Goal: Task Accomplishment & Management: Manage account settings

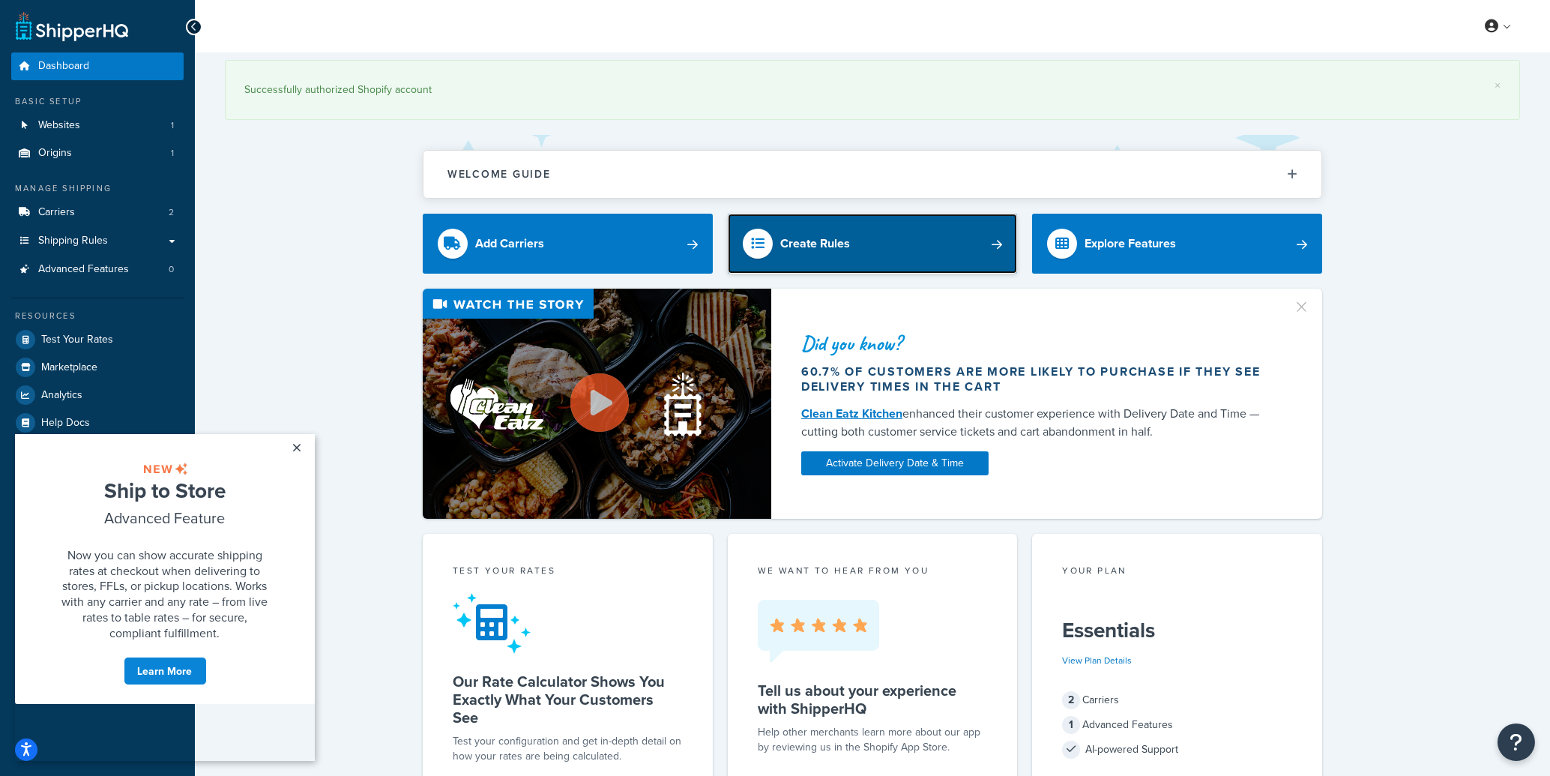
click at [819, 244] on div "Create Rules" at bounding box center [815, 243] width 70 height 21
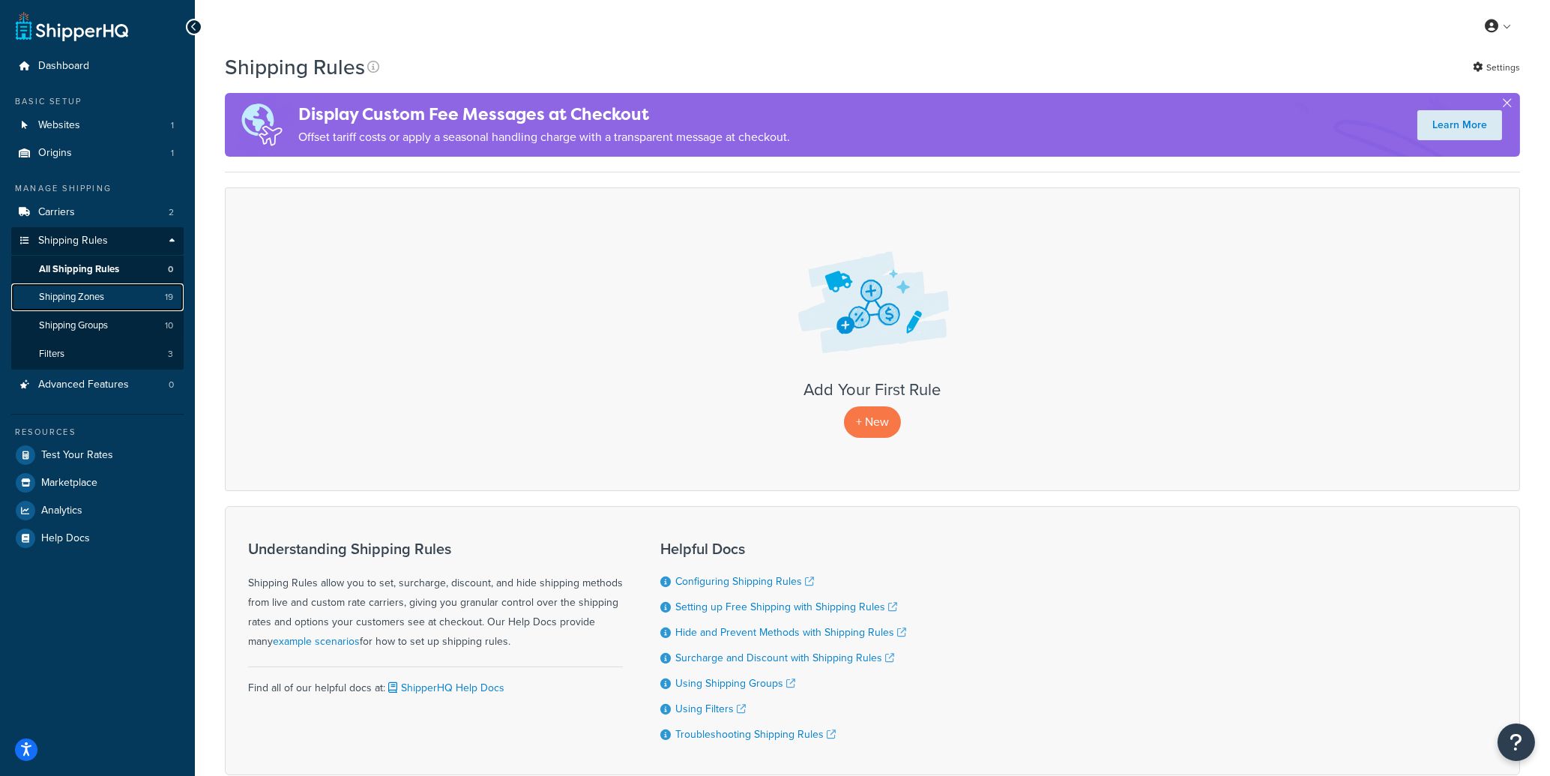
click at [57, 293] on span "Shipping Zones" at bounding box center [71, 297] width 65 height 13
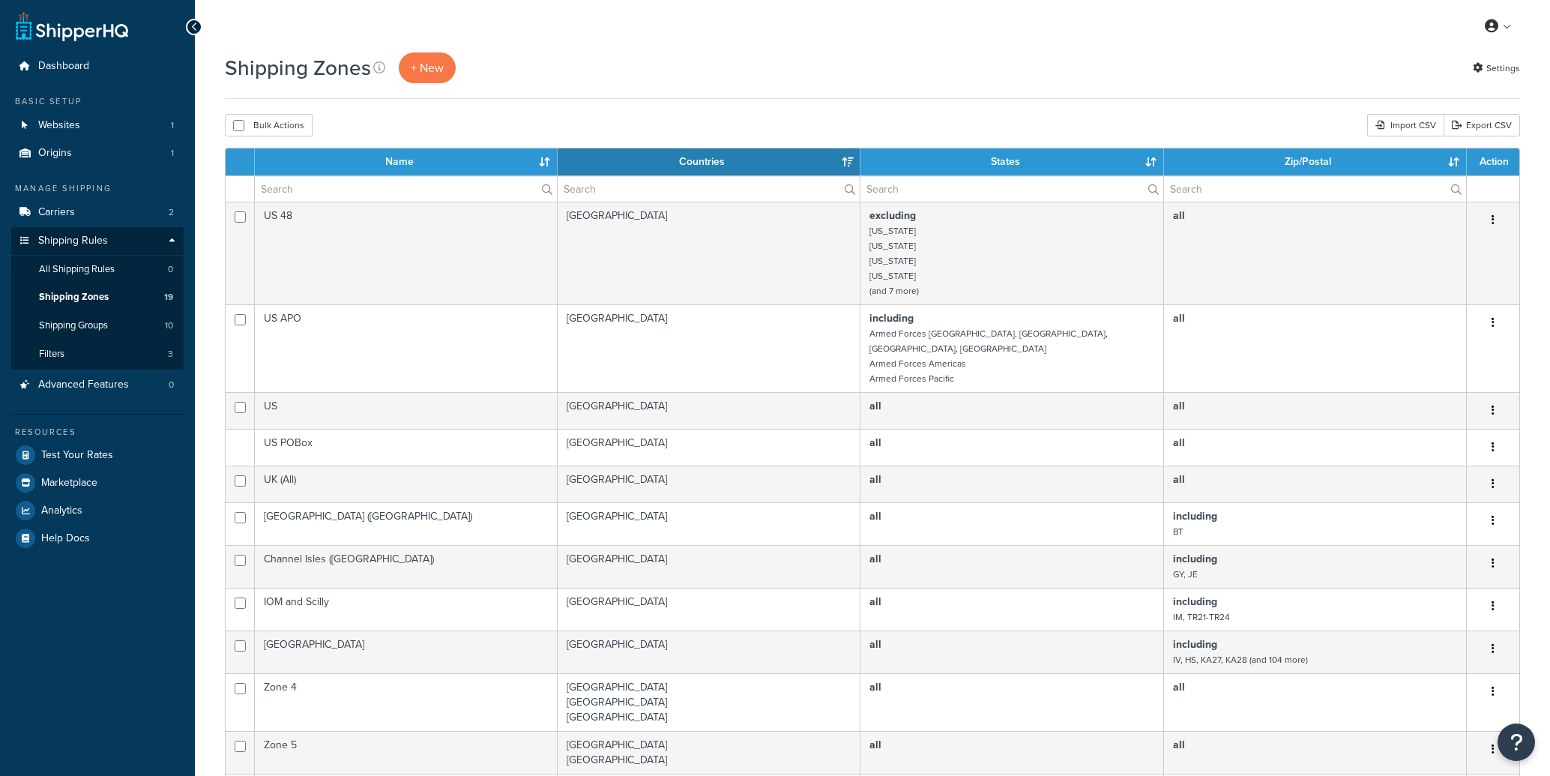
select select "15"
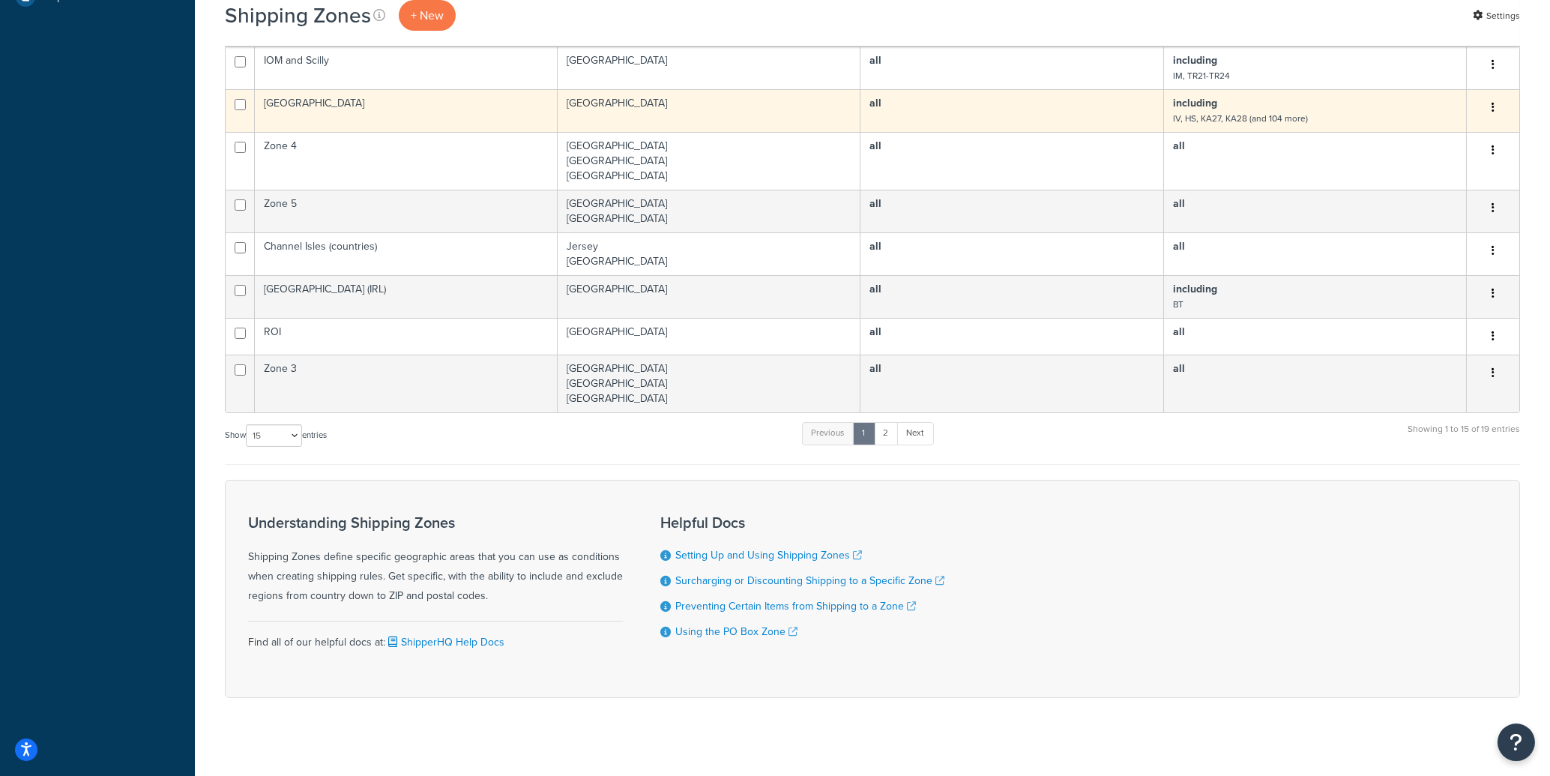
scroll to position [542, 0]
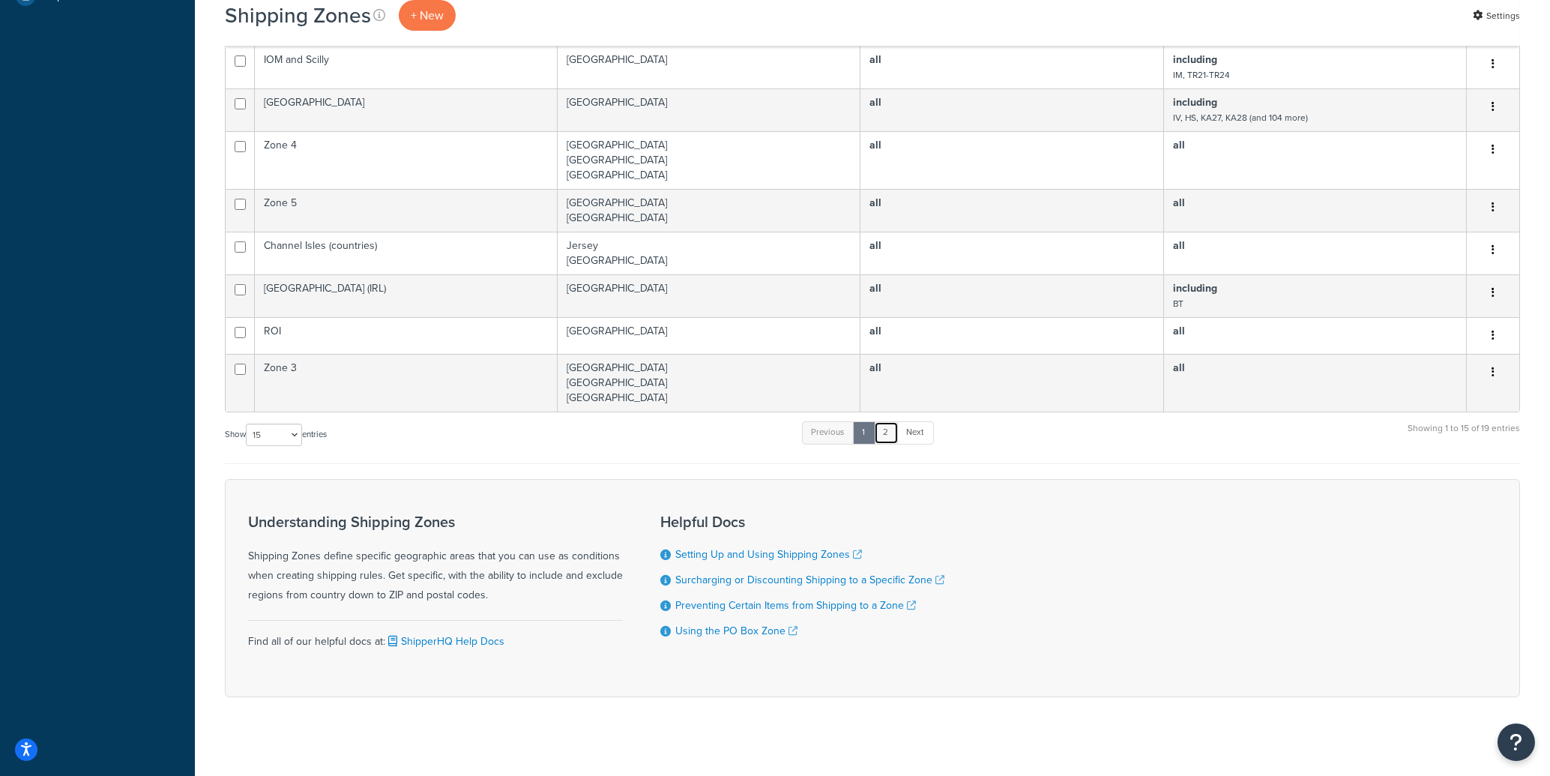
click at [892, 424] on link "2" at bounding box center [886, 432] width 25 height 22
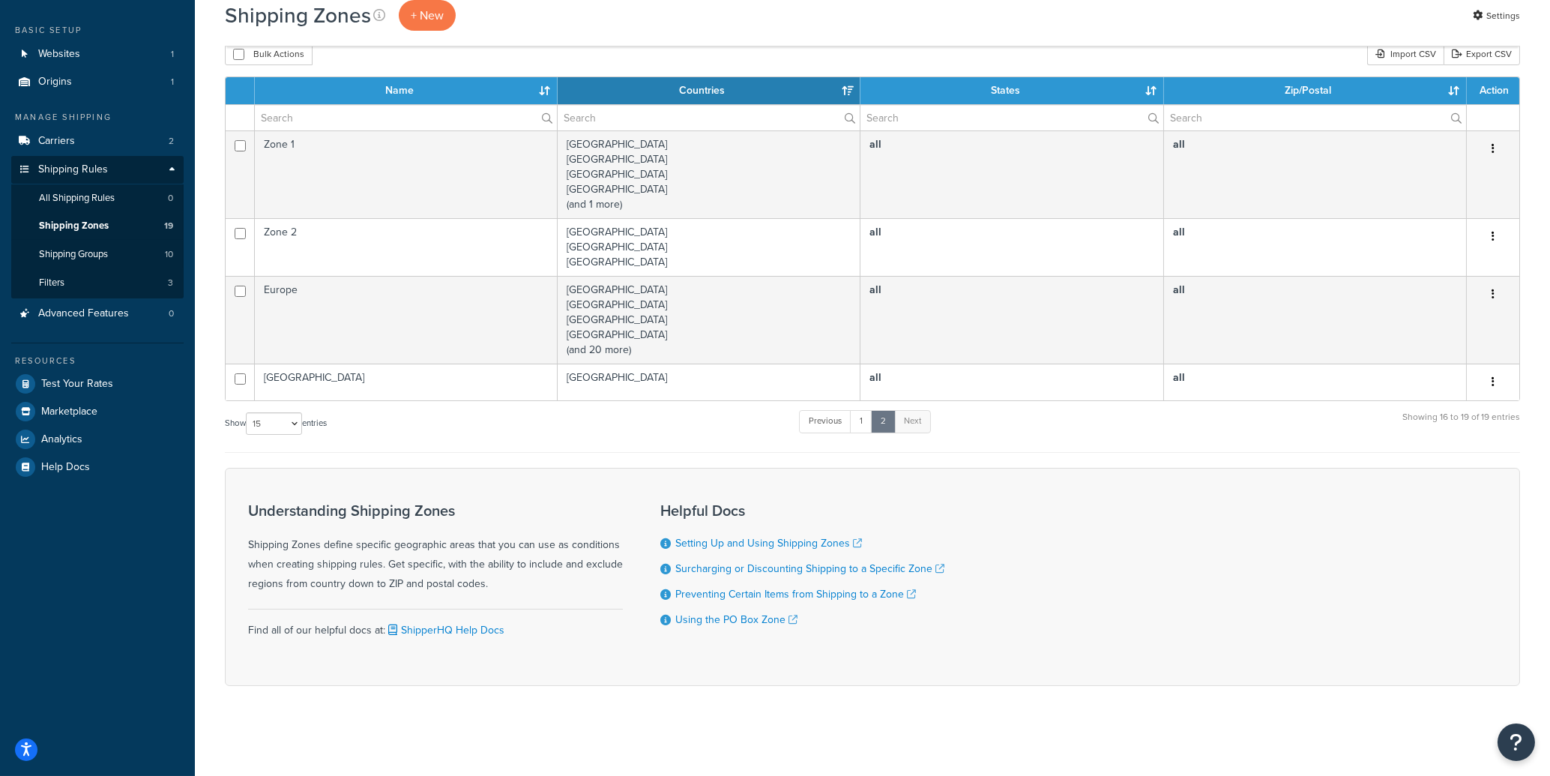
scroll to position [72, 0]
click at [859, 418] on link "1" at bounding box center [861, 421] width 22 height 22
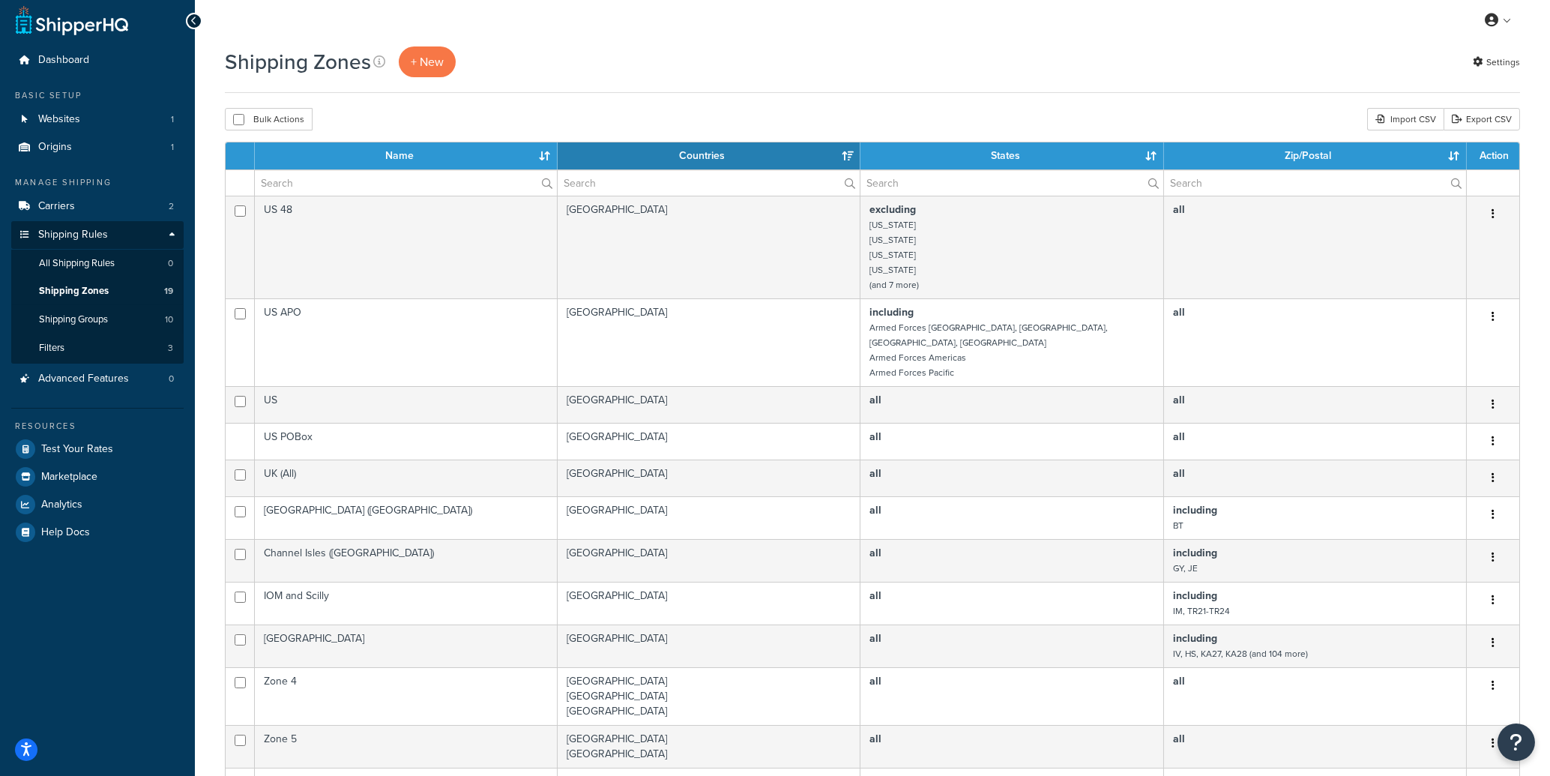
scroll to position [0, 0]
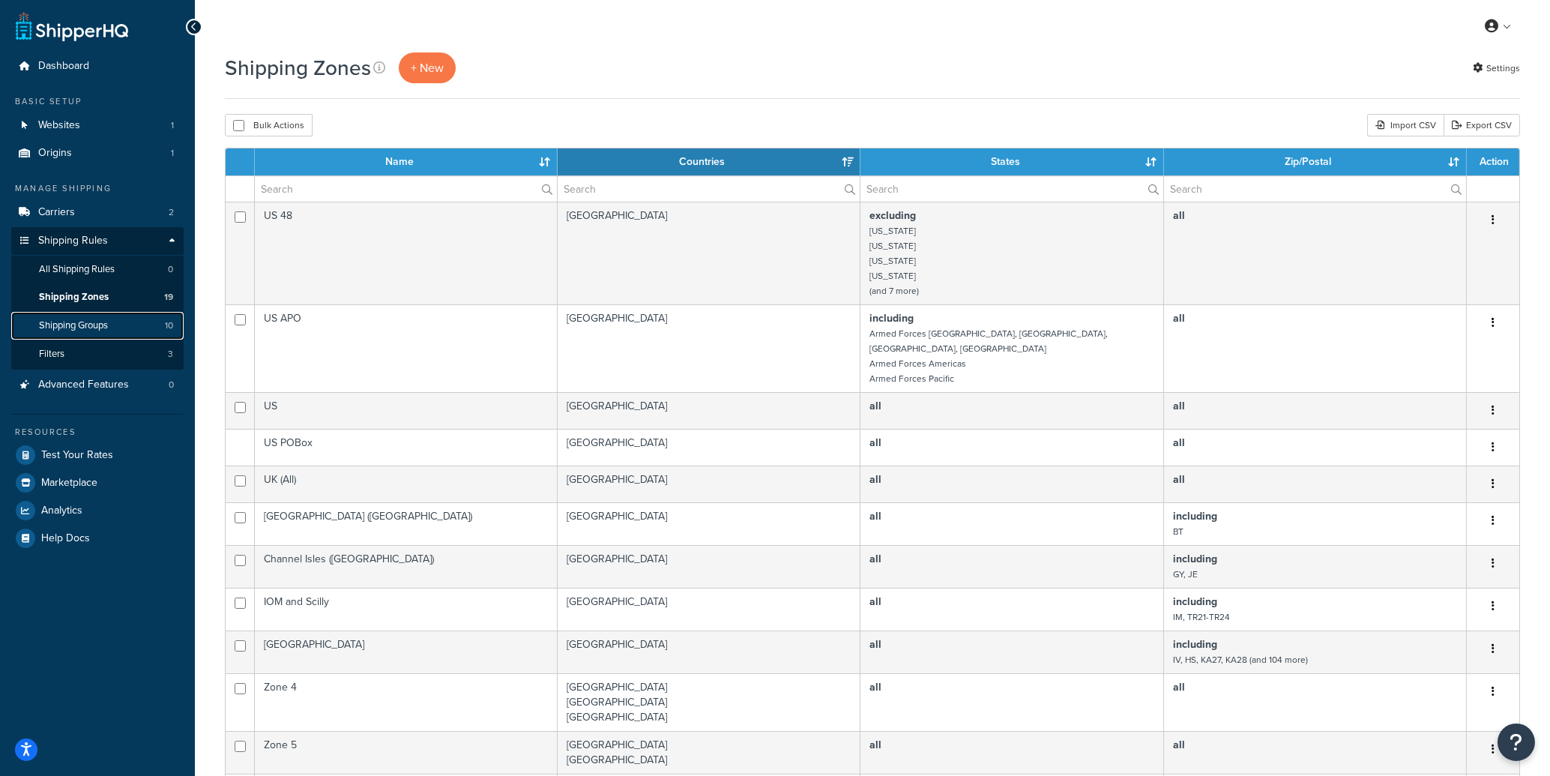
click at [70, 325] on span "Shipping Groups" at bounding box center [73, 325] width 69 height 13
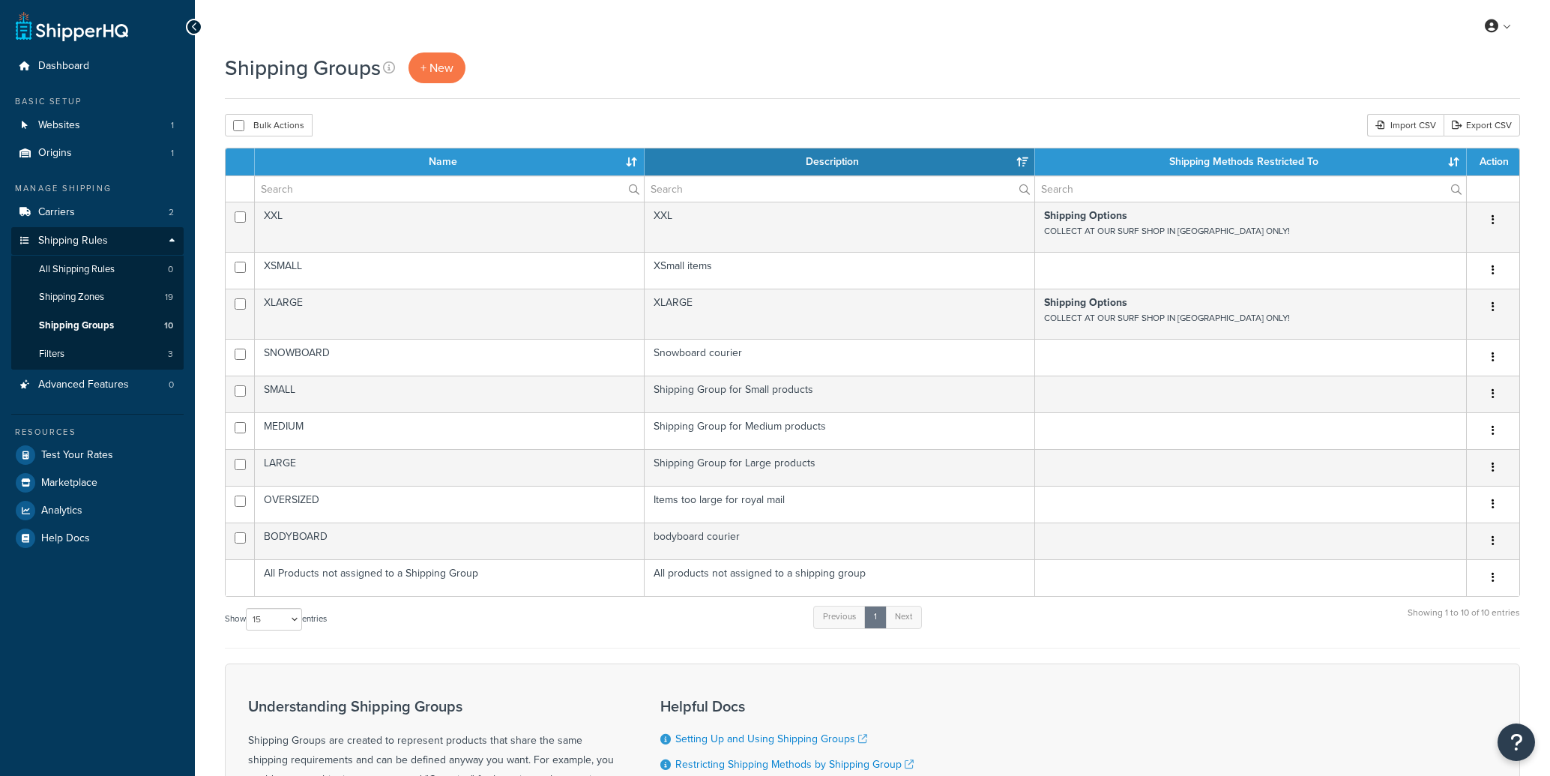
select select "15"
click at [103, 300] on span "Shipping Zones" at bounding box center [71, 297] width 65 height 13
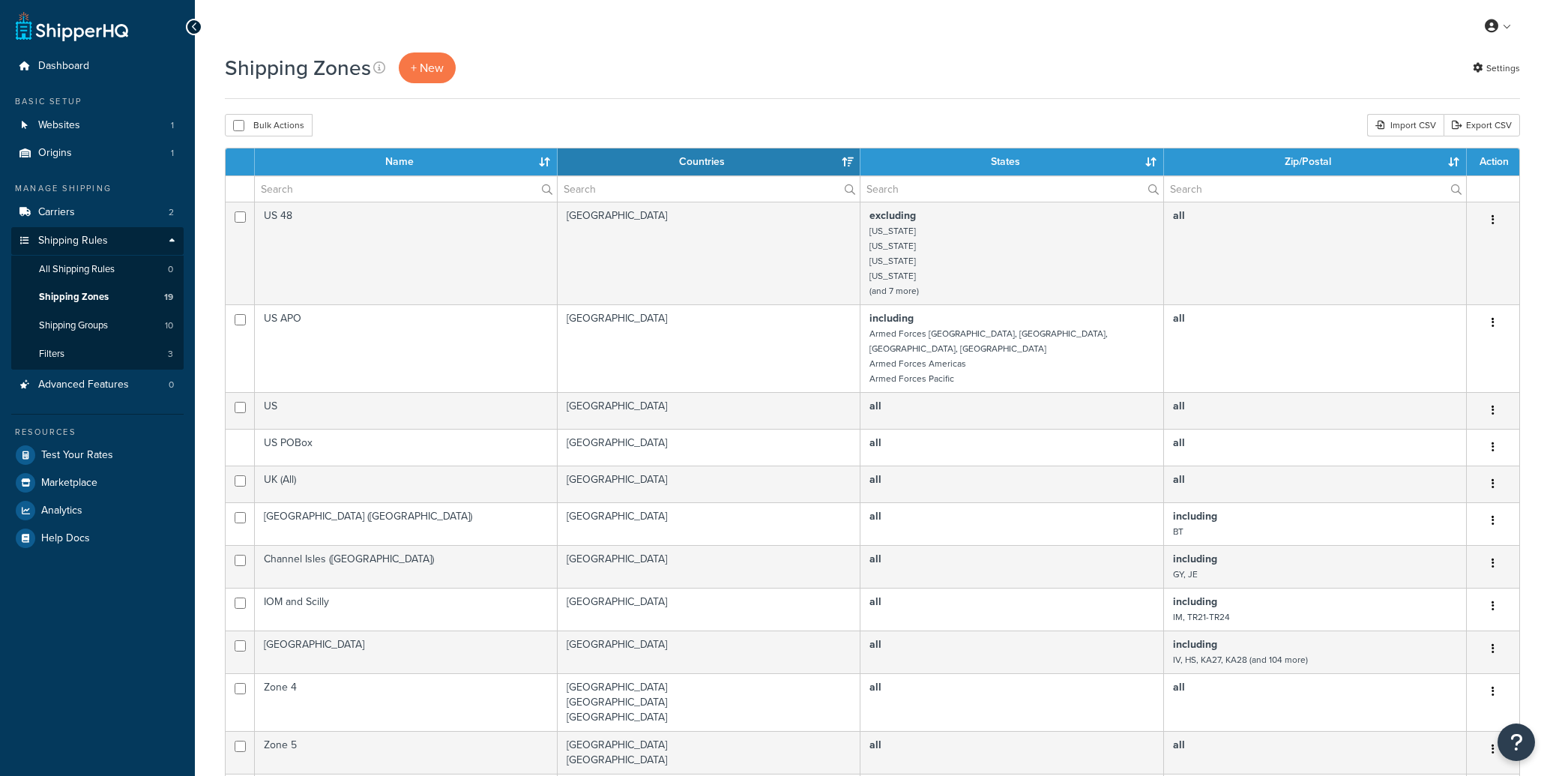
select select "15"
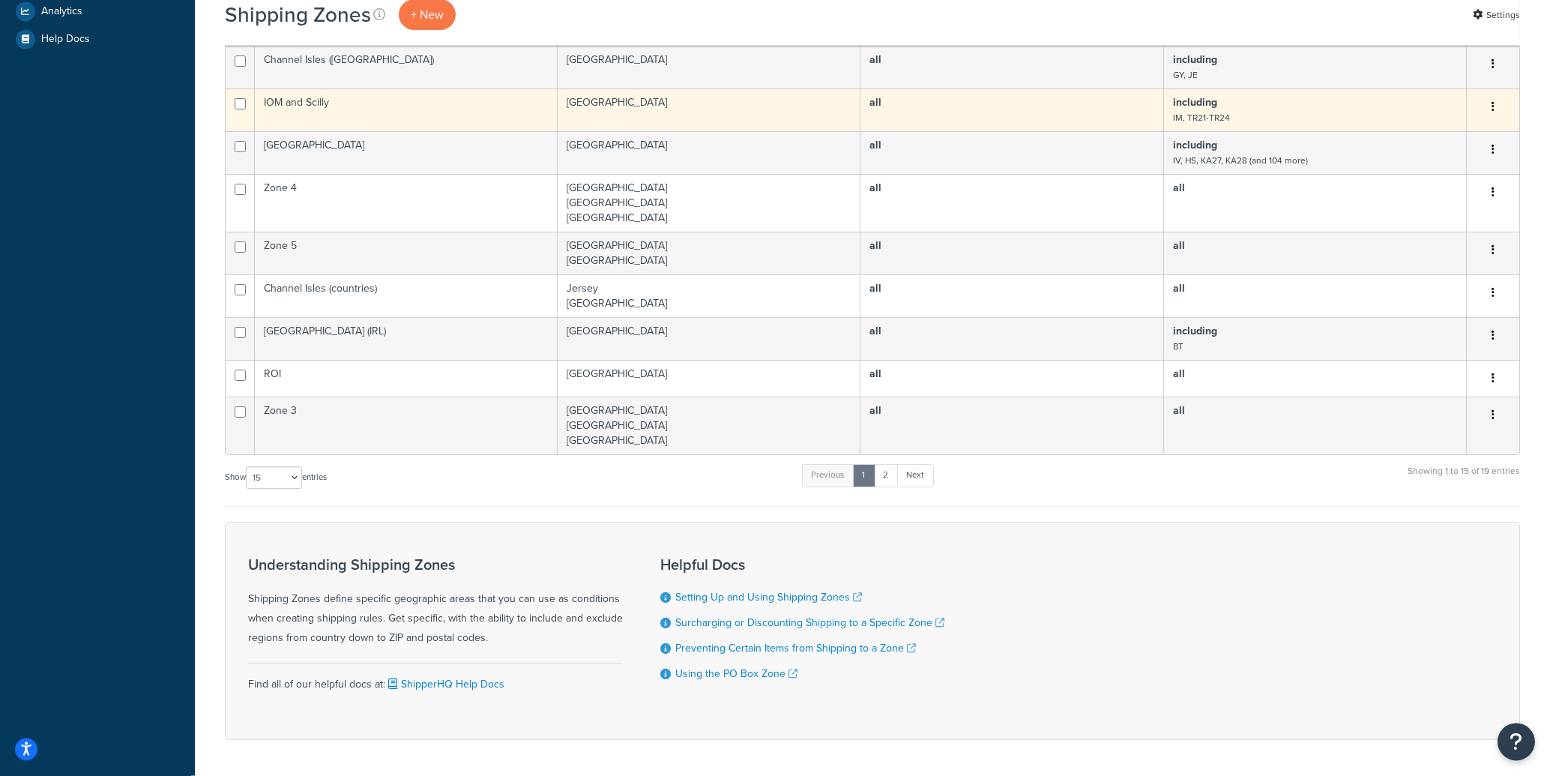
scroll to position [542, 0]
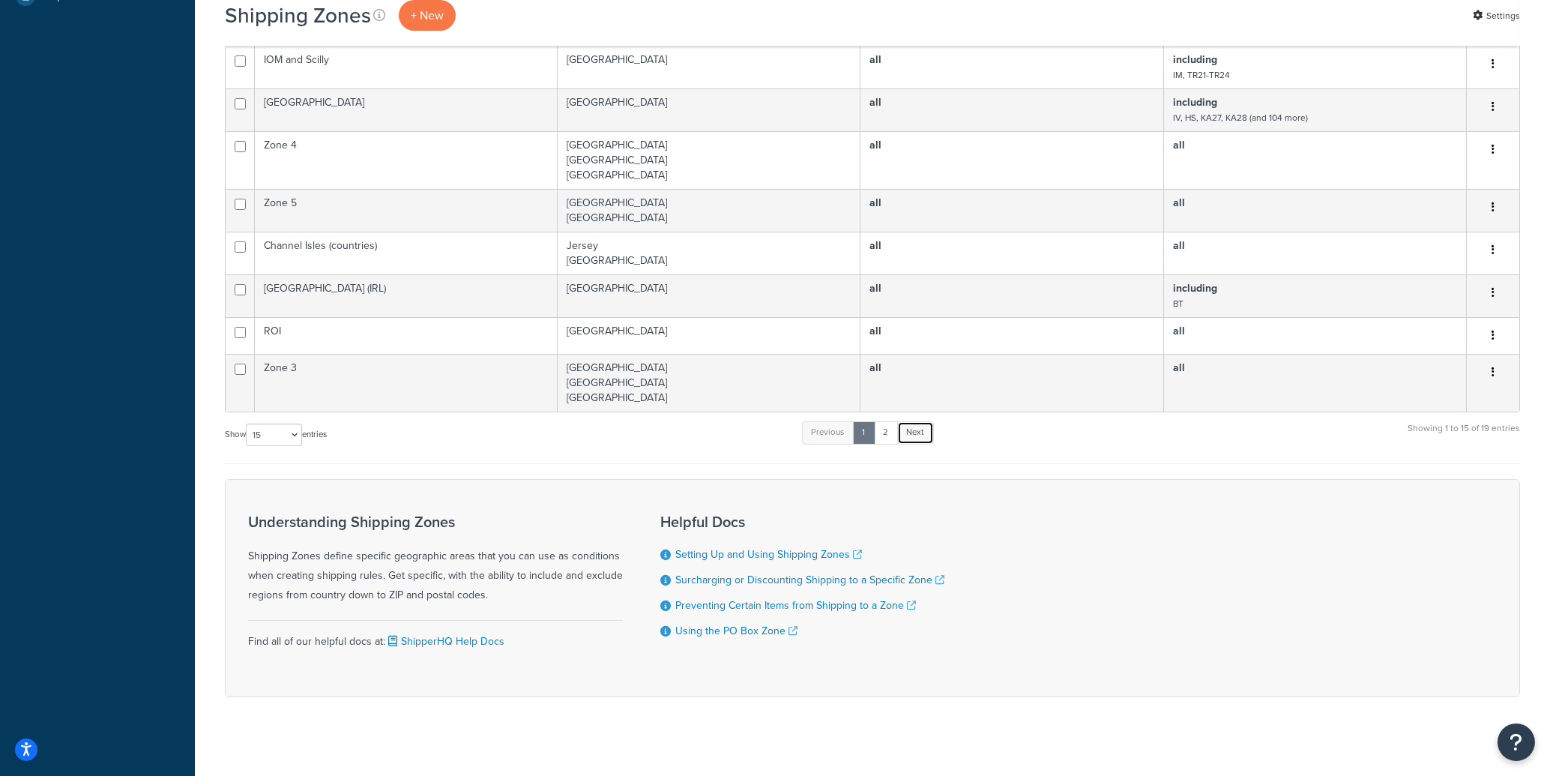
click at [910, 424] on link "Next" at bounding box center [915, 432] width 37 height 22
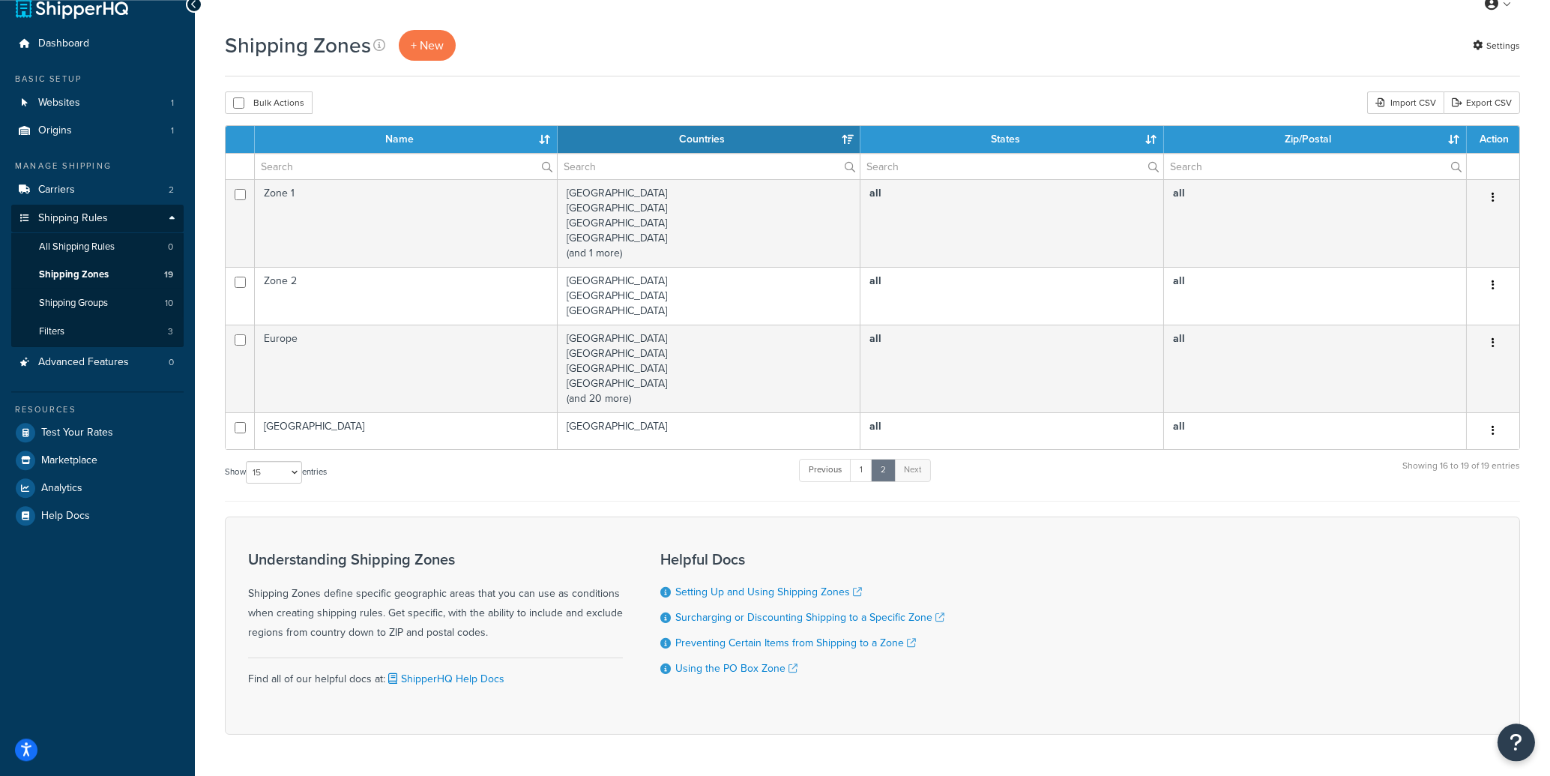
scroll to position [0, 0]
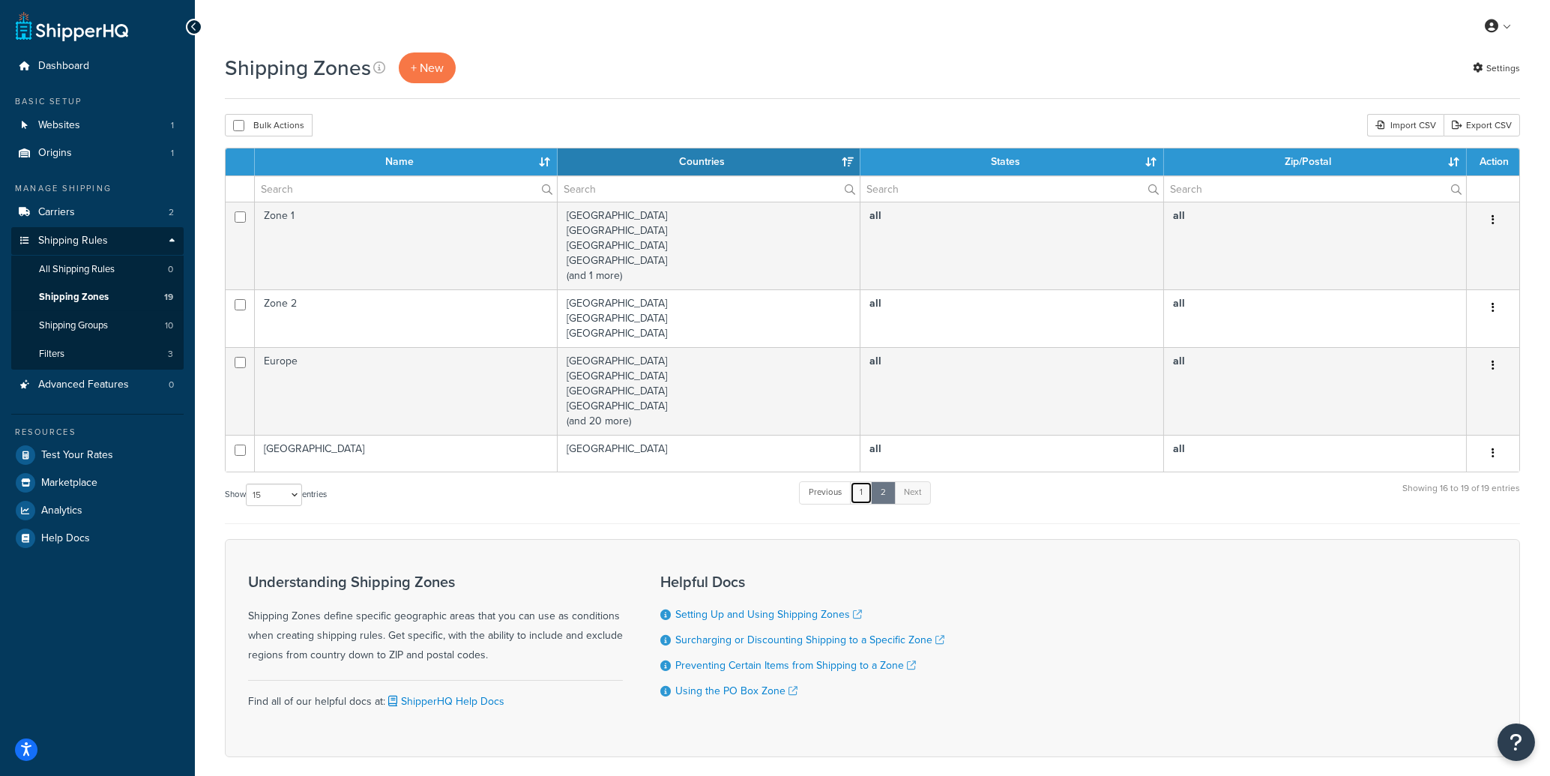
click at [863, 497] on link "1" at bounding box center [861, 492] width 22 height 22
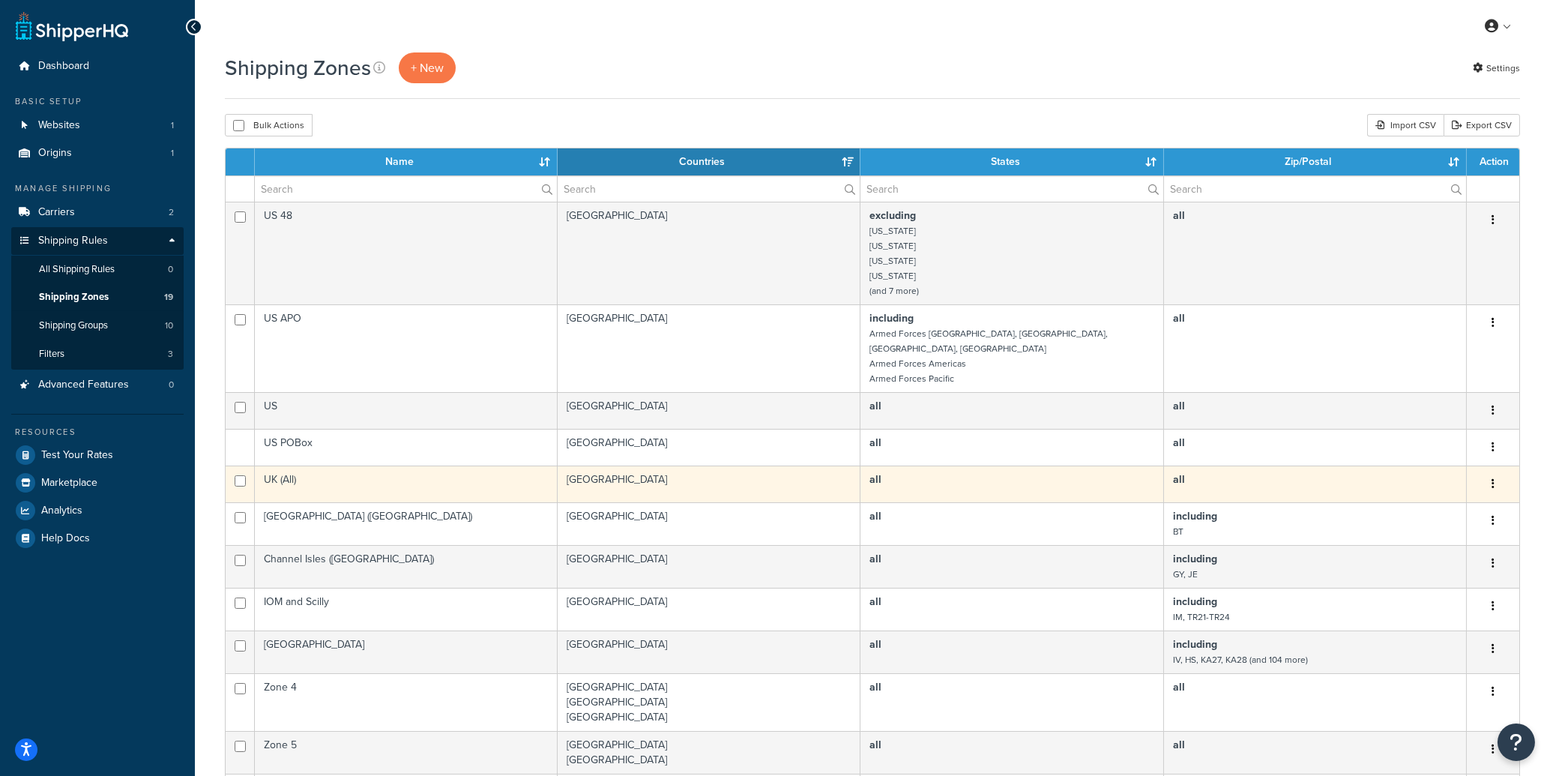
click at [1043, 480] on td "all" at bounding box center [1012, 483] width 303 height 37
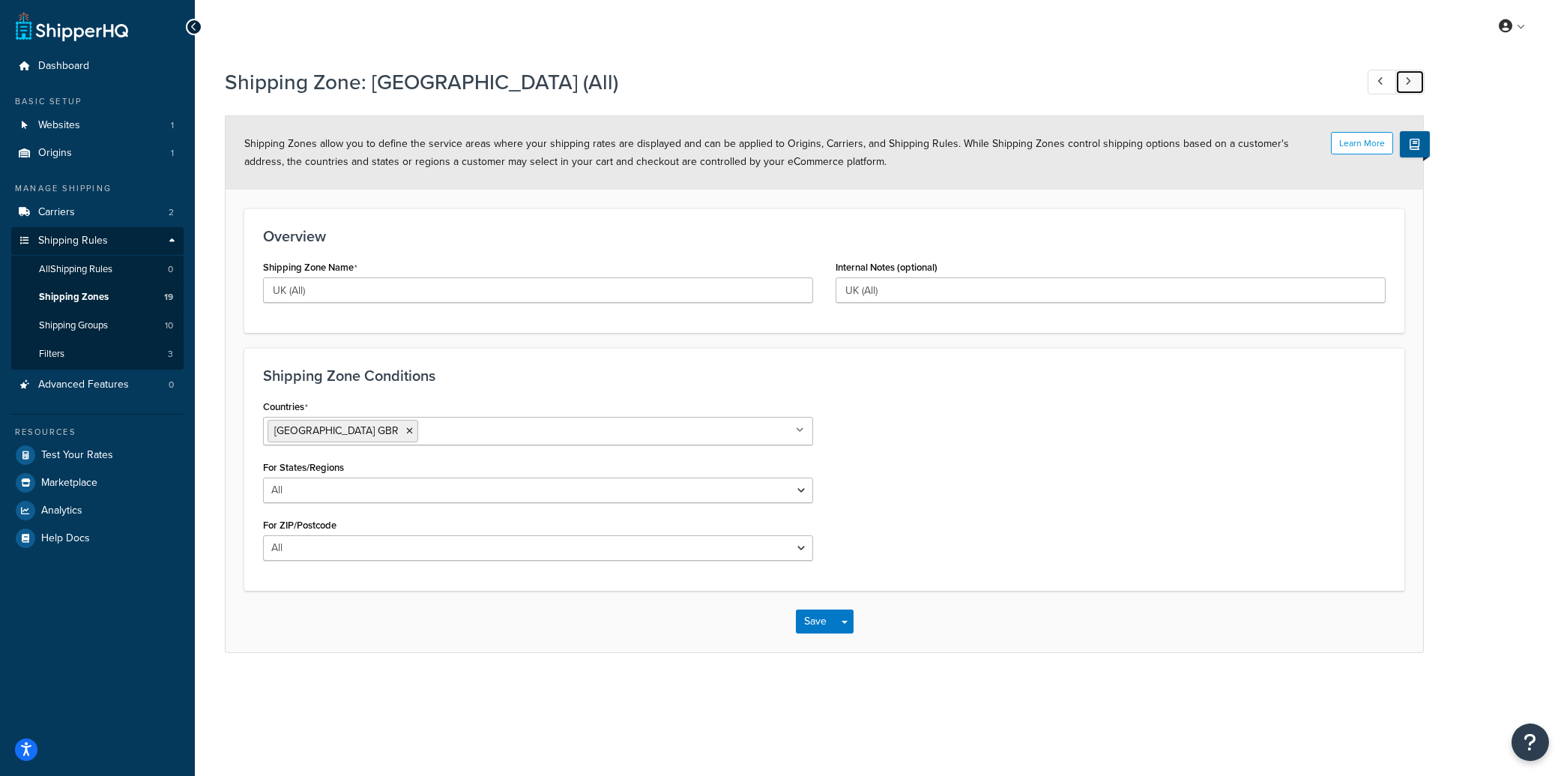
click at [1412, 77] on link at bounding box center [1410, 82] width 29 height 25
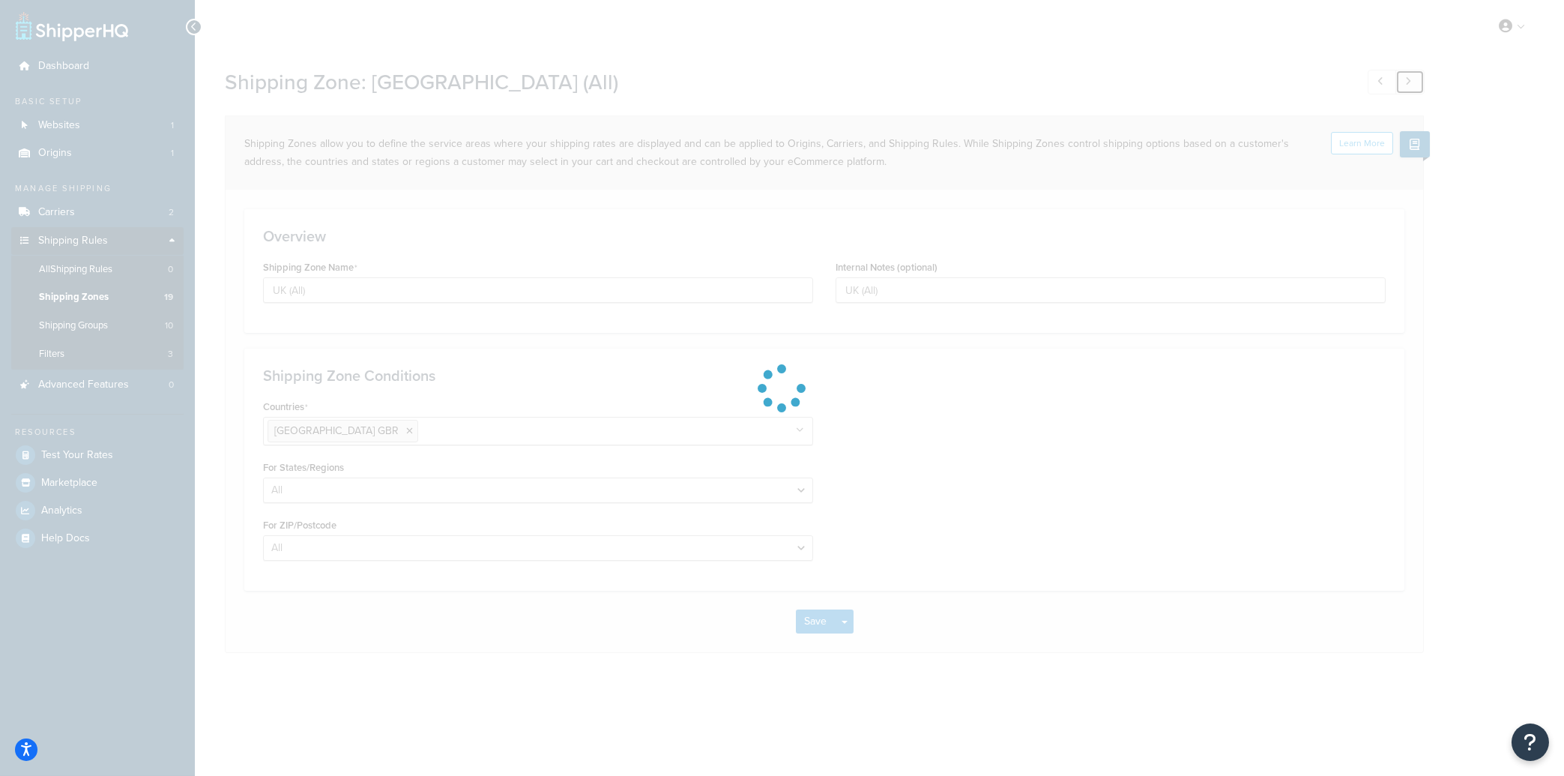
type input "Northern Ireland (UK)"
select select "including"
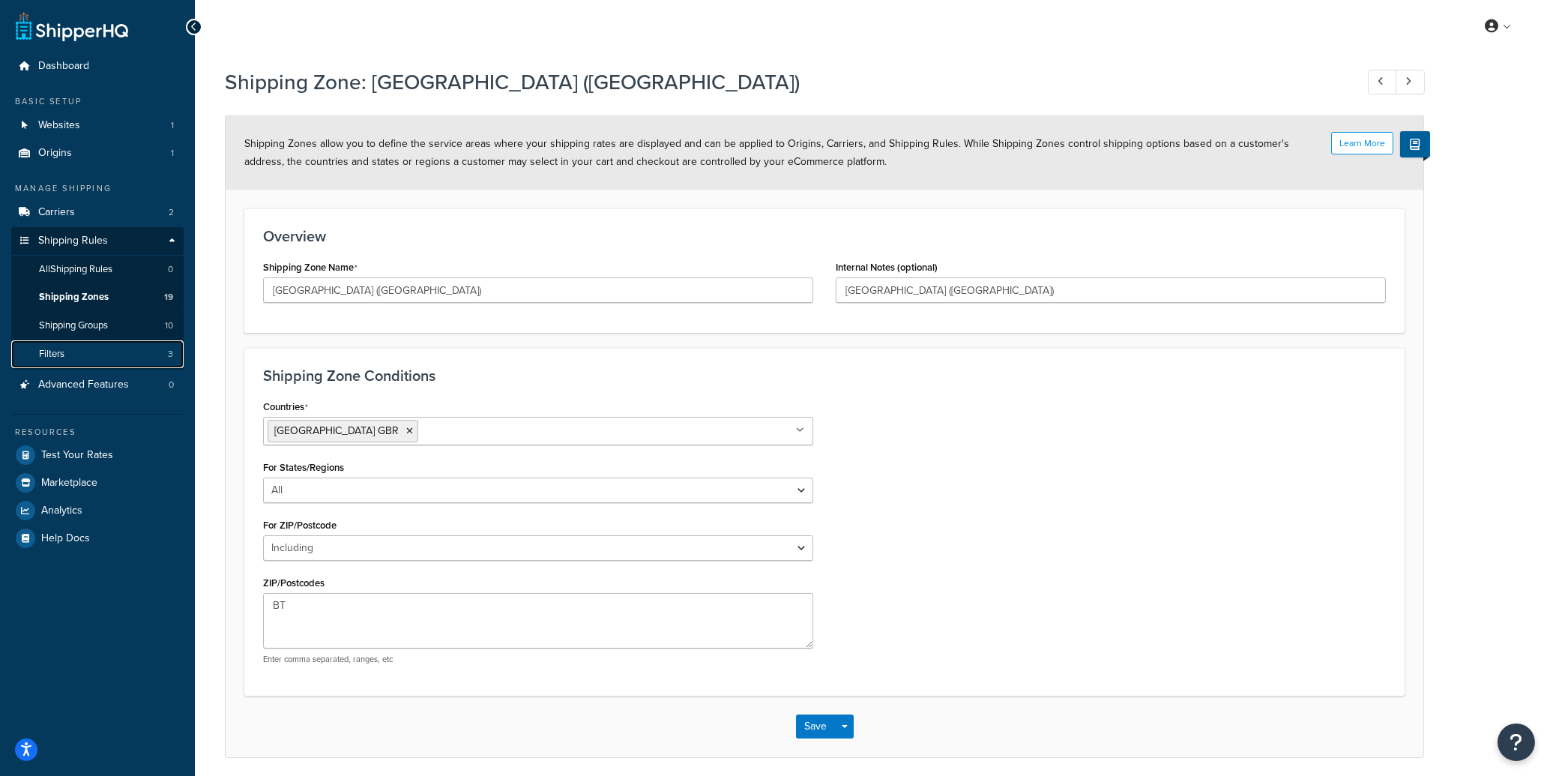
click at [65, 357] on link "Filters 3" at bounding box center [97, 354] width 172 height 28
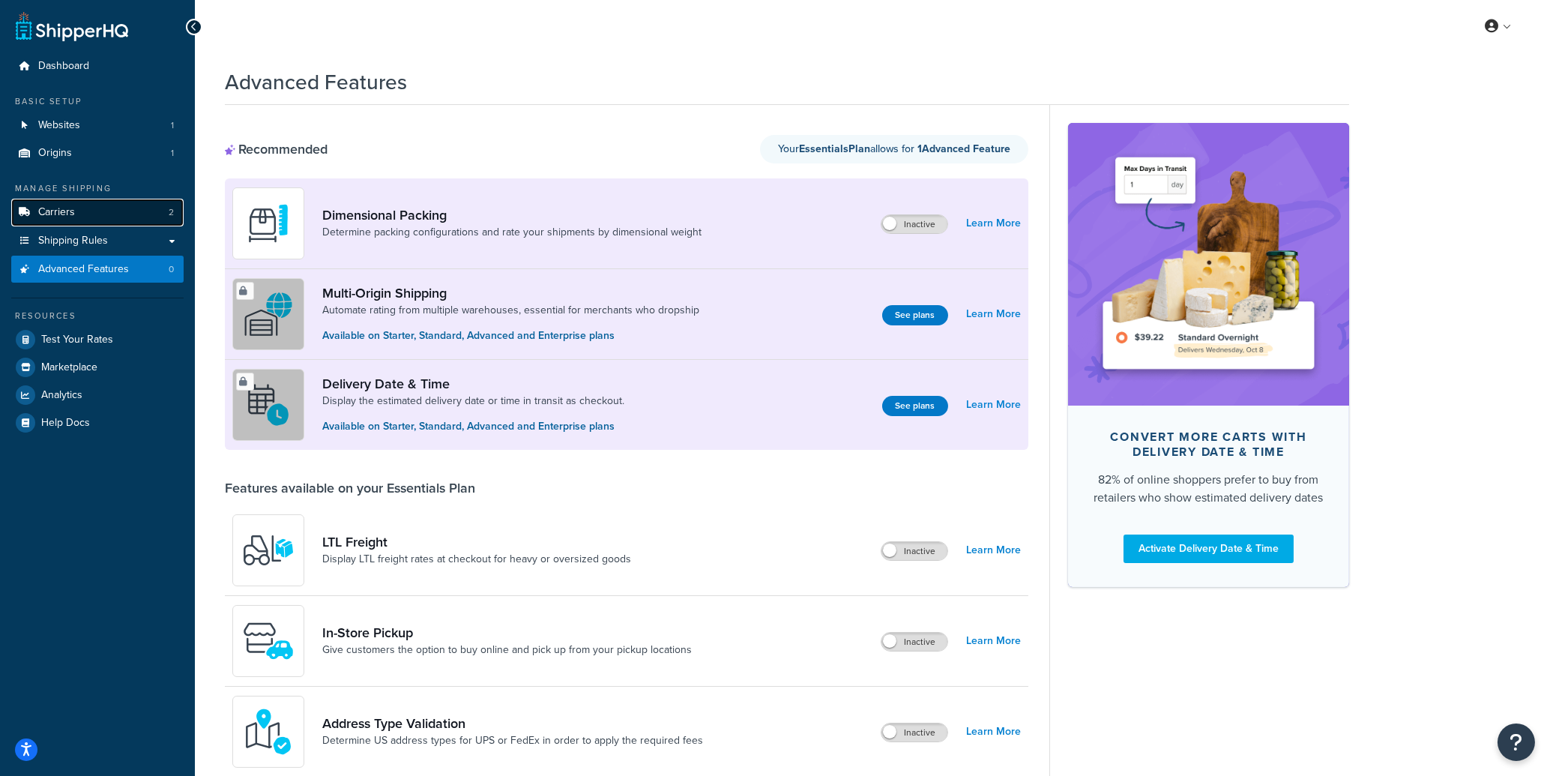
click at [63, 219] on span "Carriers" at bounding box center [56, 212] width 37 height 13
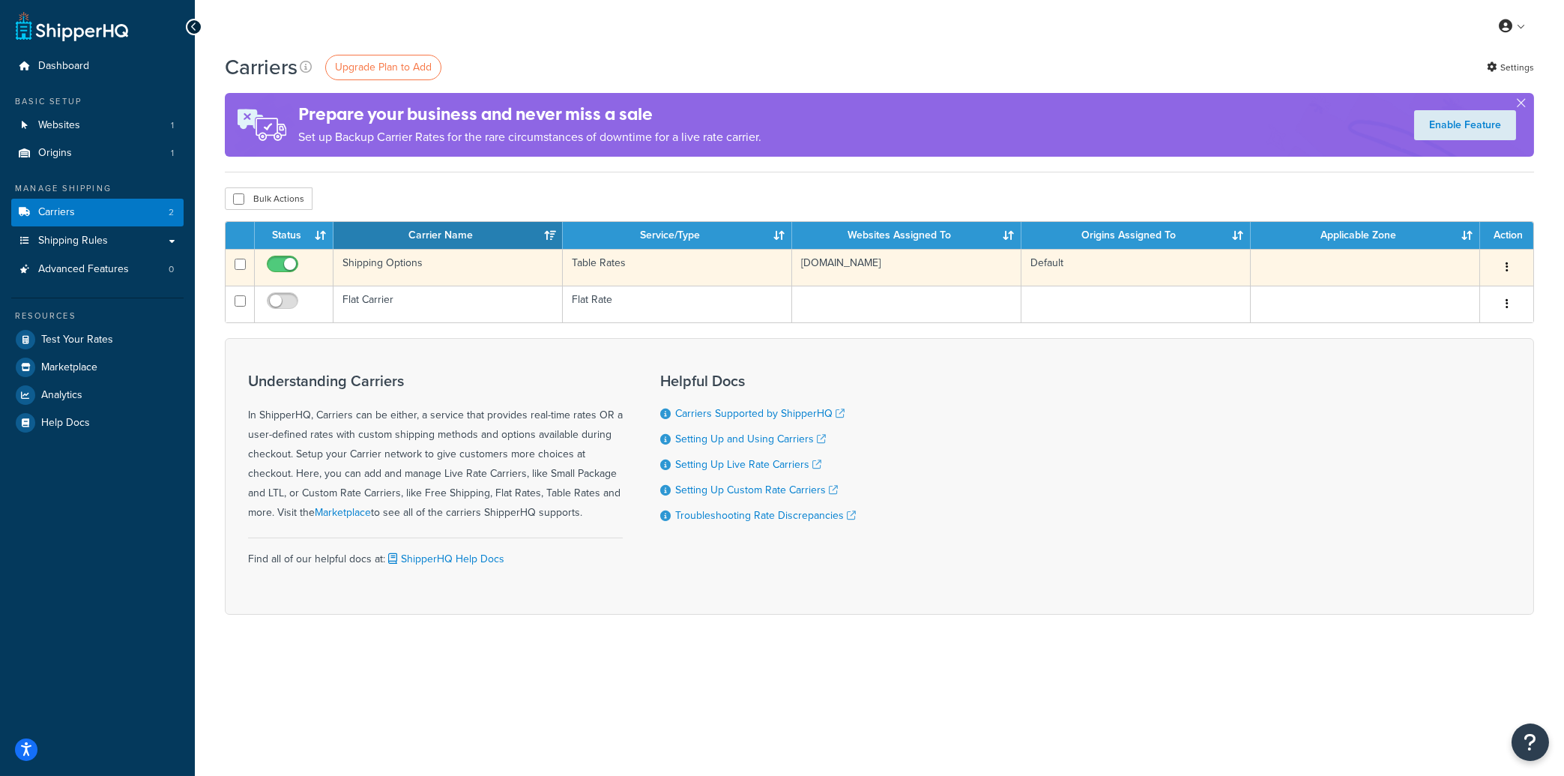
click at [1504, 271] on button "button" at bounding box center [1507, 268] width 21 height 24
click at [1464, 296] on link "Edit" at bounding box center [1446, 298] width 118 height 31
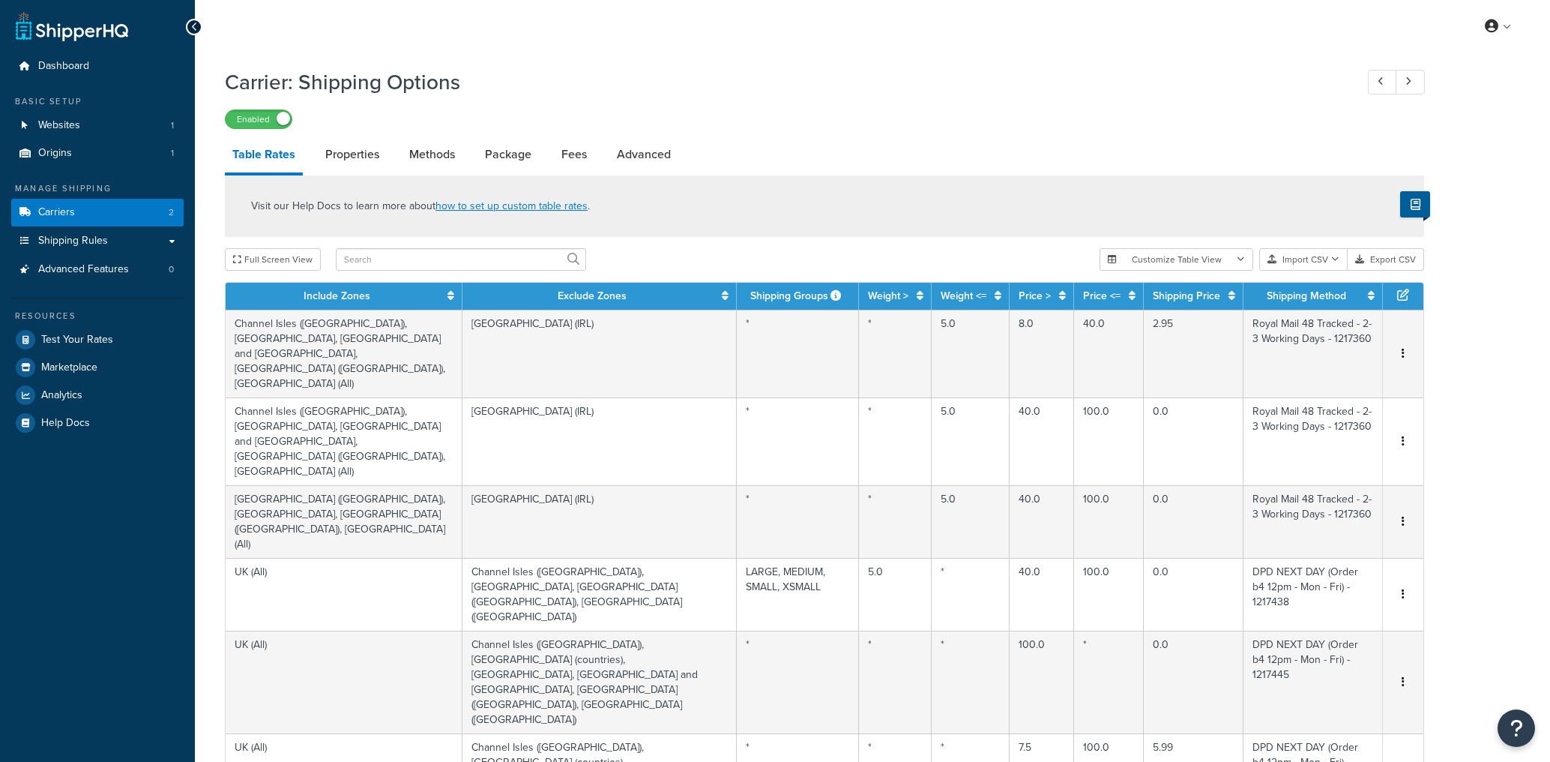
select select "25"
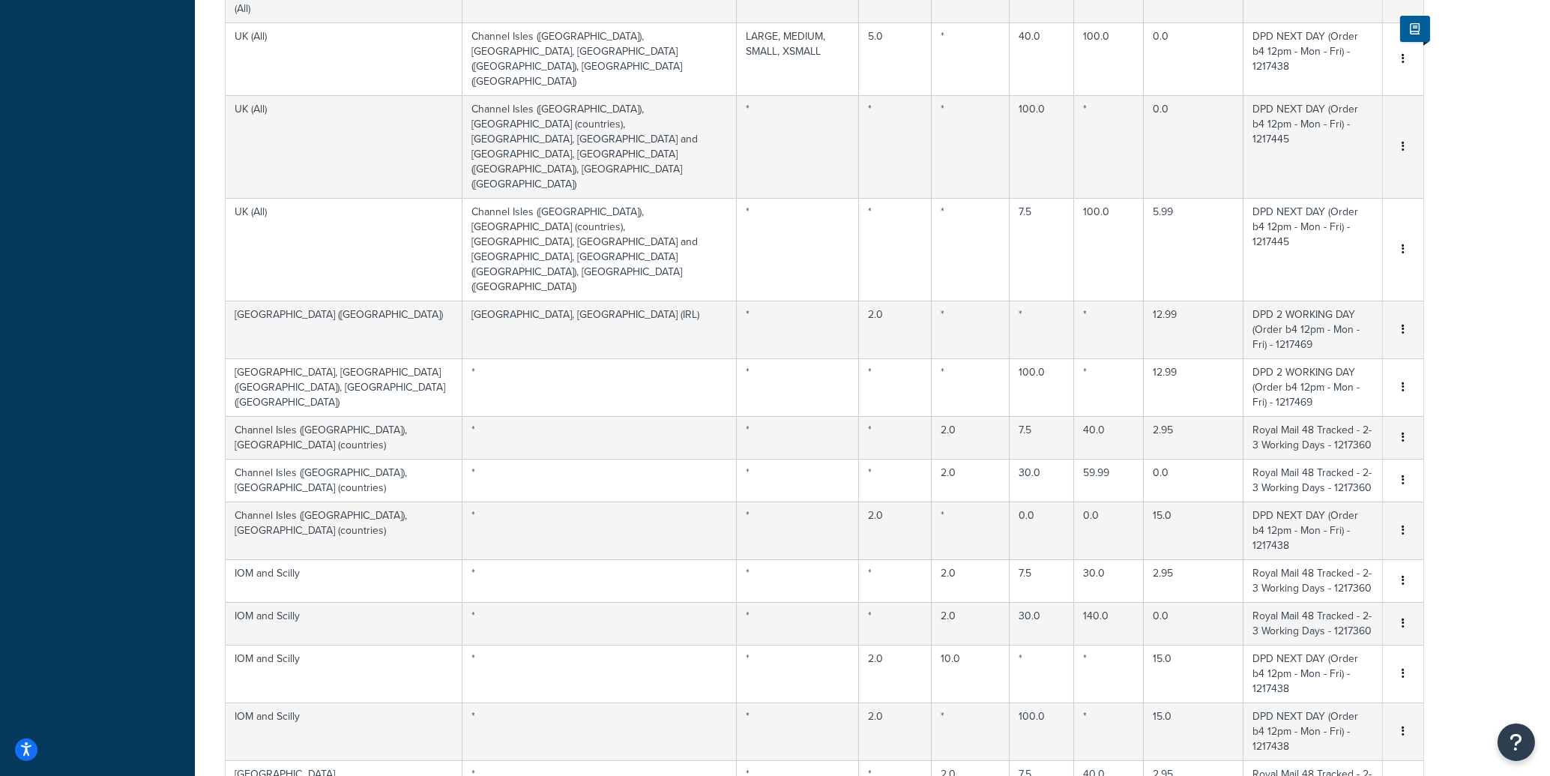
scroll to position [861, 0]
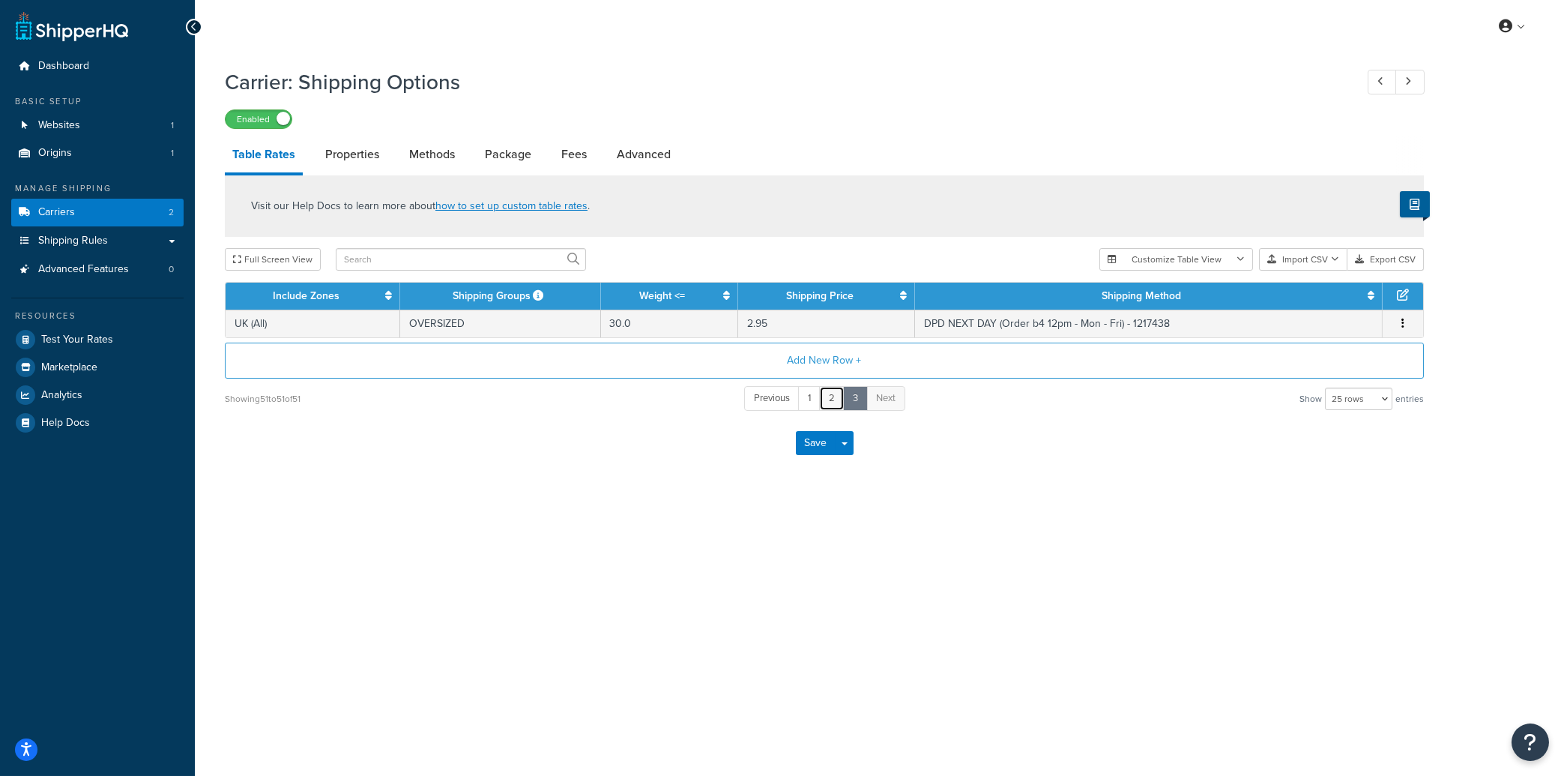
click at [826, 403] on link "2" at bounding box center [831, 398] width 25 height 25
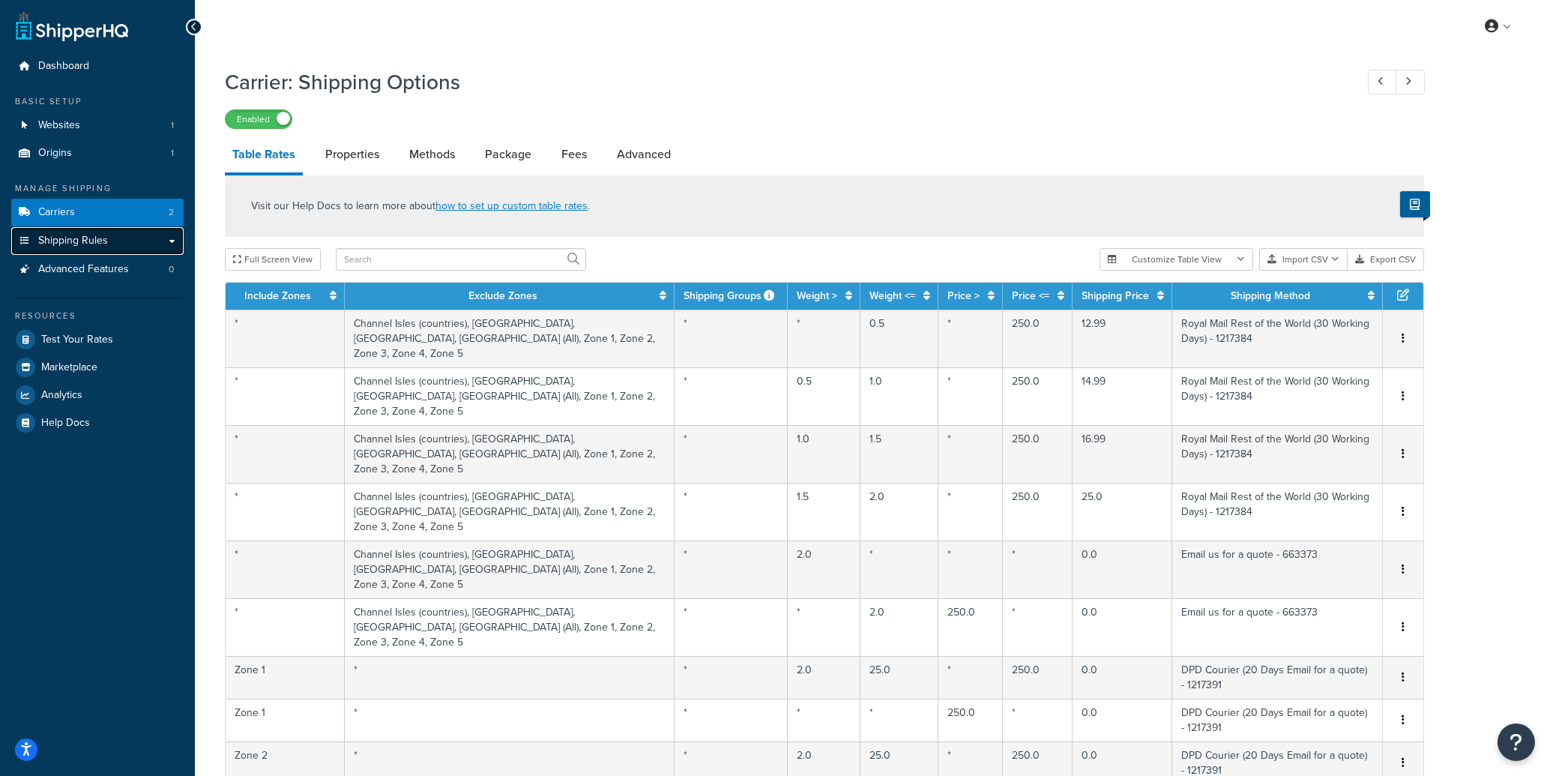
click at [100, 247] on span "Shipping Rules" at bounding box center [73, 241] width 70 height 13
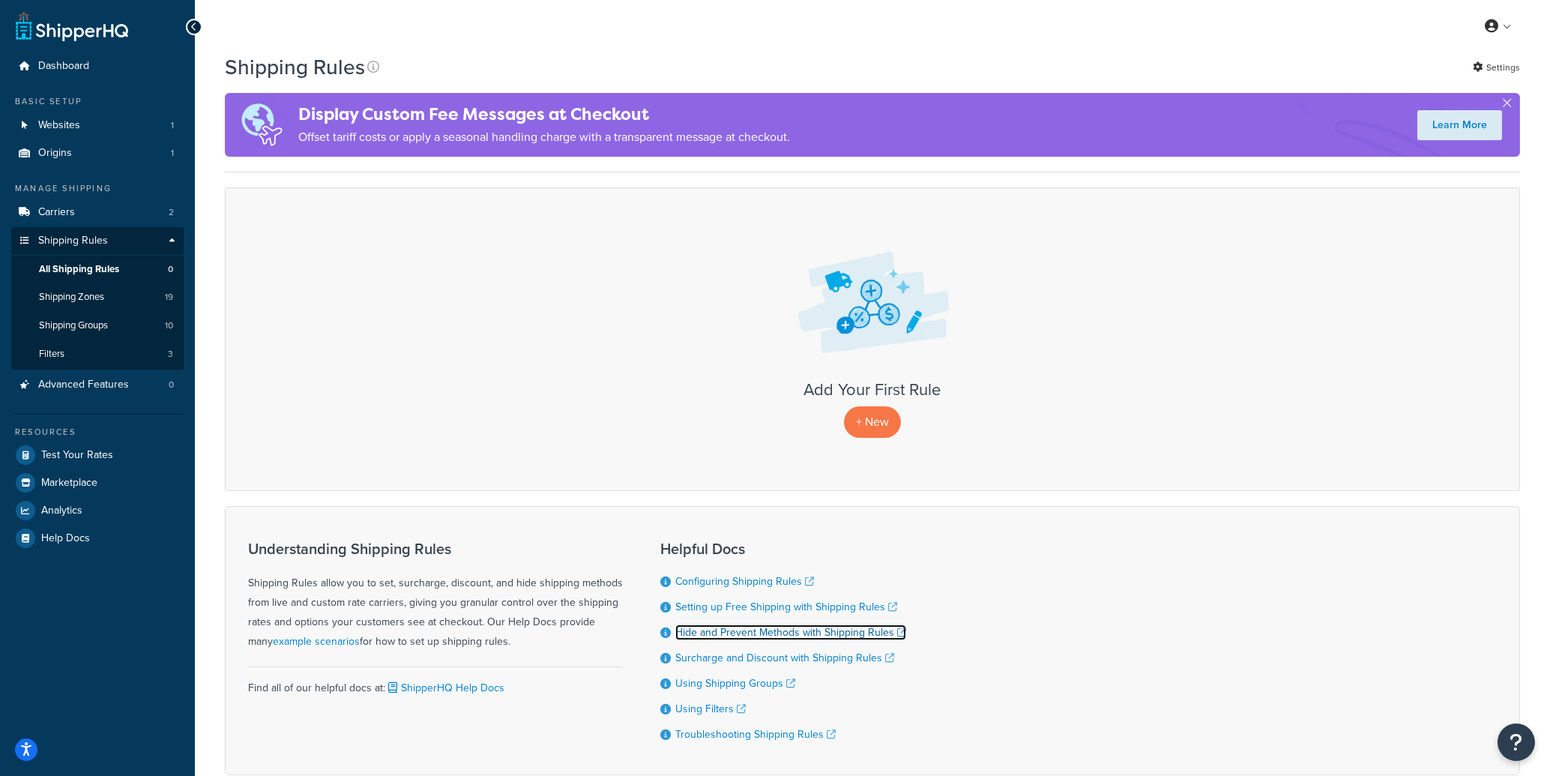
click at [727, 639] on link "Hide and Prevent Methods with Shipping Rules" at bounding box center [790, 632] width 231 height 16
click at [874, 426] on p "+ New" at bounding box center [872, 421] width 57 height 31
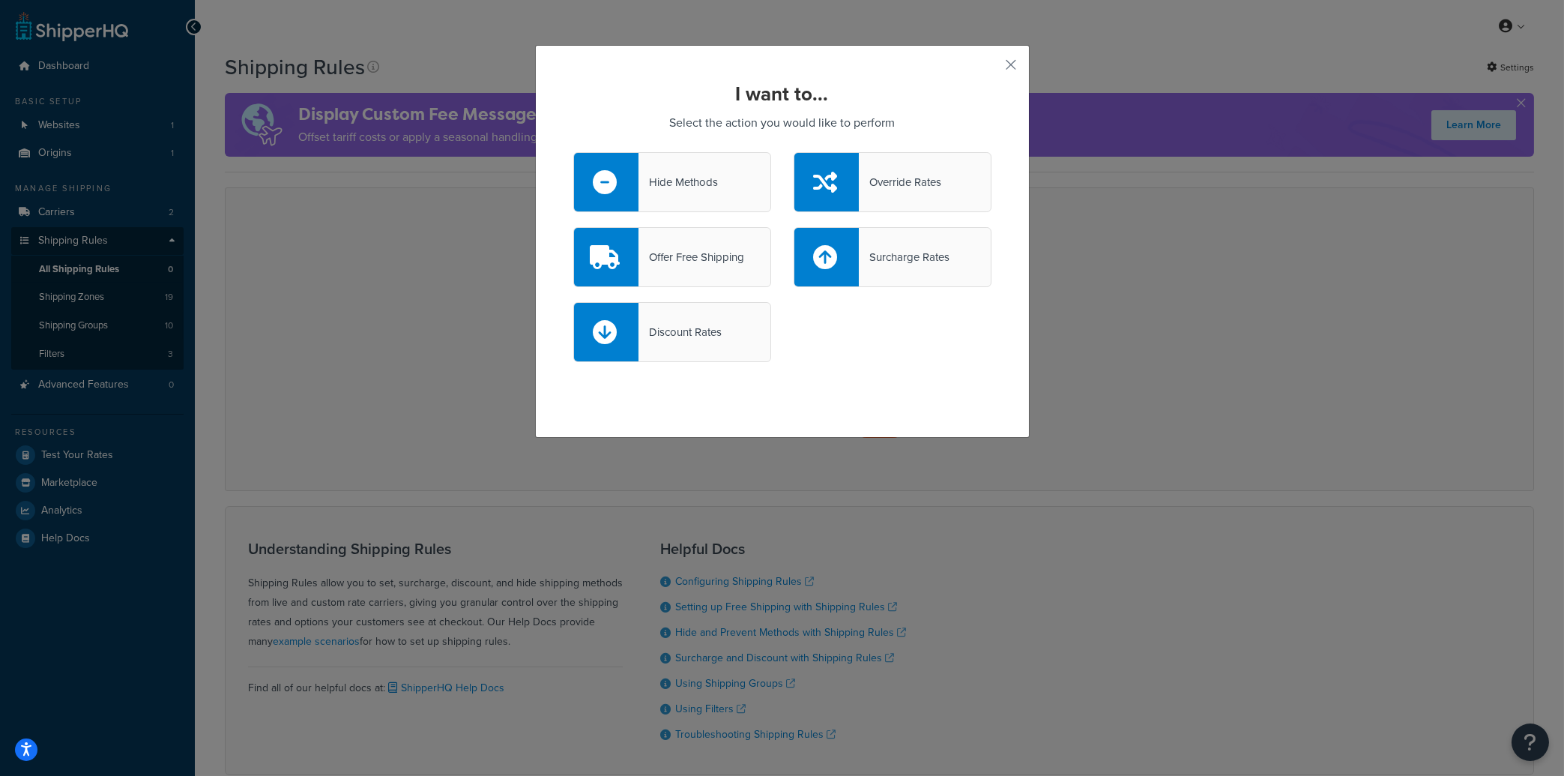
click at [648, 187] on div "Hide Methods" at bounding box center [678, 182] width 79 height 21
click at [0, 0] on input "Hide Methods" at bounding box center [0, 0] width 0 height 0
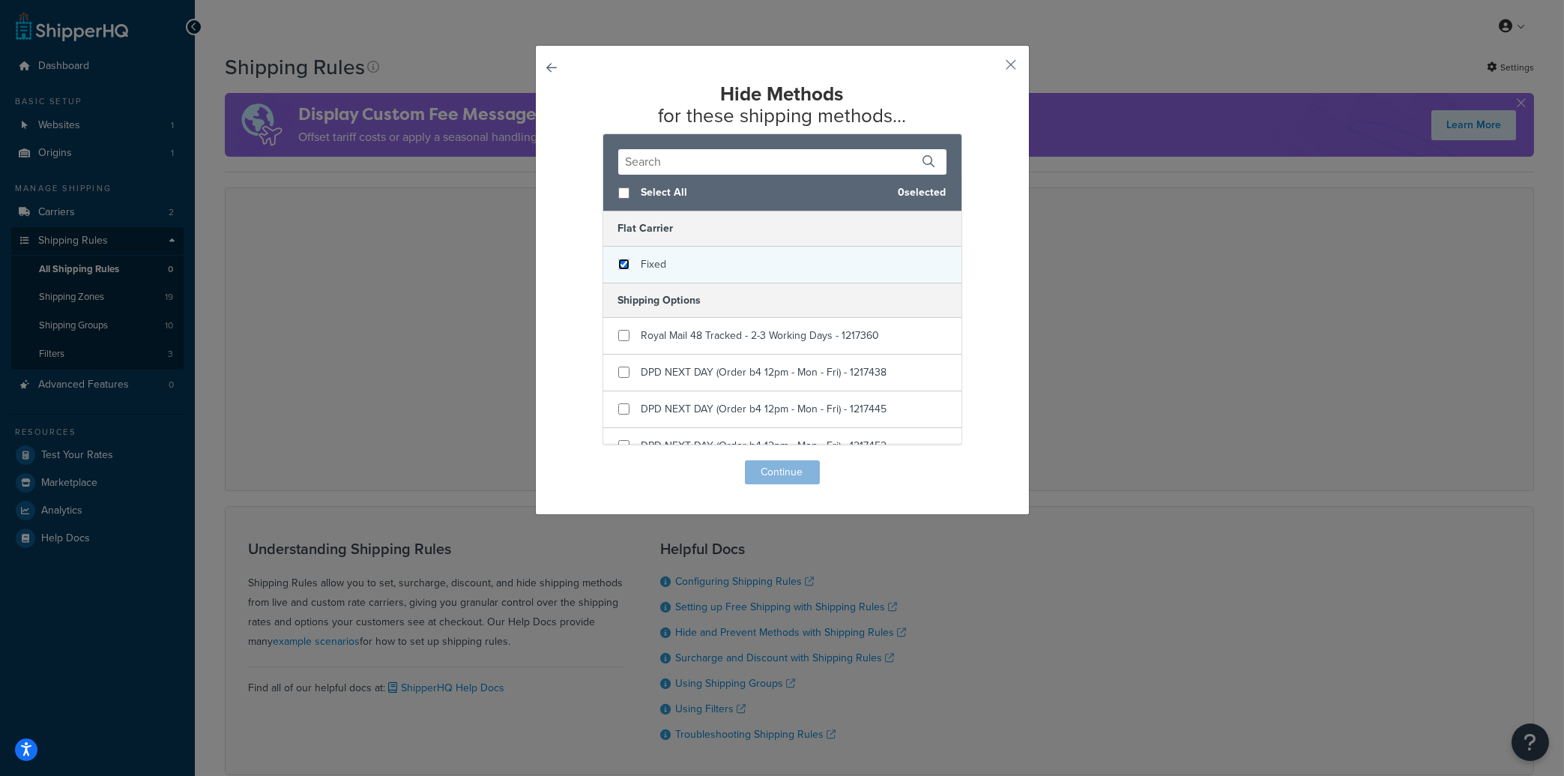
click at [618, 260] on input "checkbox" at bounding box center [623, 264] width 11 height 11
click at [618, 264] on input "checkbox" at bounding box center [623, 264] width 11 height 11
checkbox input "false"
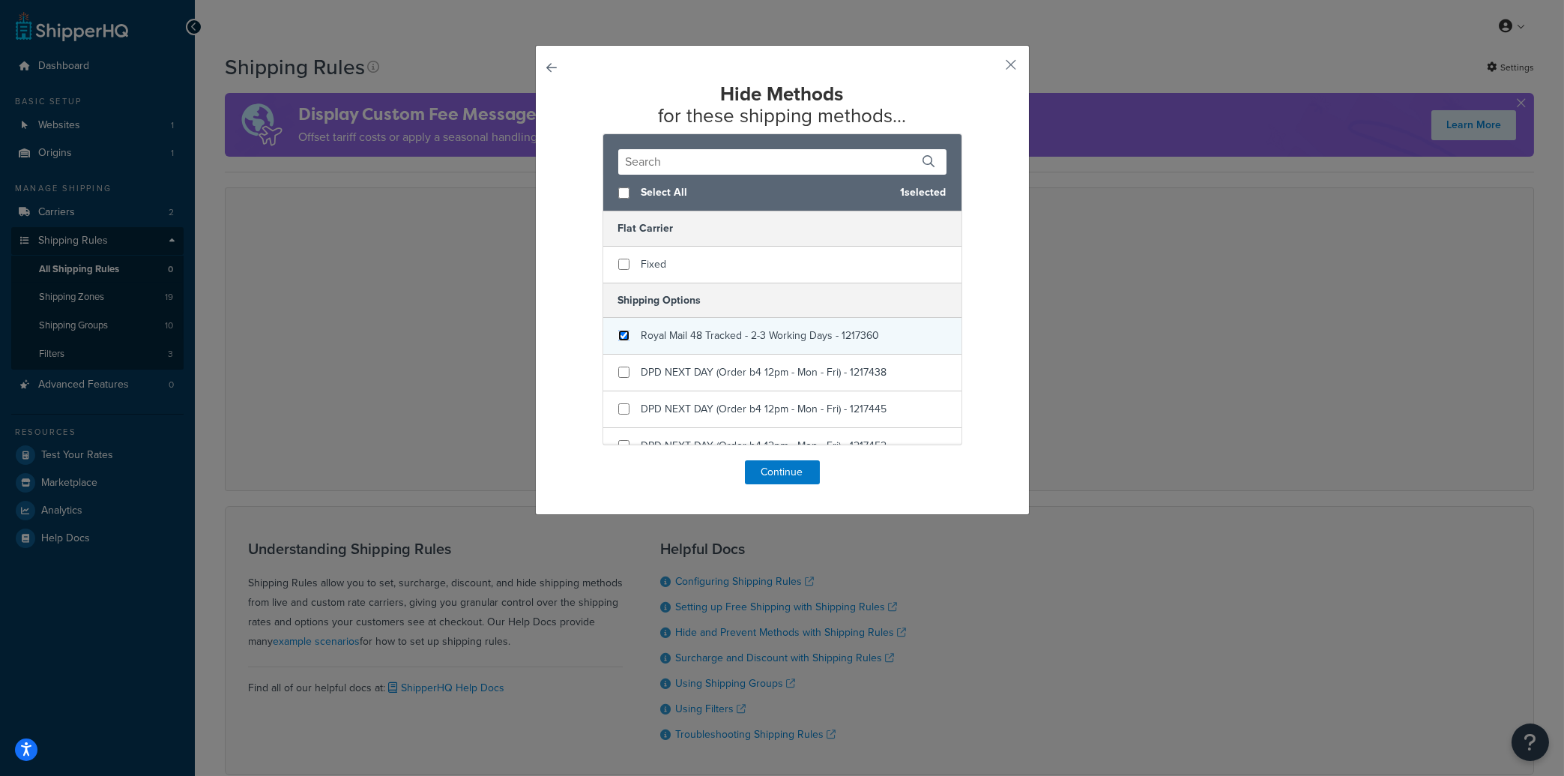
click at [621, 337] on input "checkbox" at bounding box center [623, 335] width 11 height 11
checkbox input "true"
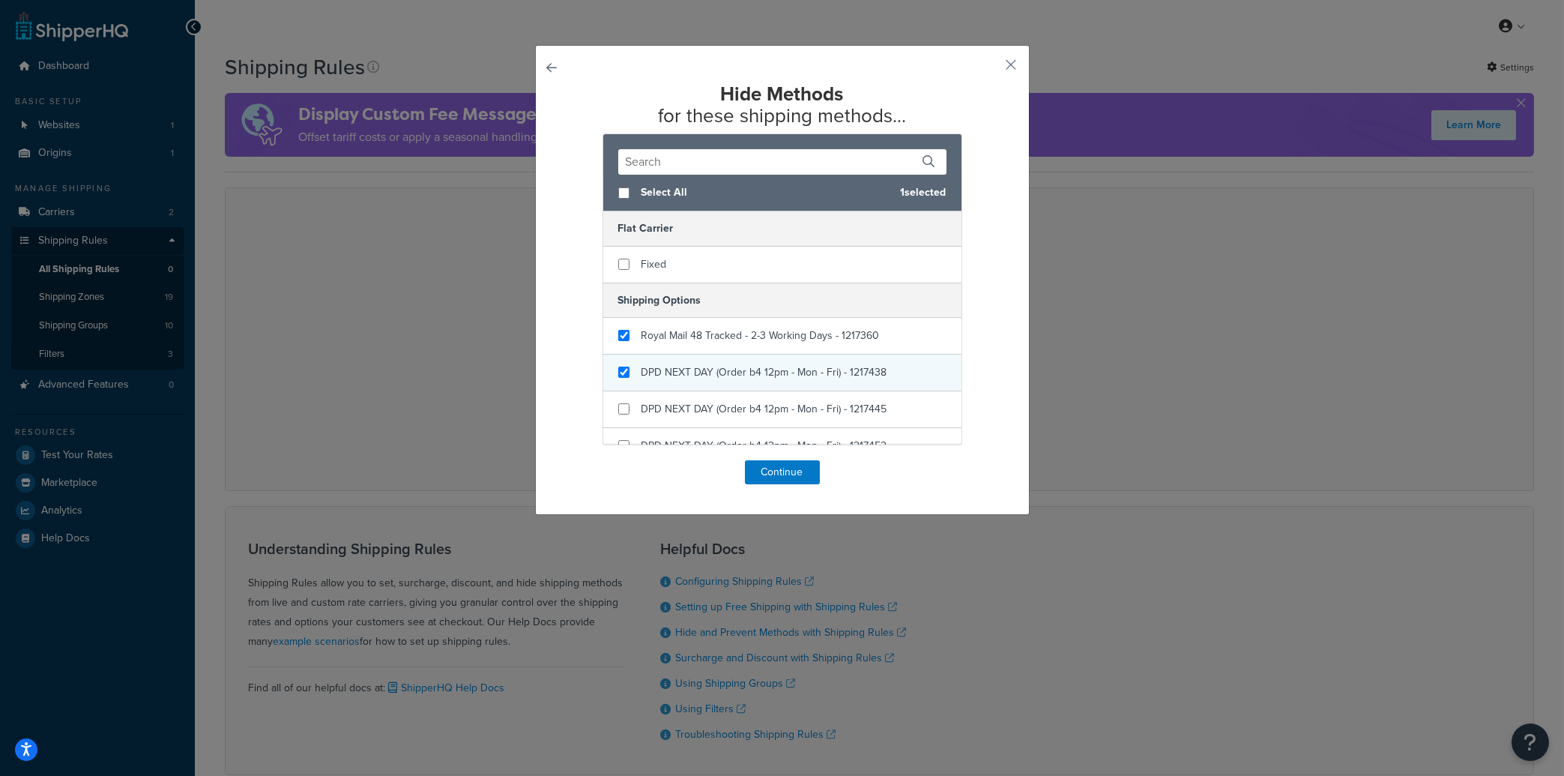
checkbox input "true"
click at [626, 373] on div "DPD NEXT DAY (Order b4 12pm - Mon - Fri) - 1217438" at bounding box center [782, 373] width 358 height 37
click at [620, 415] on input "checkbox" at bounding box center [623, 408] width 11 height 11
checkbox input "true"
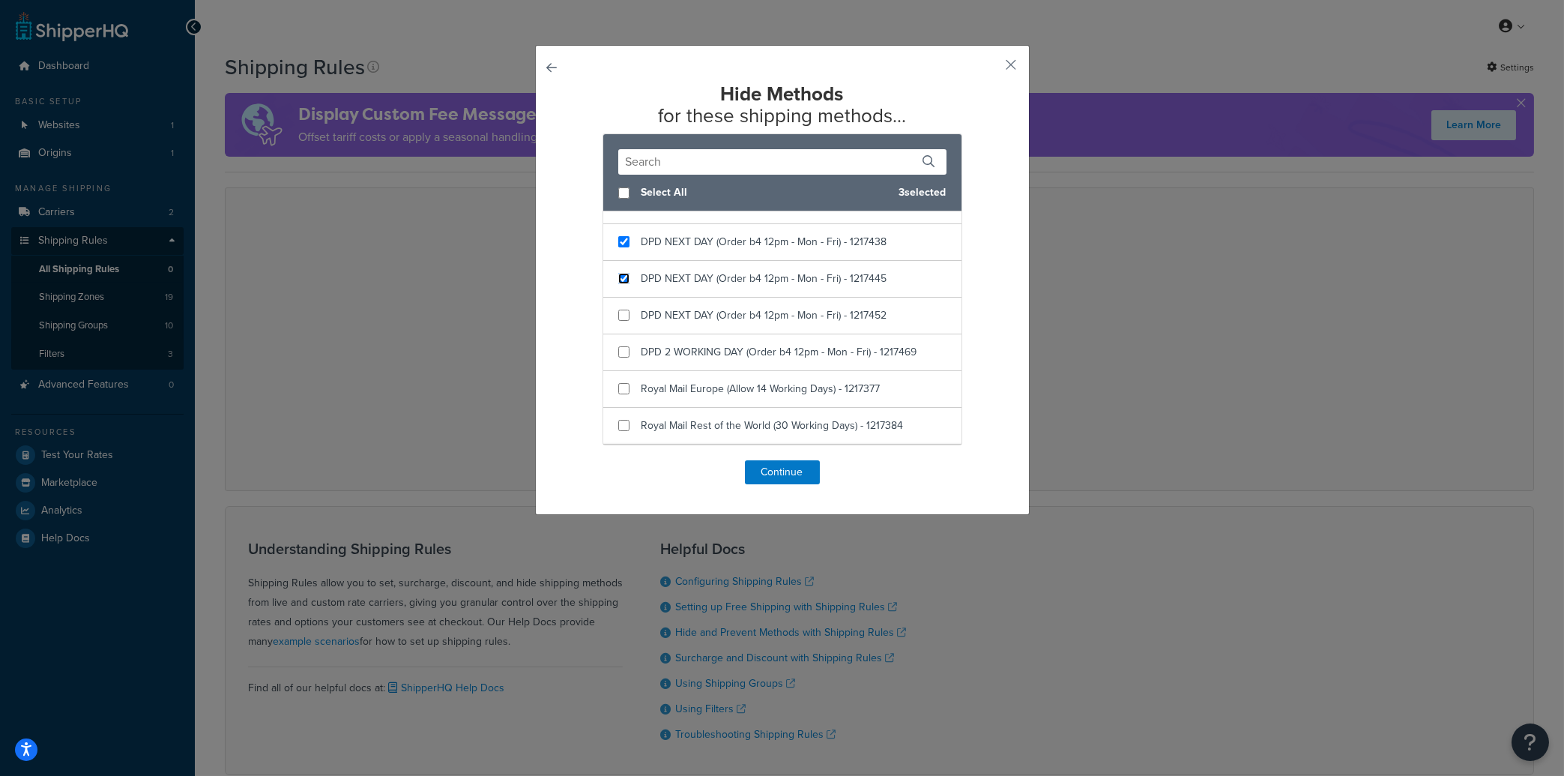
scroll to position [146, 0]
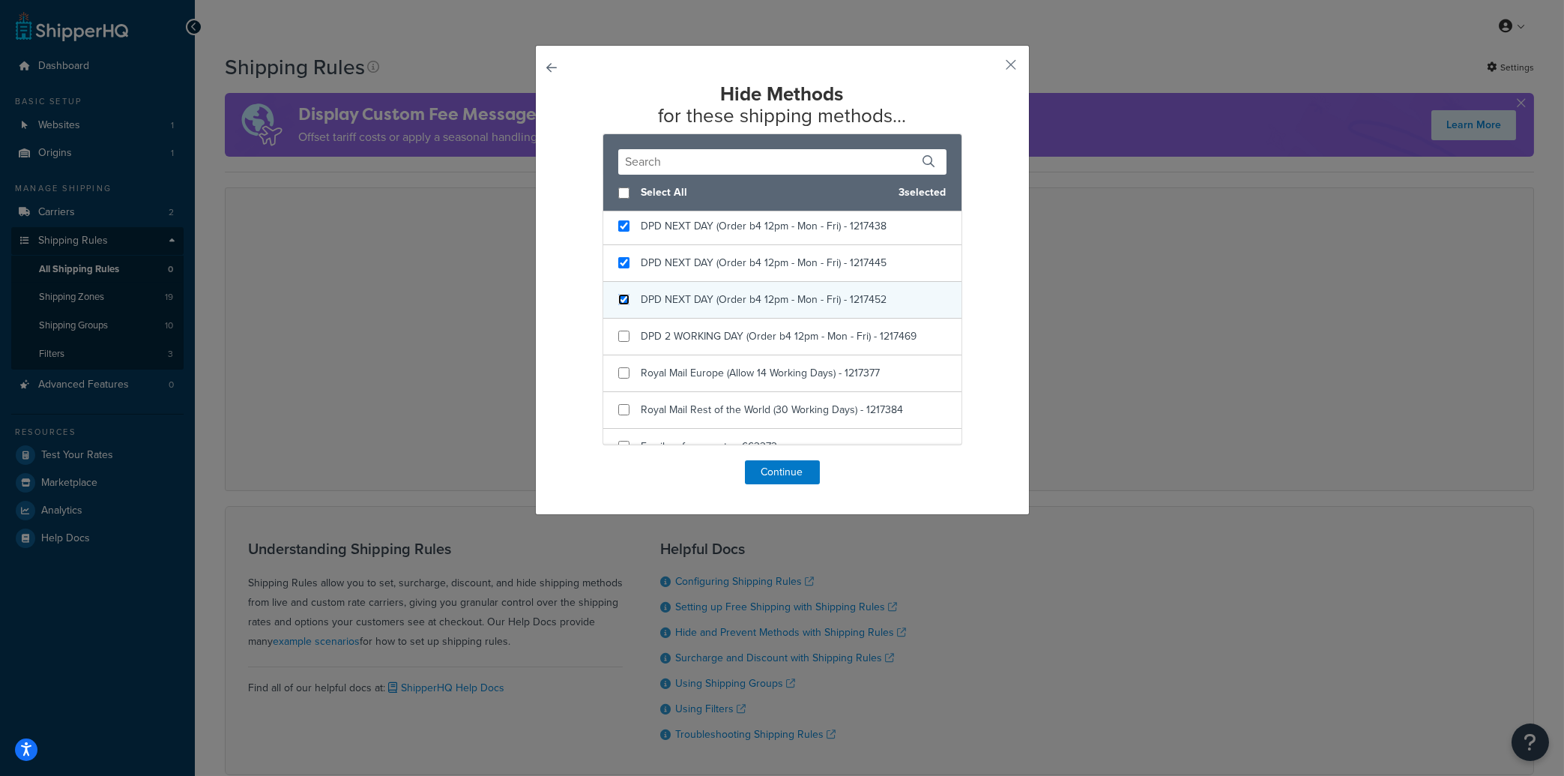
click at [618, 301] on input "checkbox" at bounding box center [623, 299] width 11 height 11
checkbox input "true"
click at [618, 334] on input "checkbox" at bounding box center [623, 336] width 11 height 11
checkbox input "true"
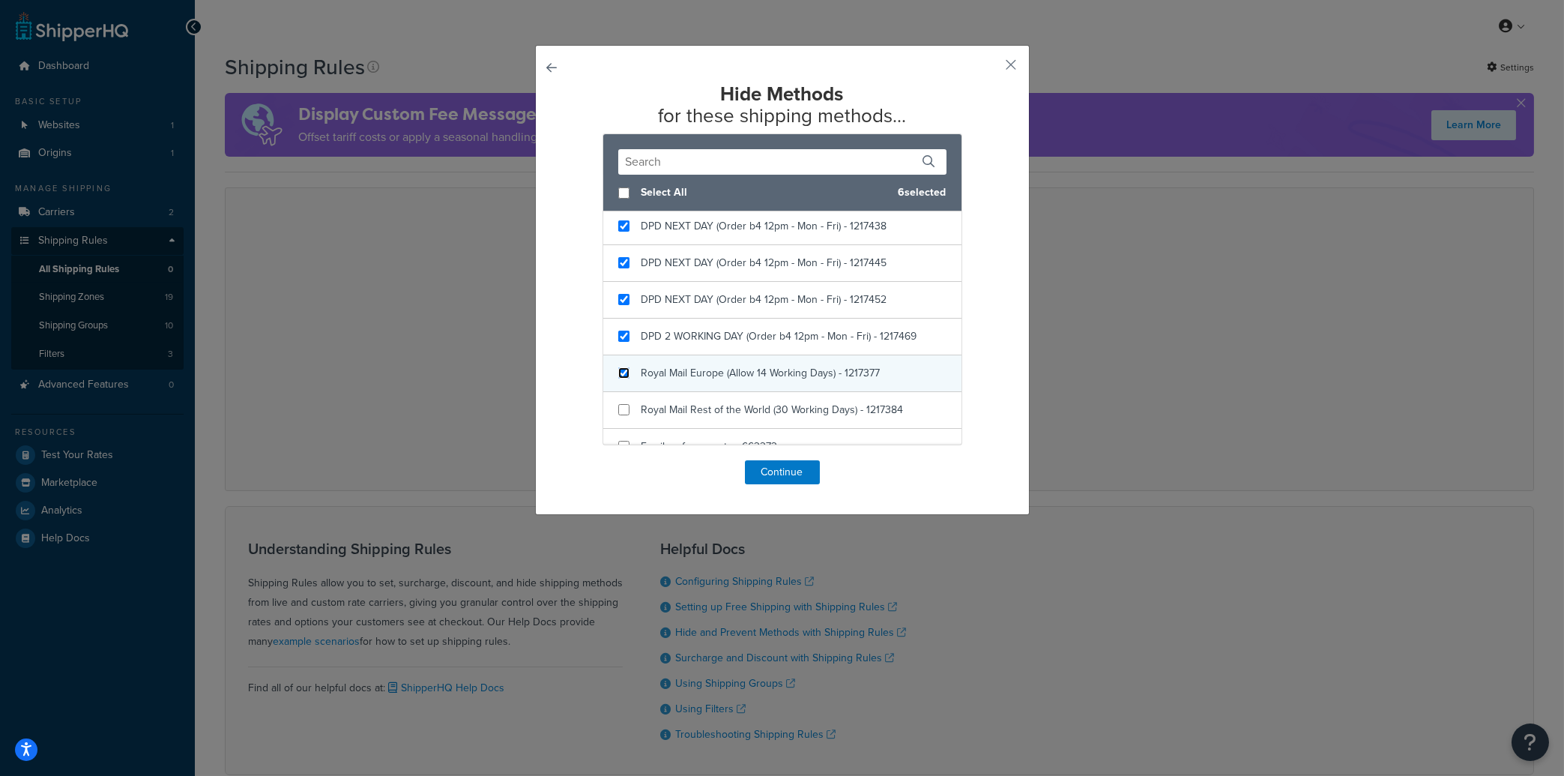
click at [620, 374] on input "checkbox" at bounding box center [623, 372] width 11 height 11
checkbox input "true"
drag, startPoint x: 615, startPoint y: 417, endPoint x: 622, endPoint y: 431, distance: 15.8
click at [618, 415] on input "checkbox" at bounding box center [623, 409] width 11 height 11
checkbox input "true"
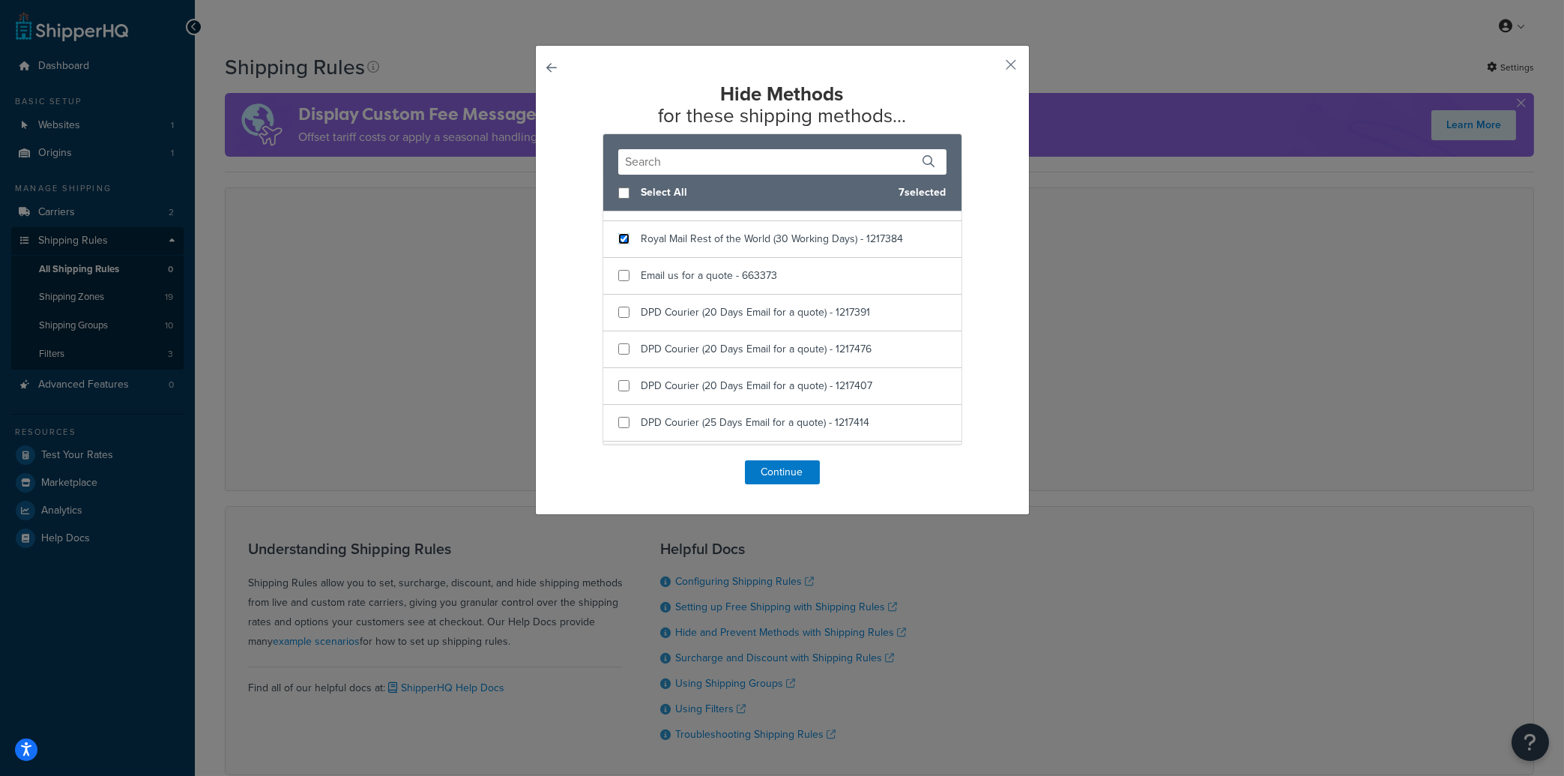
scroll to position [326, 0]
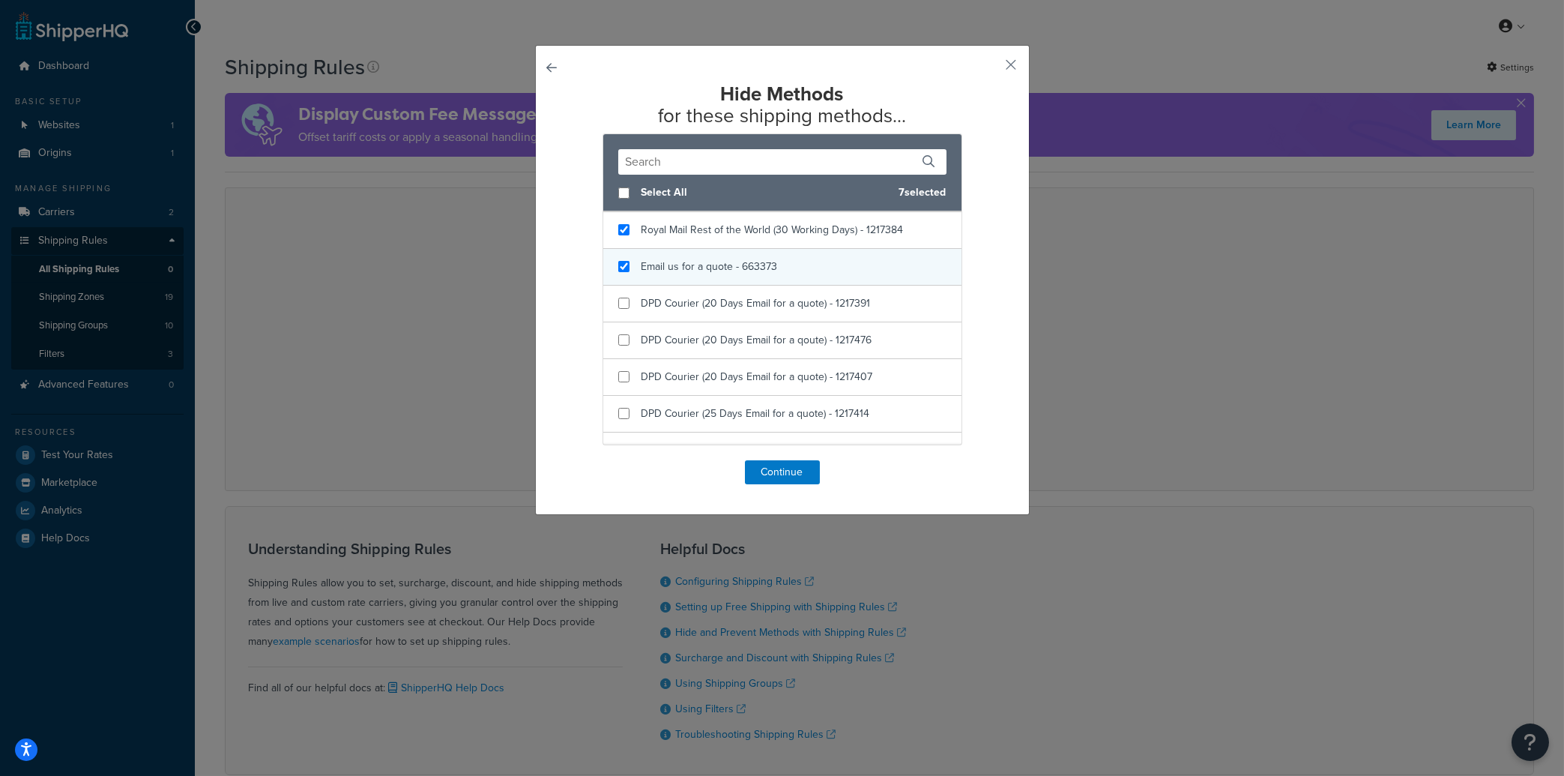
checkbox input "true"
click at [625, 265] on div "Email us for a quote - 663373" at bounding box center [782, 267] width 358 height 37
checkbox input "true"
click at [627, 306] on div "DPD Courier (20 Days Email for a quote) - 1217391" at bounding box center [782, 304] width 358 height 37
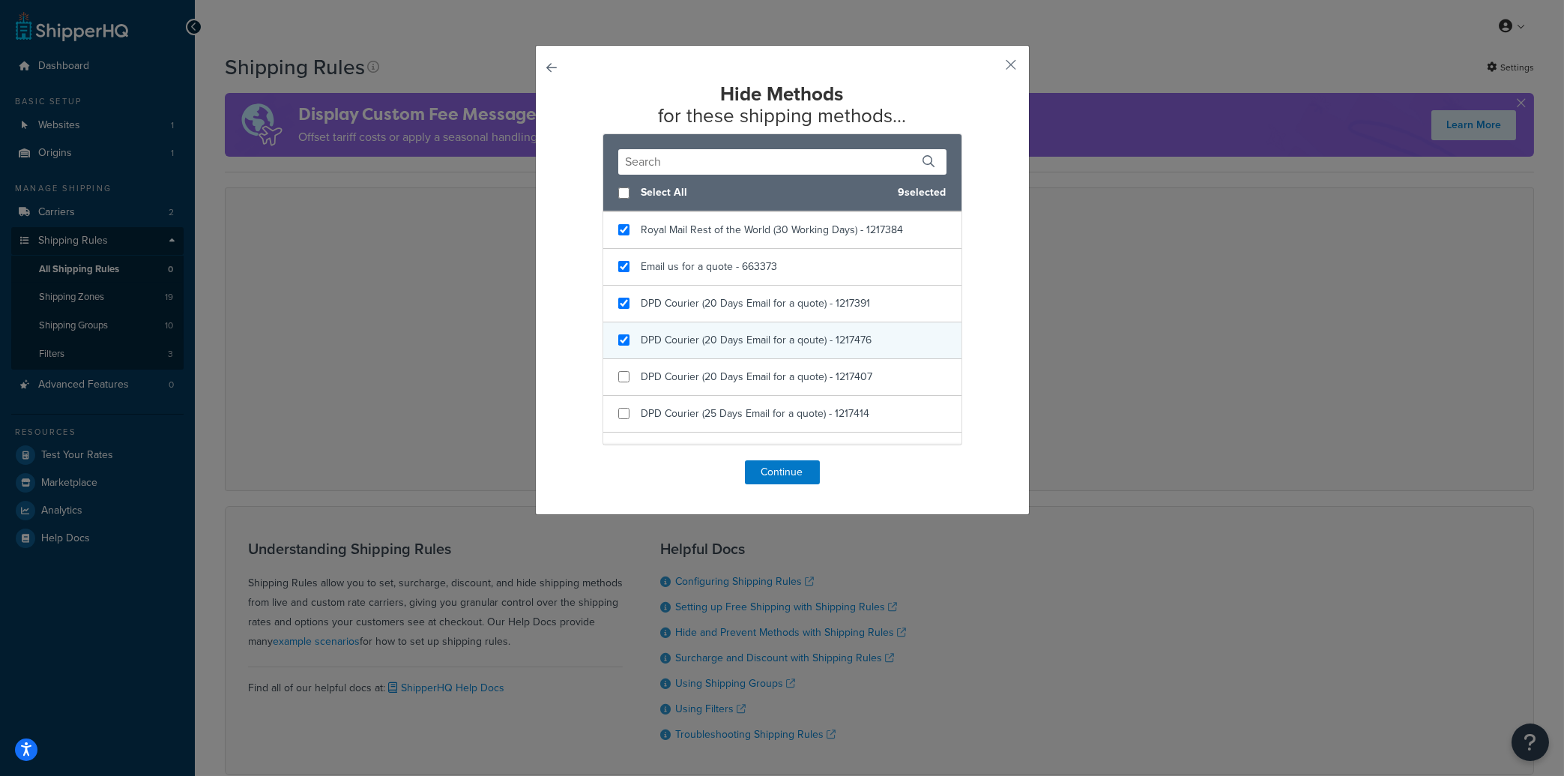
checkbox input "true"
click at [616, 347] on div "DPD Courier (20 Days Email for a qoute) - 1217476" at bounding box center [782, 340] width 358 height 37
click at [618, 380] on input "checkbox" at bounding box center [623, 376] width 11 height 11
checkbox input "true"
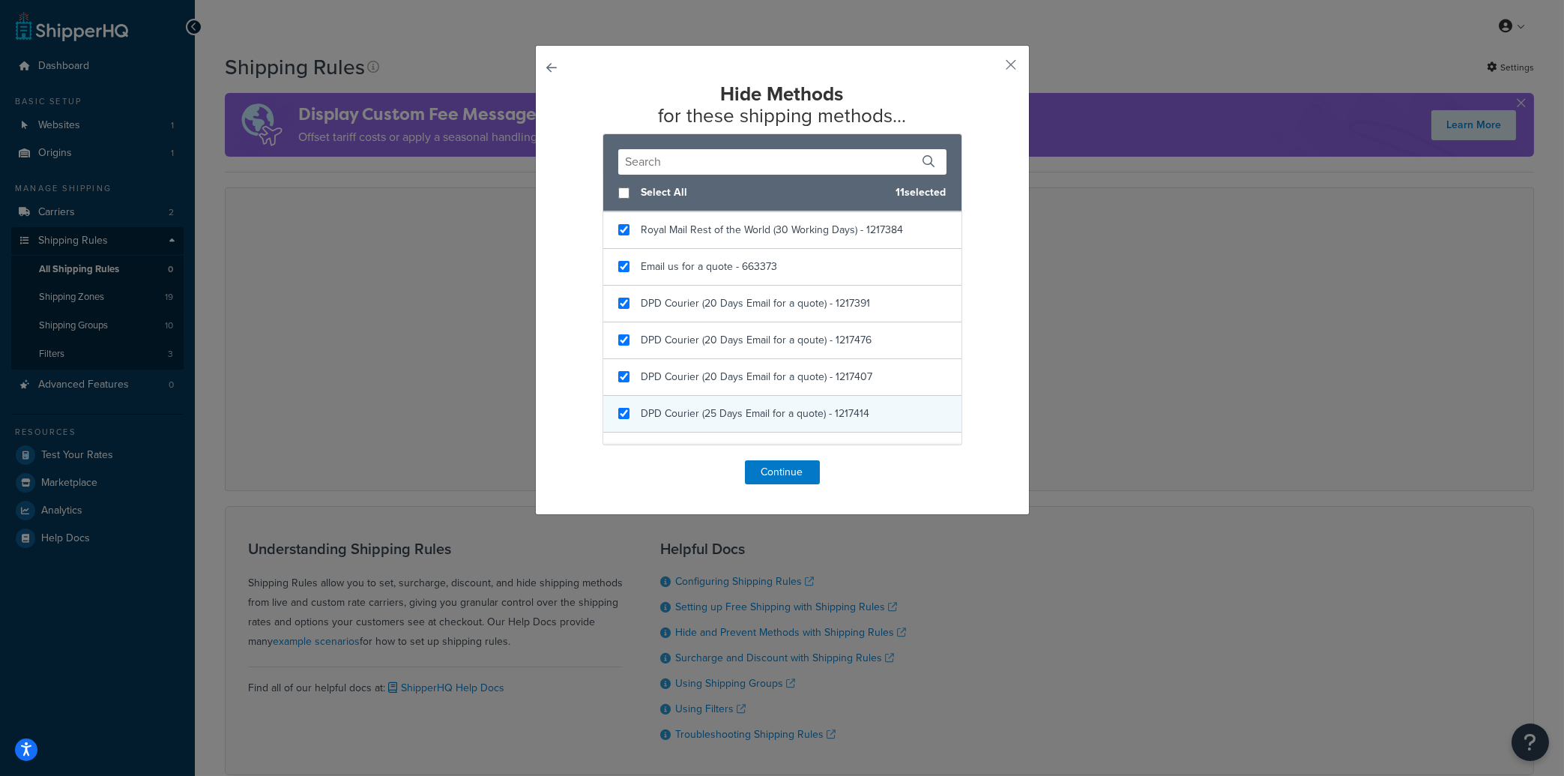
checkbox input "true"
click at [616, 409] on div "DPD Courier (25 Days Email for a quote) - 1217414" at bounding box center [782, 414] width 358 height 37
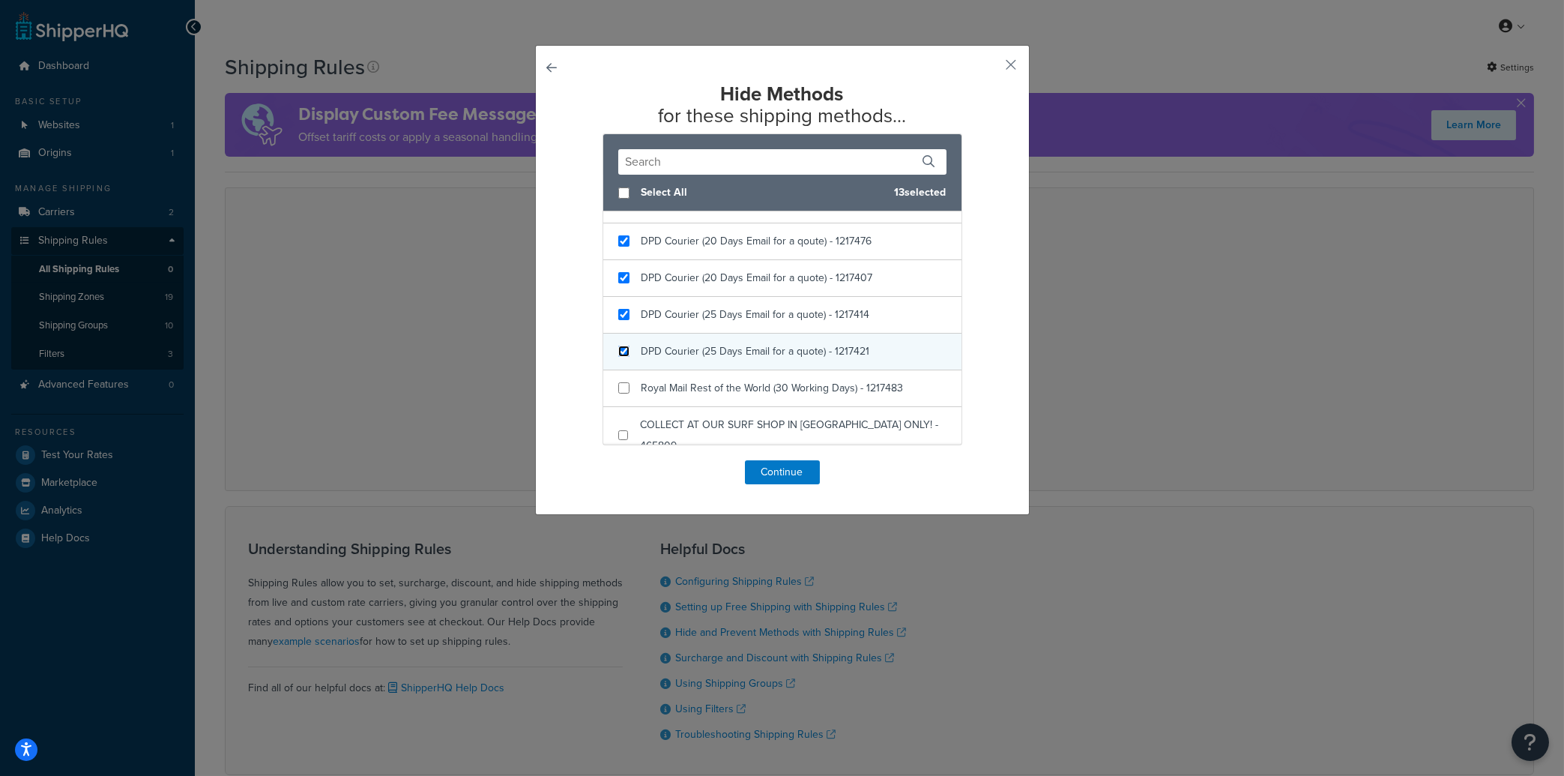
click at [618, 349] on input "checkbox" at bounding box center [623, 351] width 11 height 11
checkbox input "true"
click at [620, 387] on input "checkbox" at bounding box center [623, 387] width 11 height 11
checkbox input "true"
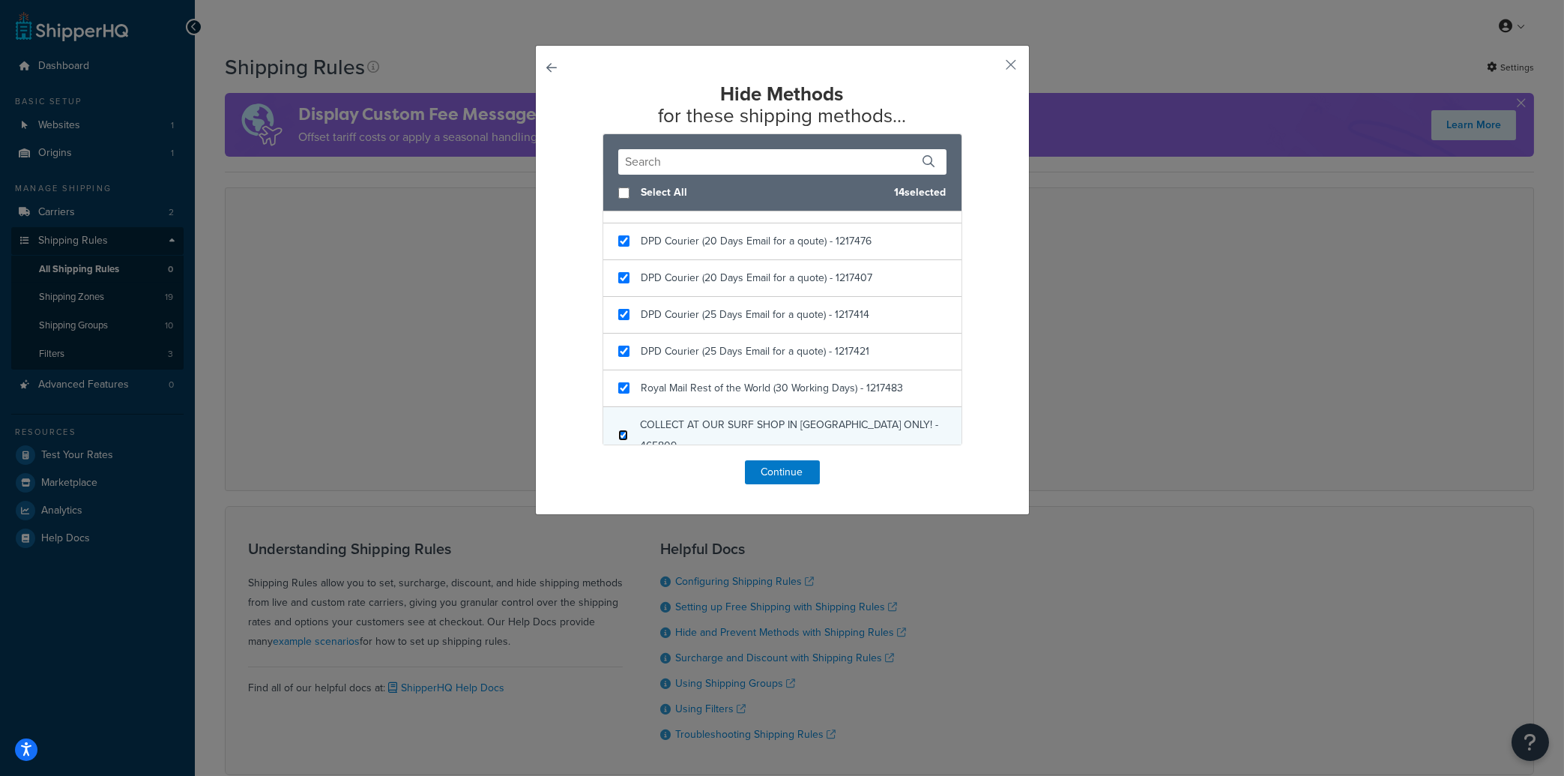
checkbox input "true"
drag, startPoint x: 618, startPoint y: 425, endPoint x: 631, endPoint y: 409, distance: 20.3
click at [622, 423] on div "COLLECT AT OUR SURF SHOP IN HOVE ONLY! - 465809" at bounding box center [782, 435] width 358 height 57
click at [781, 481] on button "Continue" at bounding box center [782, 472] width 75 height 24
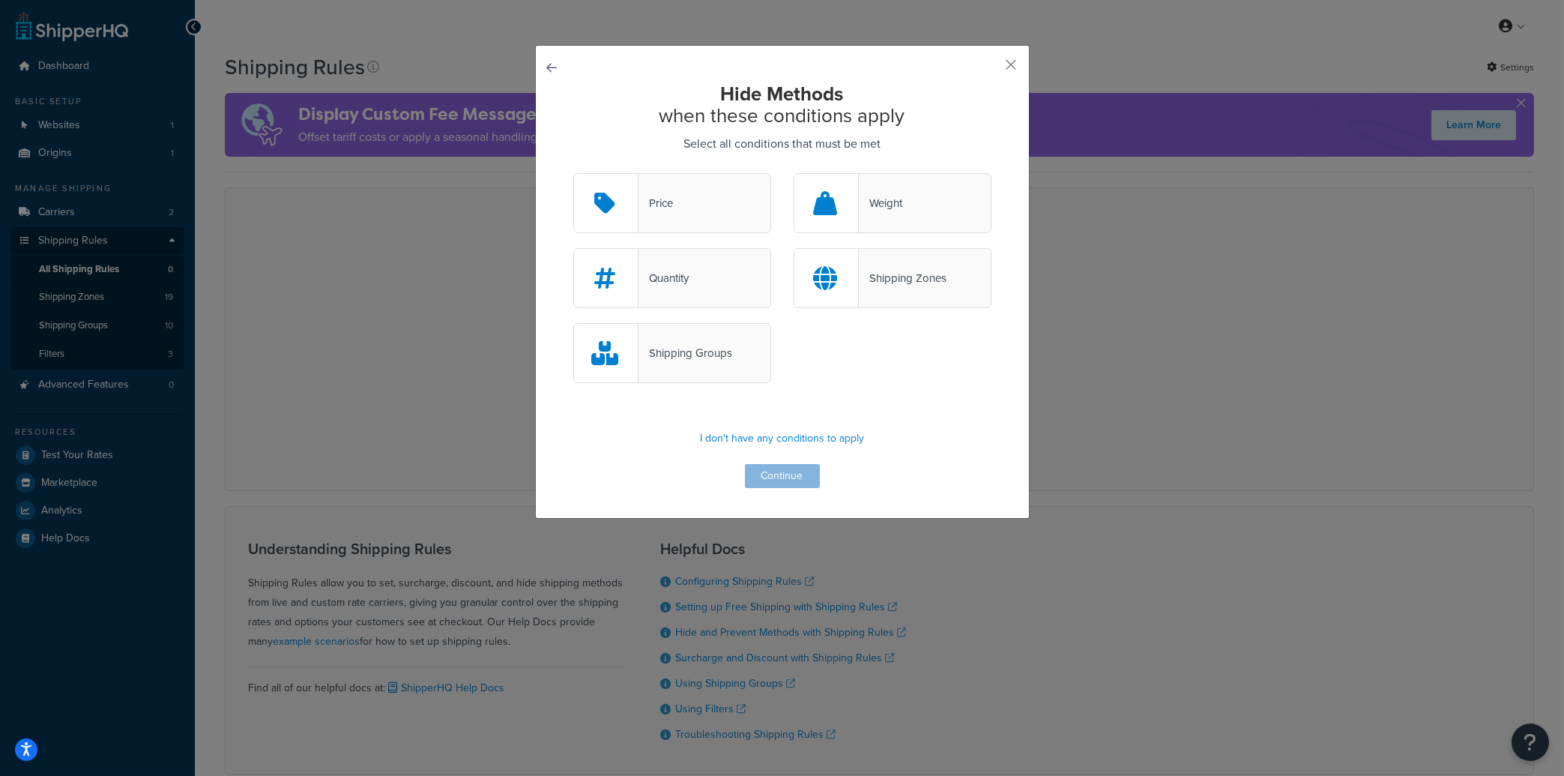
click at [870, 275] on div "Shipping Zones" at bounding box center [903, 278] width 88 height 21
click at [0, 0] on input "Shipping Zones" at bounding box center [0, 0] width 0 height 0
click at [831, 274] on div at bounding box center [827, 278] width 64 height 57
click at [0, 0] on input "Shipping Zones" at bounding box center [0, 0] width 0 height 0
click at [839, 277] on div at bounding box center [827, 278] width 64 height 58
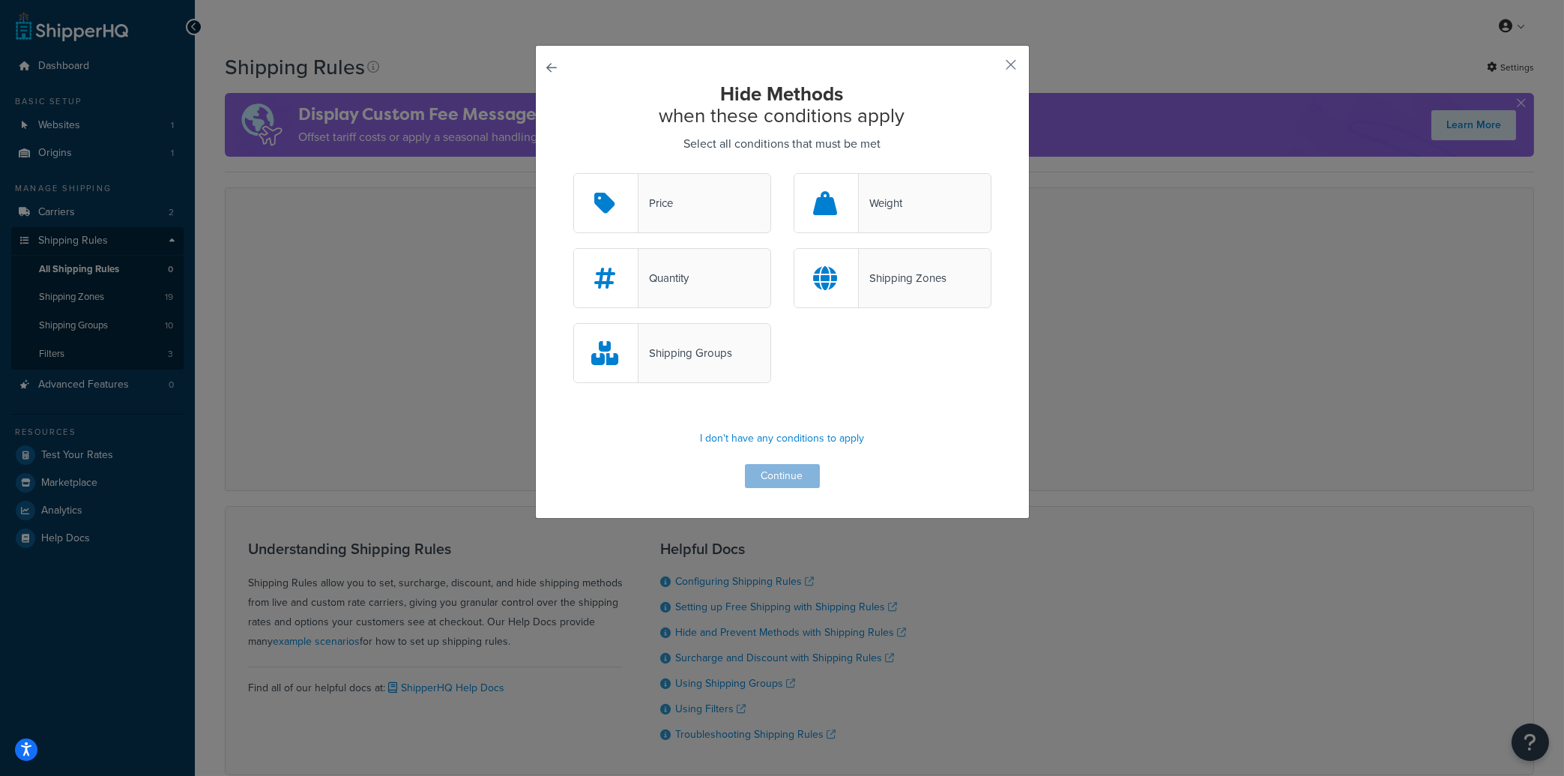
click at [0, 0] on input "Shipping Zones" at bounding box center [0, 0] width 0 height 0
click at [789, 482] on button "Continue" at bounding box center [782, 476] width 75 height 24
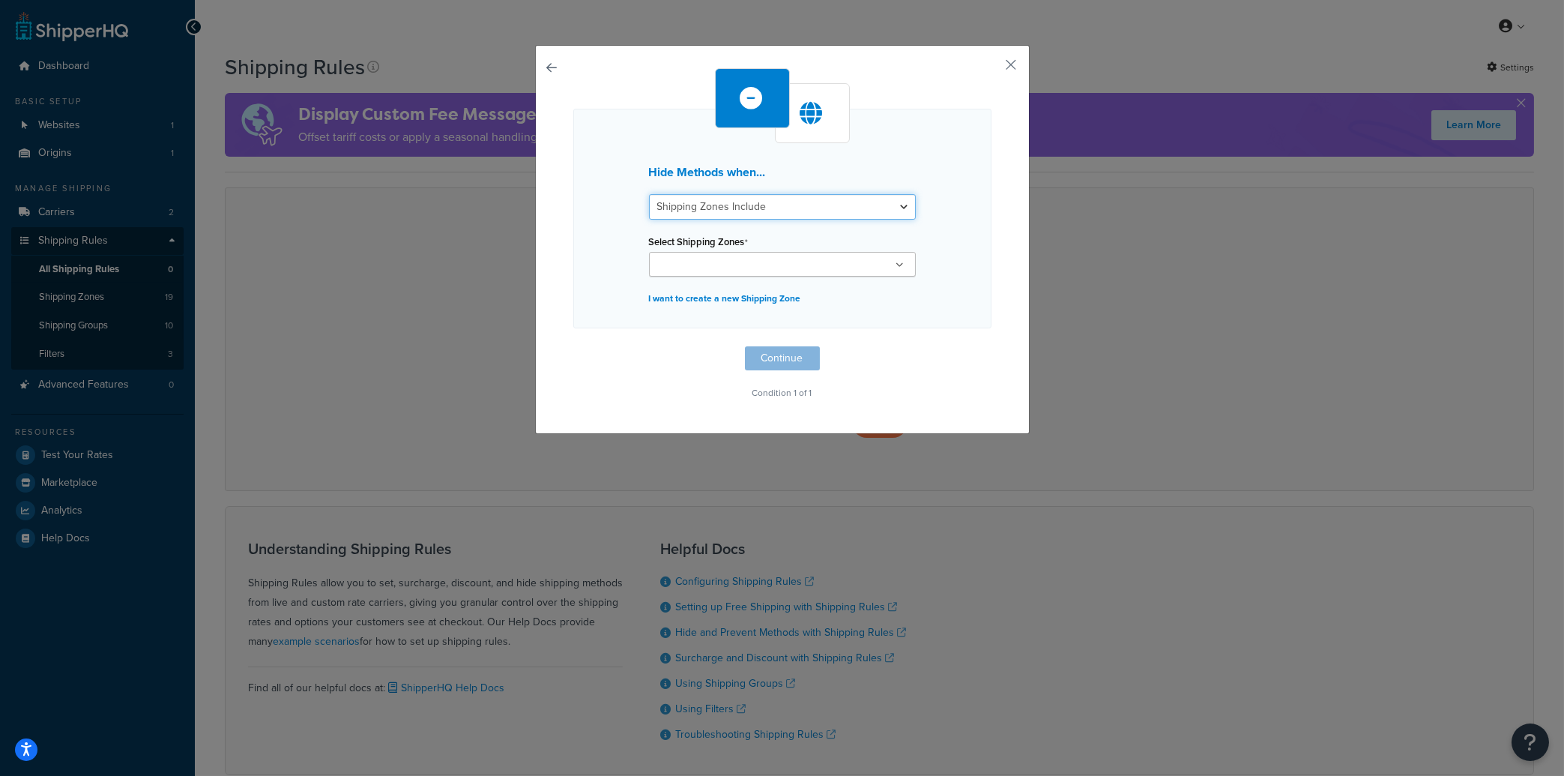
click at [649, 194] on select "Shipping Zones Include Shipping Zones Do Not Include" at bounding box center [782, 206] width 267 height 25
click at [747, 201] on select "Shipping Zones Include Shipping Zones Do Not Include" at bounding box center [782, 206] width 267 height 25
click at [649, 194] on select "Shipping Zones Include Shipping Zones Do Not Include" at bounding box center [782, 206] width 267 height 25
click at [747, 201] on select "Shipping Zones Include Shipping Zones Do Not Include" at bounding box center [782, 206] width 267 height 25
click at [669, 268] on input "Select Shipping Zones" at bounding box center [720, 265] width 133 height 16
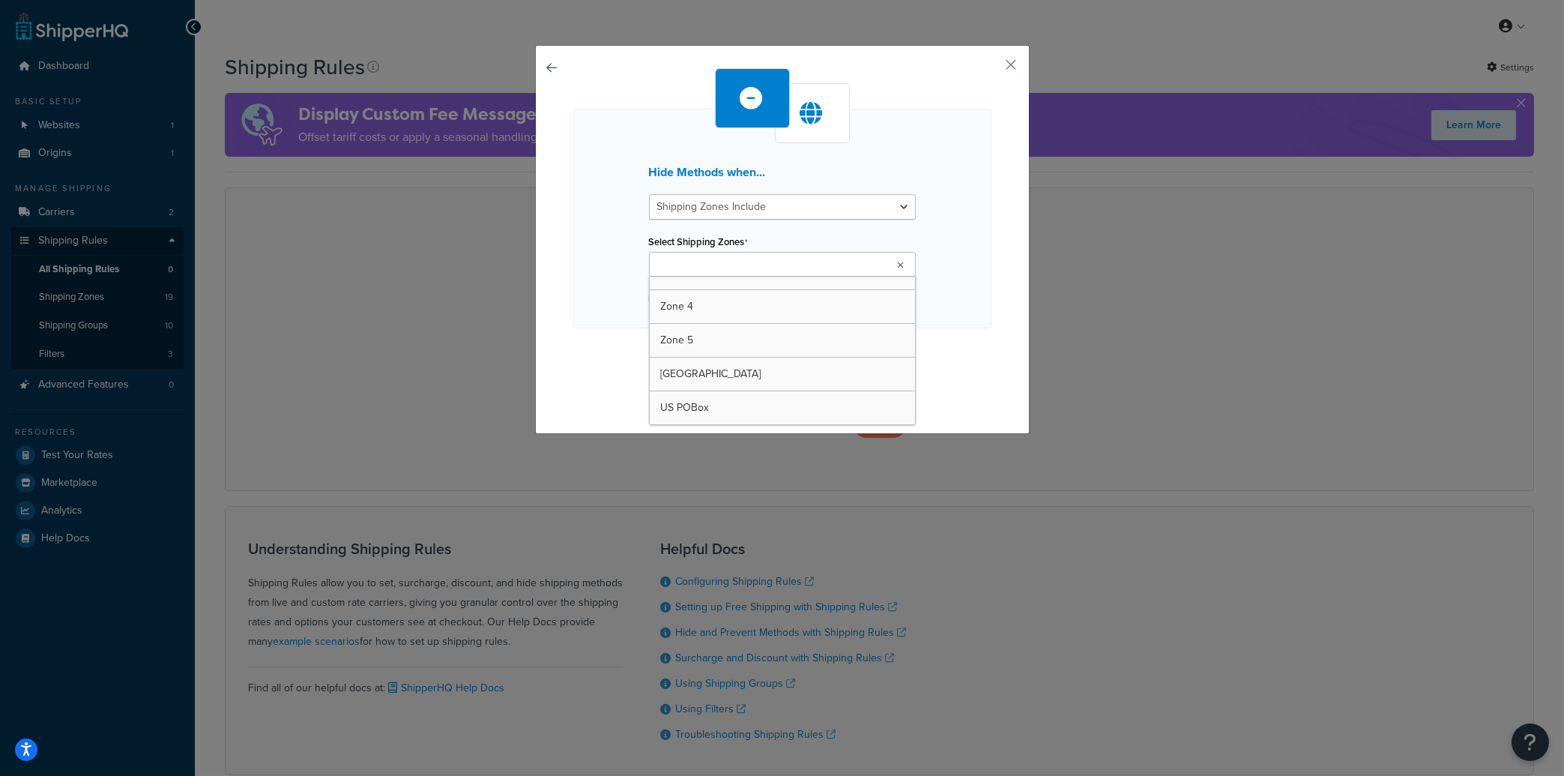
scroll to position [0, 0]
type input "c"
click at [649, 194] on select "Shipping Zones Include Shipping Zones Do Not Include" at bounding box center [782, 206] width 267 height 25
click at [753, 208] on select "Shipping Zones Include Shipping Zones Do Not Include" at bounding box center [782, 206] width 267 height 25
click at [739, 301] on p "I want to create a new Shipping Zone" at bounding box center [782, 298] width 267 height 21
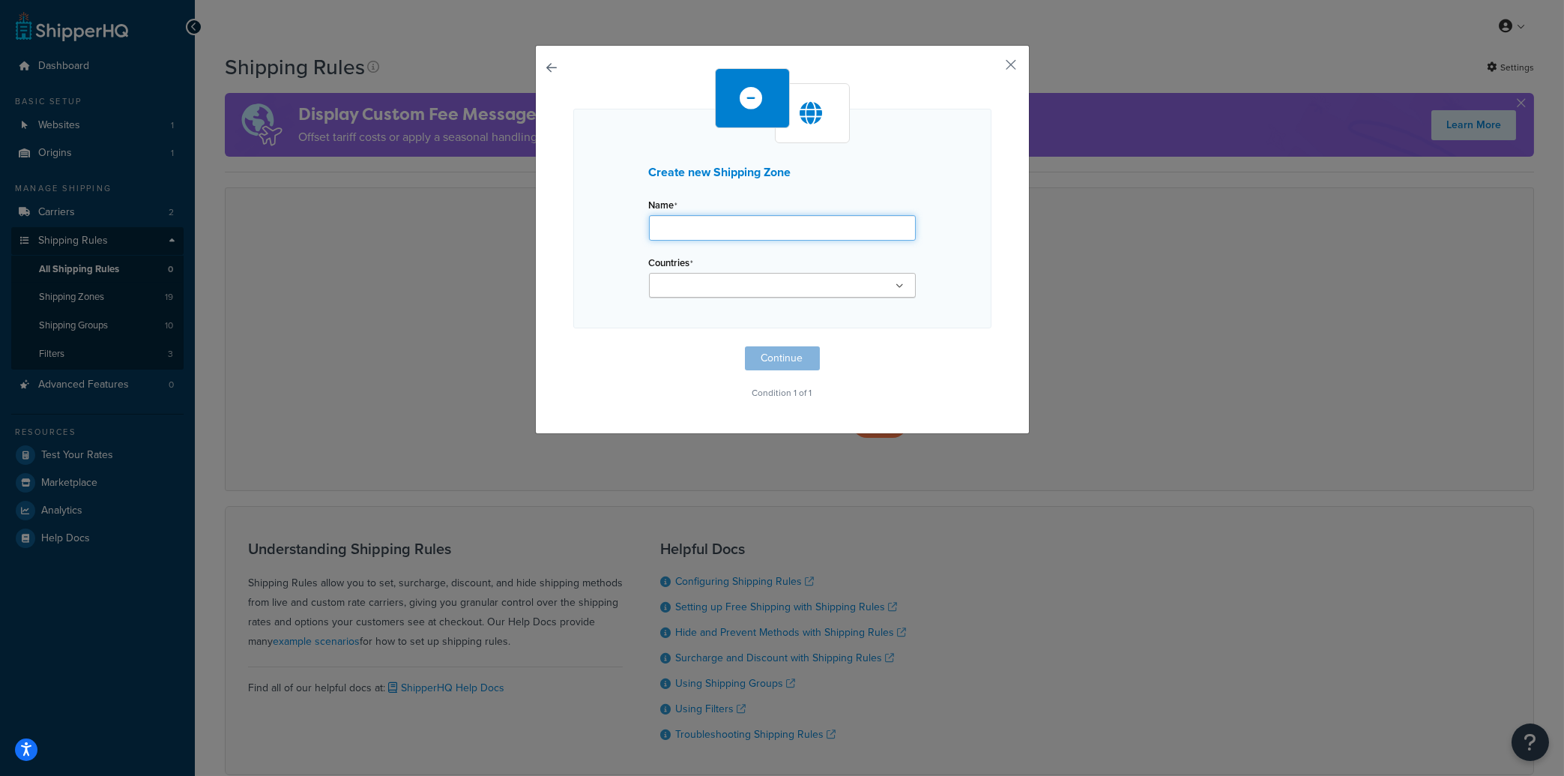
click at [684, 225] on input "Name" at bounding box center [782, 227] width 267 height 25
type input "p"
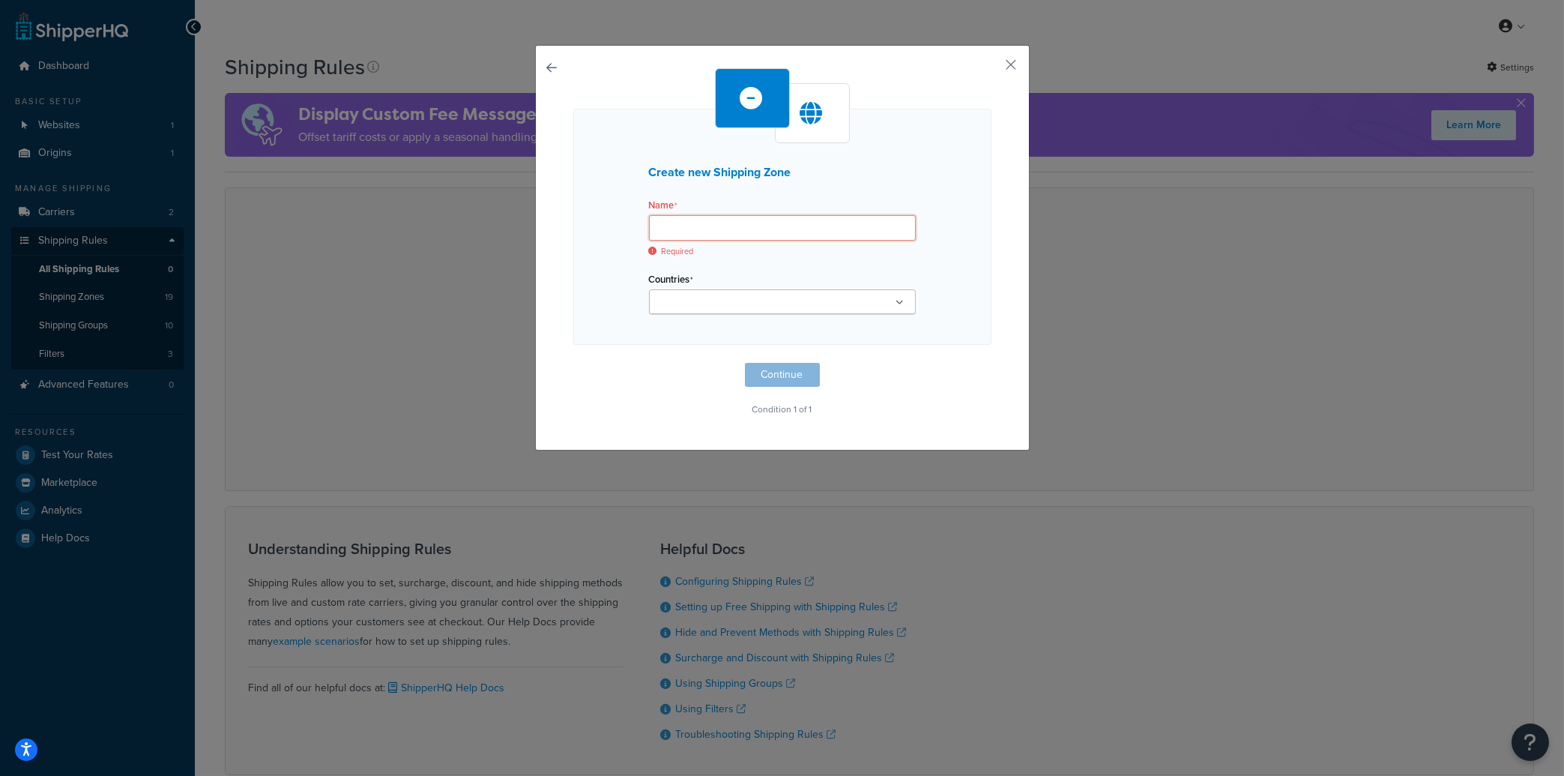
click at [690, 222] on input "Name" at bounding box center [782, 227] width 267 height 25
paste input "TW15 1YQ"
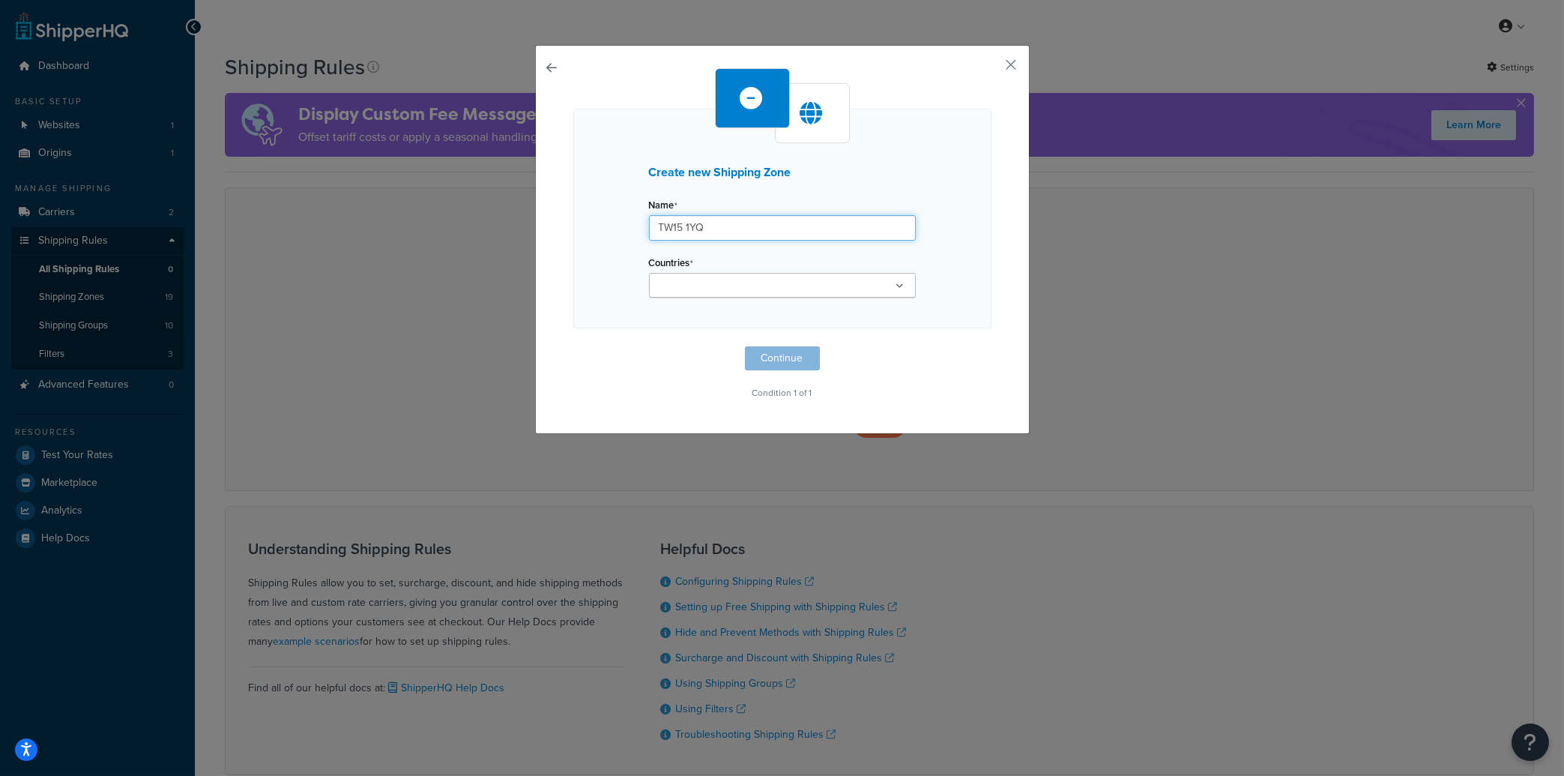
type input "TW15 1YQ"
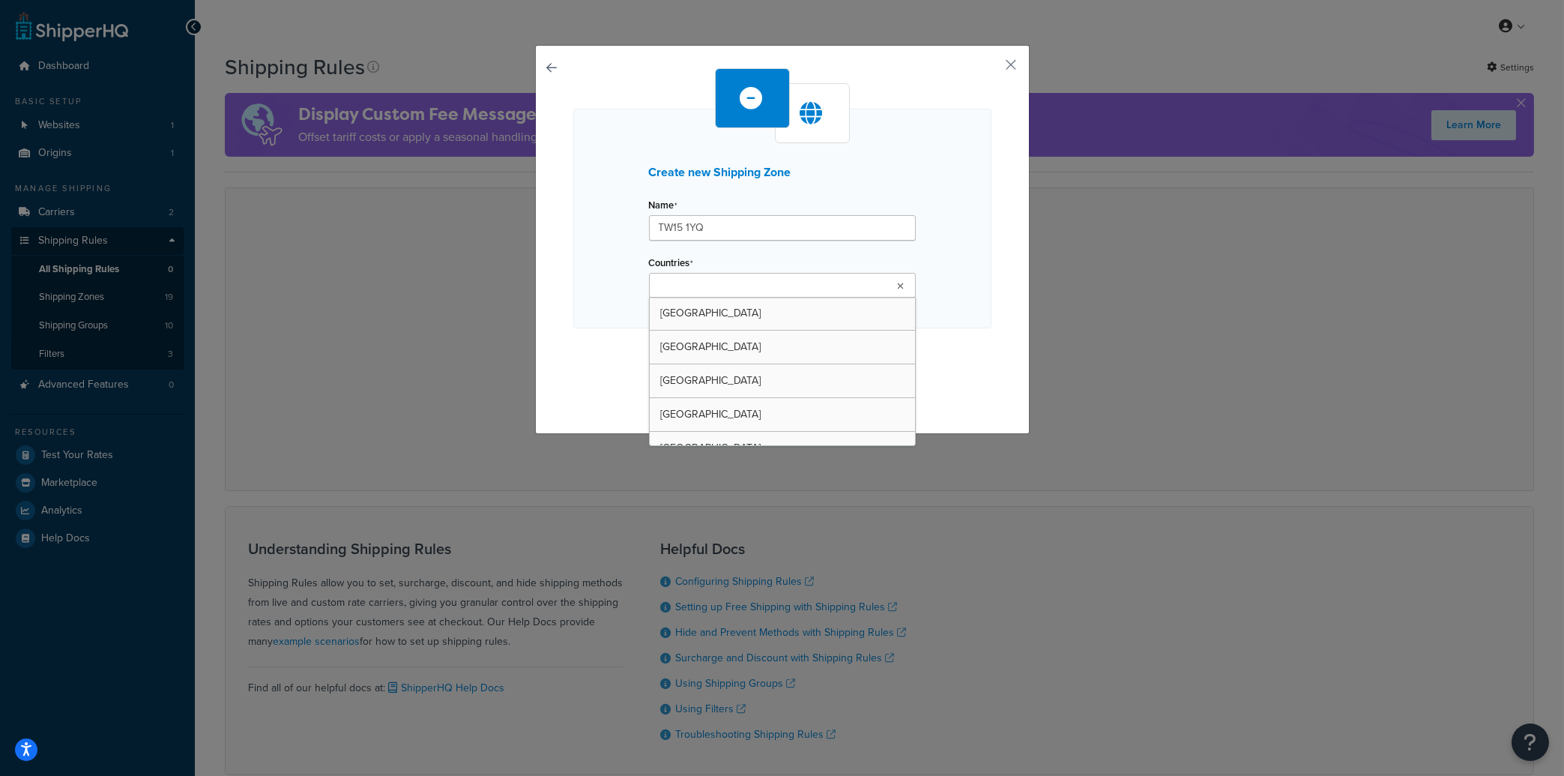
click at [660, 288] on input "Countries" at bounding box center [720, 286] width 133 height 16
paste input "TW15 1YQ"
type input "TW15 1YQ"
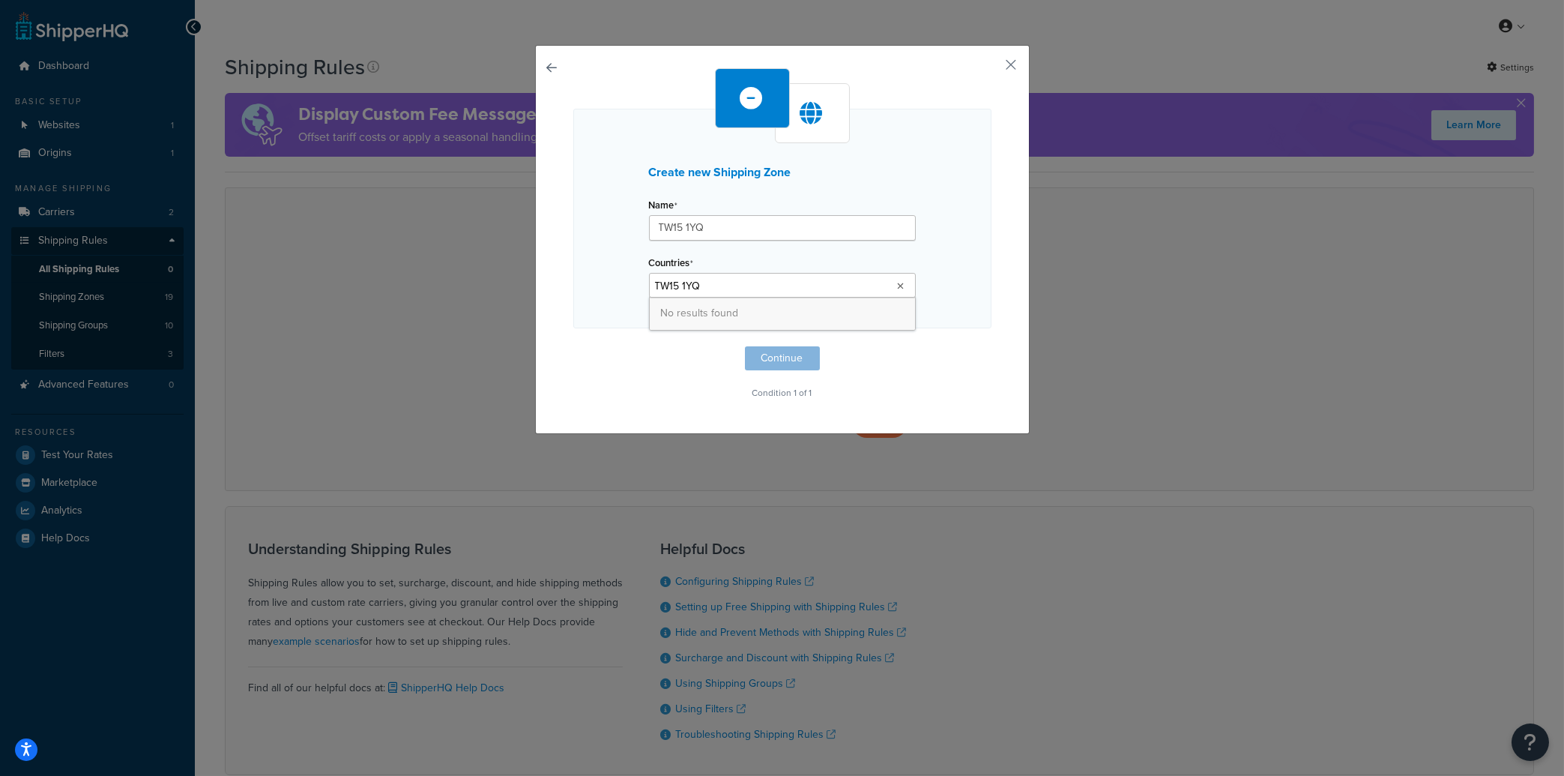
click at [617, 309] on div "Create new Shipping Zone Name TW15 1YQ Countries TW15 1YQ No results found" at bounding box center [782, 219] width 418 height 220
drag, startPoint x: 612, startPoint y: 290, endPoint x: 620, endPoint y: 287, distance: 8.8
click at [620, 287] on div "Create new Shipping Zone Name TW15 1YQ Countries United States United Kingdom A…" at bounding box center [782, 219] width 418 height 220
drag, startPoint x: 717, startPoint y: 231, endPoint x: 558, endPoint y: 229, distance: 158.2
click at [649, 229] on input "TW15 1YQ" at bounding box center [782, 227] width 267 height 25
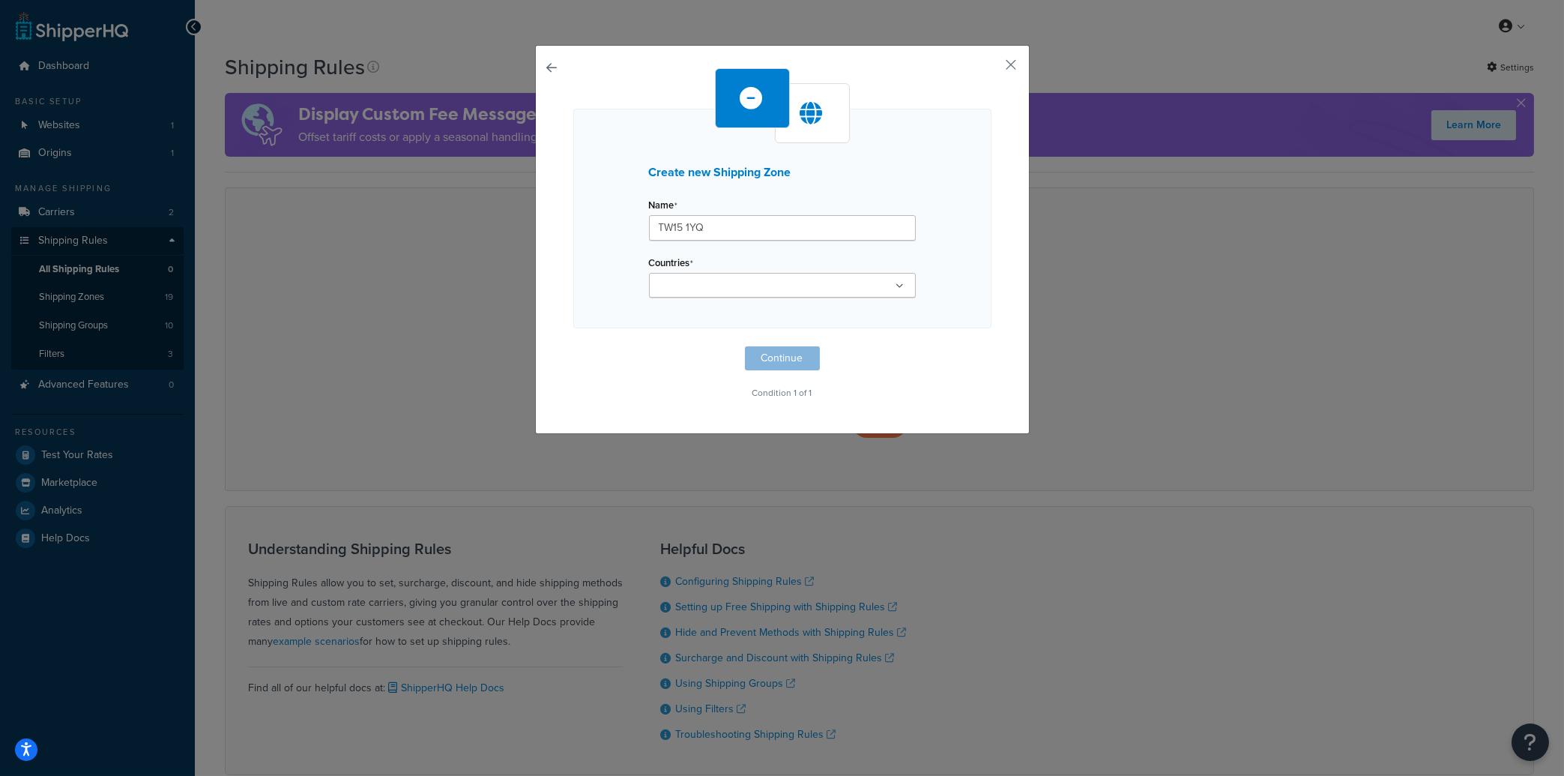
click at [704, 286] on input "Countries" at bounding box center [720, 286] width 133 height 16
click at [589, 283] on div "Create new Shipping Zone Name TW15 1YQ Countries United States United Kingdom A…" at bounding box center [782, 219] width 418 height 220
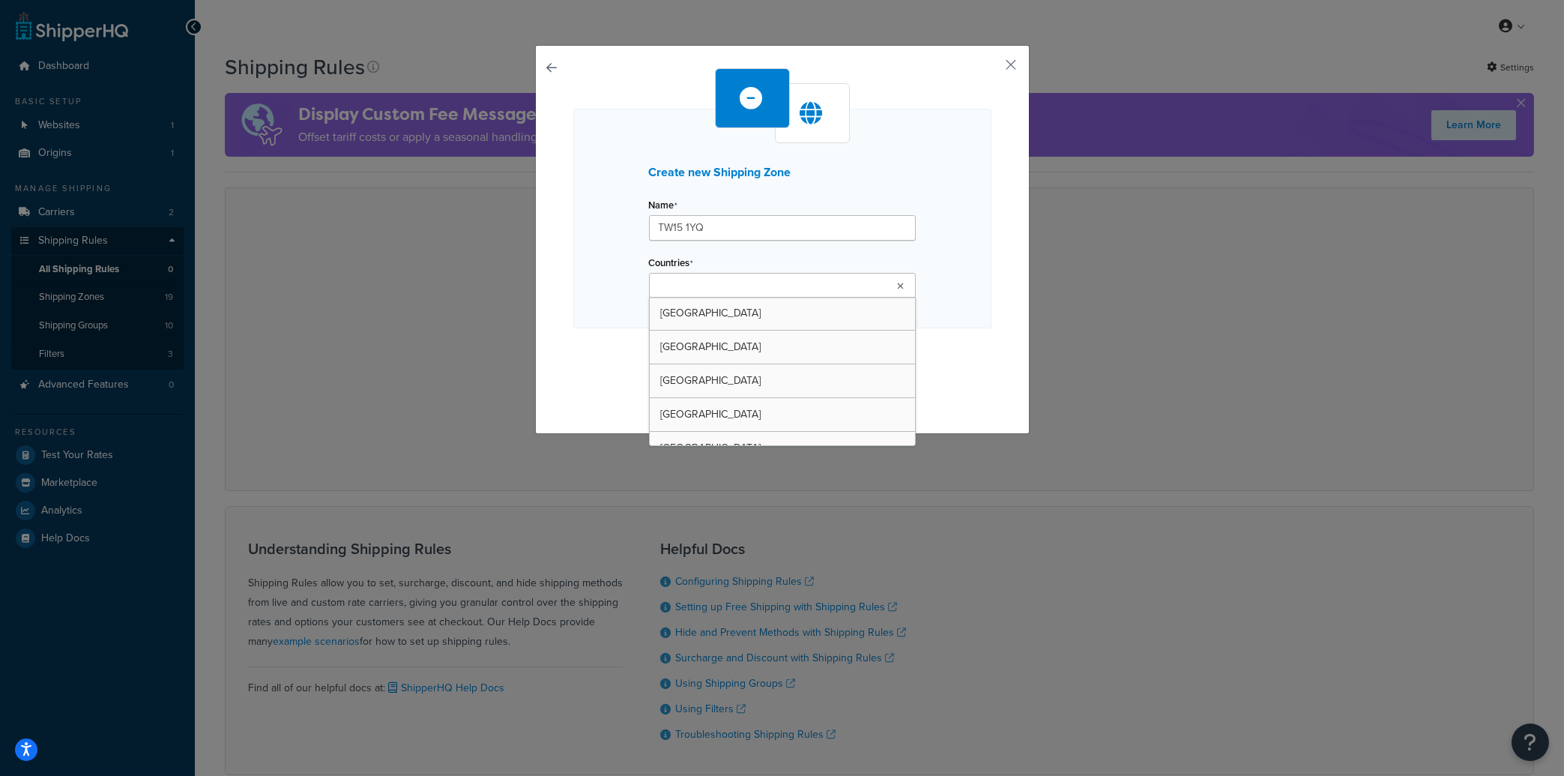
click at [716, 288] on input "Countries" at bounding box center [720, 286] width 133 height 16
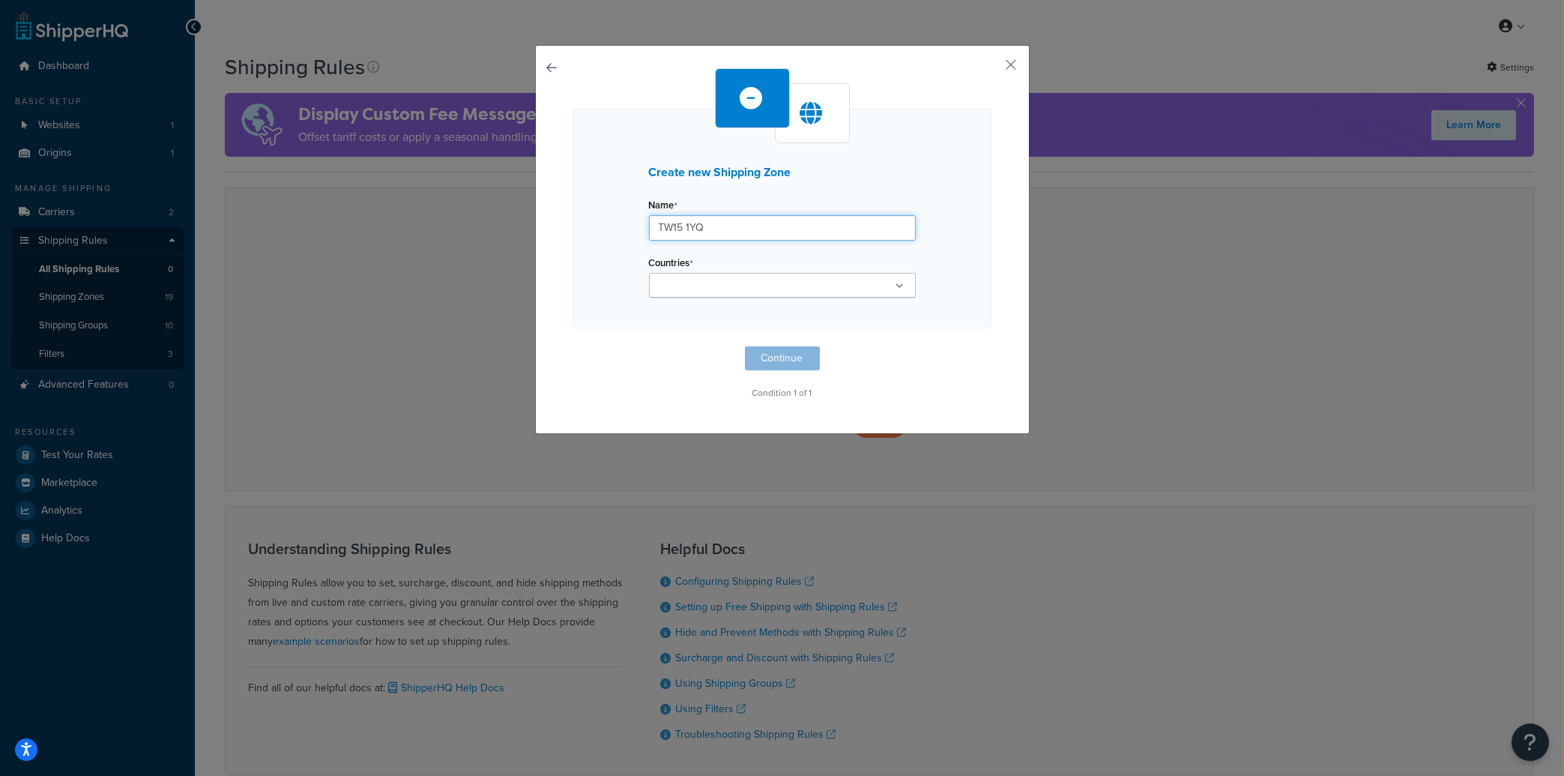
click at [906, 217] on input "TW15 1YQ" at bounding box center [782, 227] width 267 height 25
click at [942, 209] on div "Create new Shipping Zone Name TW15 1YQ Countries United States United Kingdom A…" at bounding box center [782, 219] width 418 height 220
drag, startPoint x: 720, startPoint y: 230, endPoint x: 639, endPoint y: 237, distance: 81.2
click at [649, 237] on input "TW15 1YQ" at bounding box center [782, 227] width 267 height 25
click at [666, 292] on input "Countries" at bounding box center [720, 286] width 133 height 16
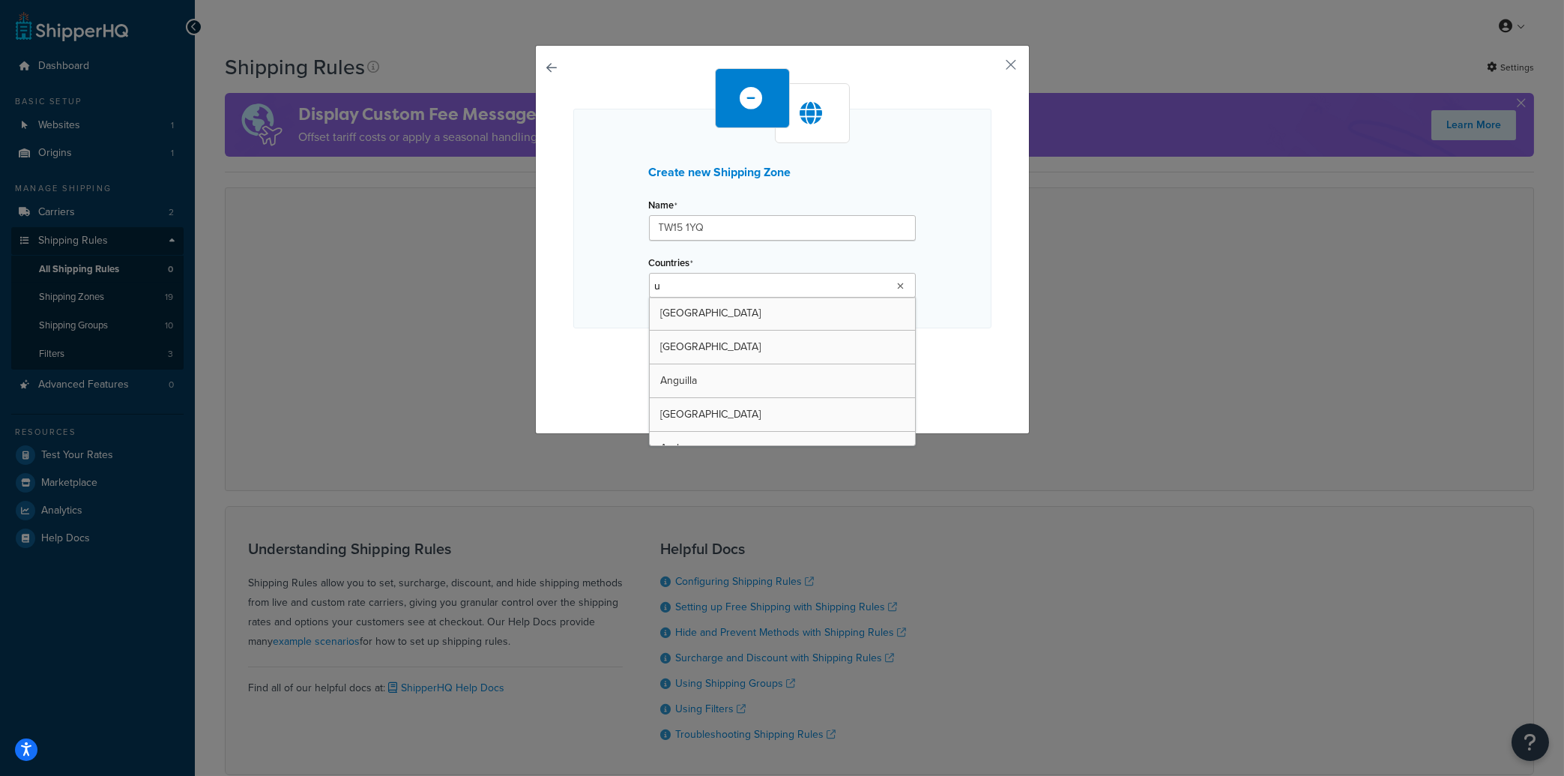
type input "un"
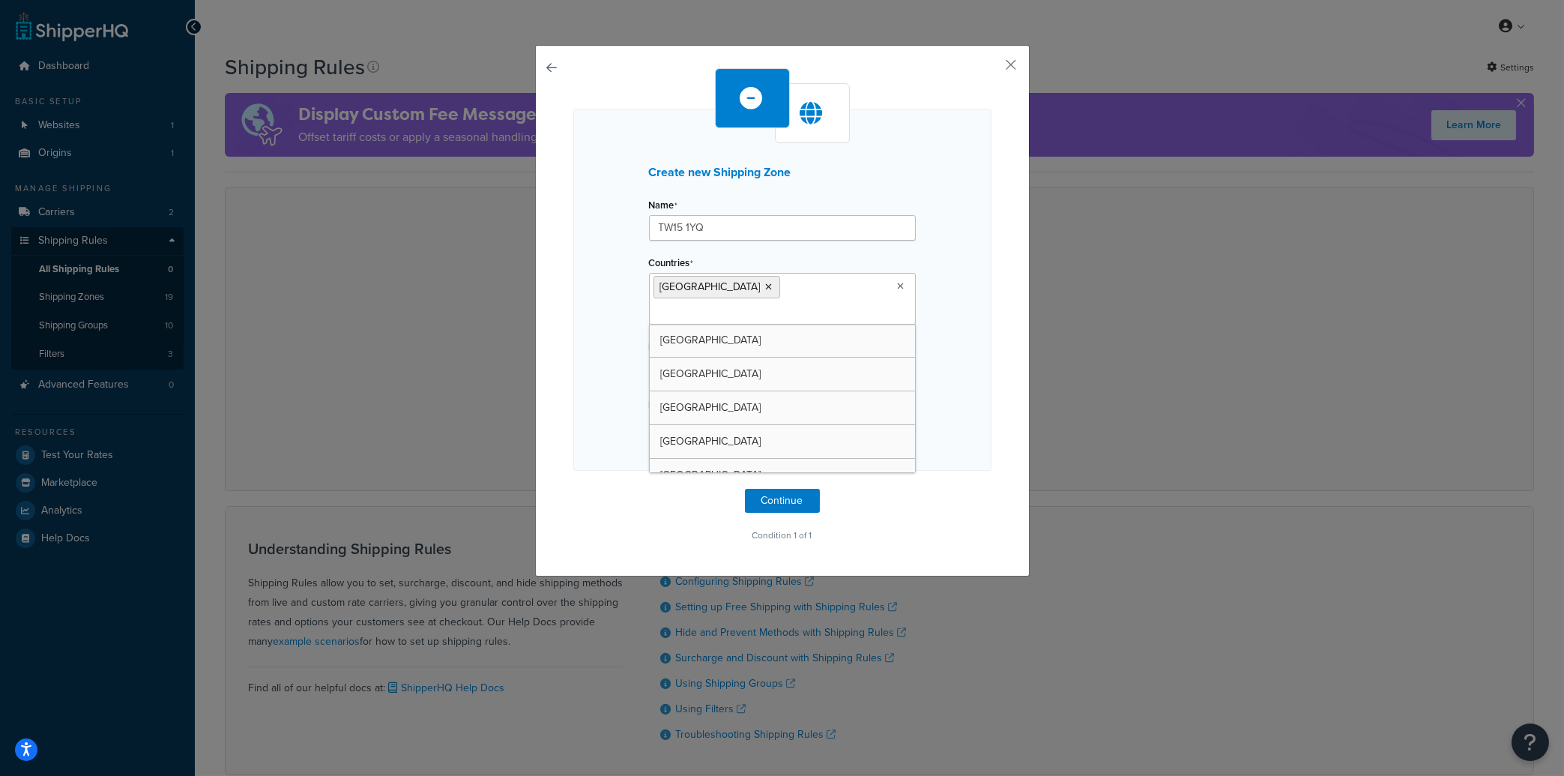
click at [952, 340] on div "Create new Shipping Zone Name TW15 1YQ Countries United Kingdom United States A…" at bounding box center [782, 290] width 418 height 362
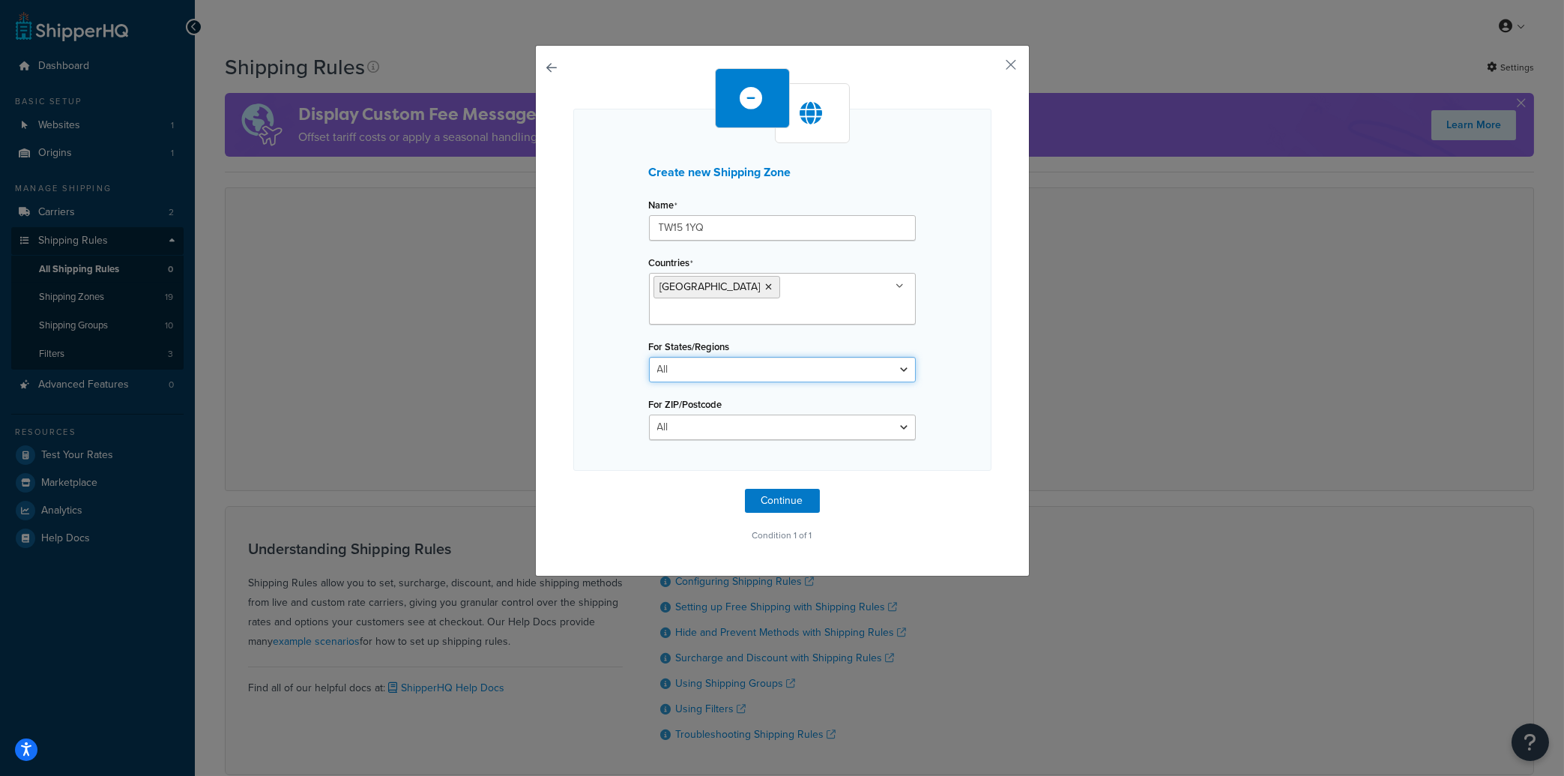
click at [649, 357] on select "All Including Excluding" at bounding box center [782, 369] width 267 height 25
select select "excluding"
click option "Excluding" at bounding box center [0, 0] width 0 height 0
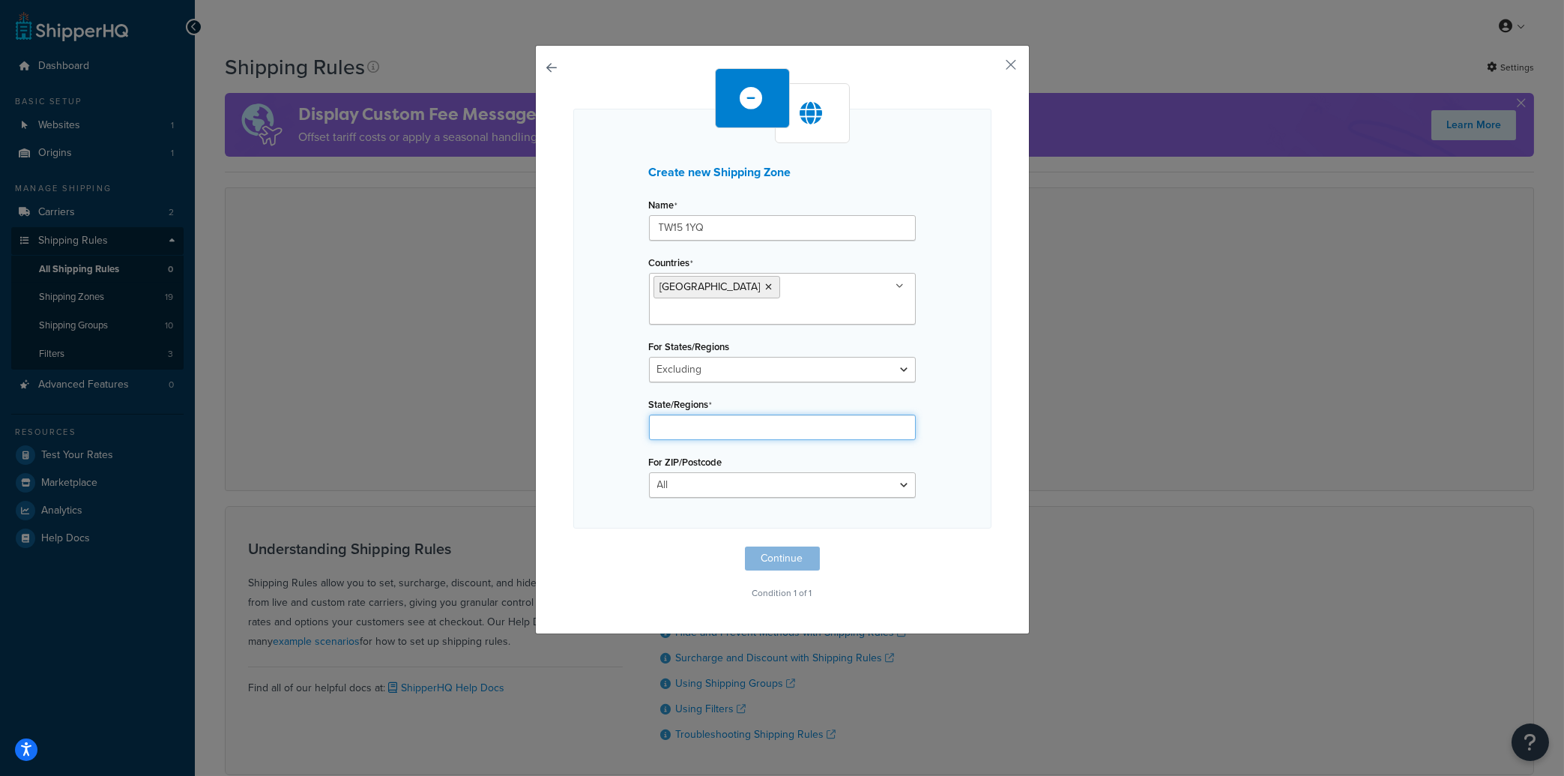
click at [667, 424] on input "State/Regions" at bounding box center [782, 427] width 267 height 25
click at [948, 350] on div "Create new Shipping Zone Name TW15 1YQ Countries United Kingdom United States A…" at bounding box center [782, 319] width 418 height 420
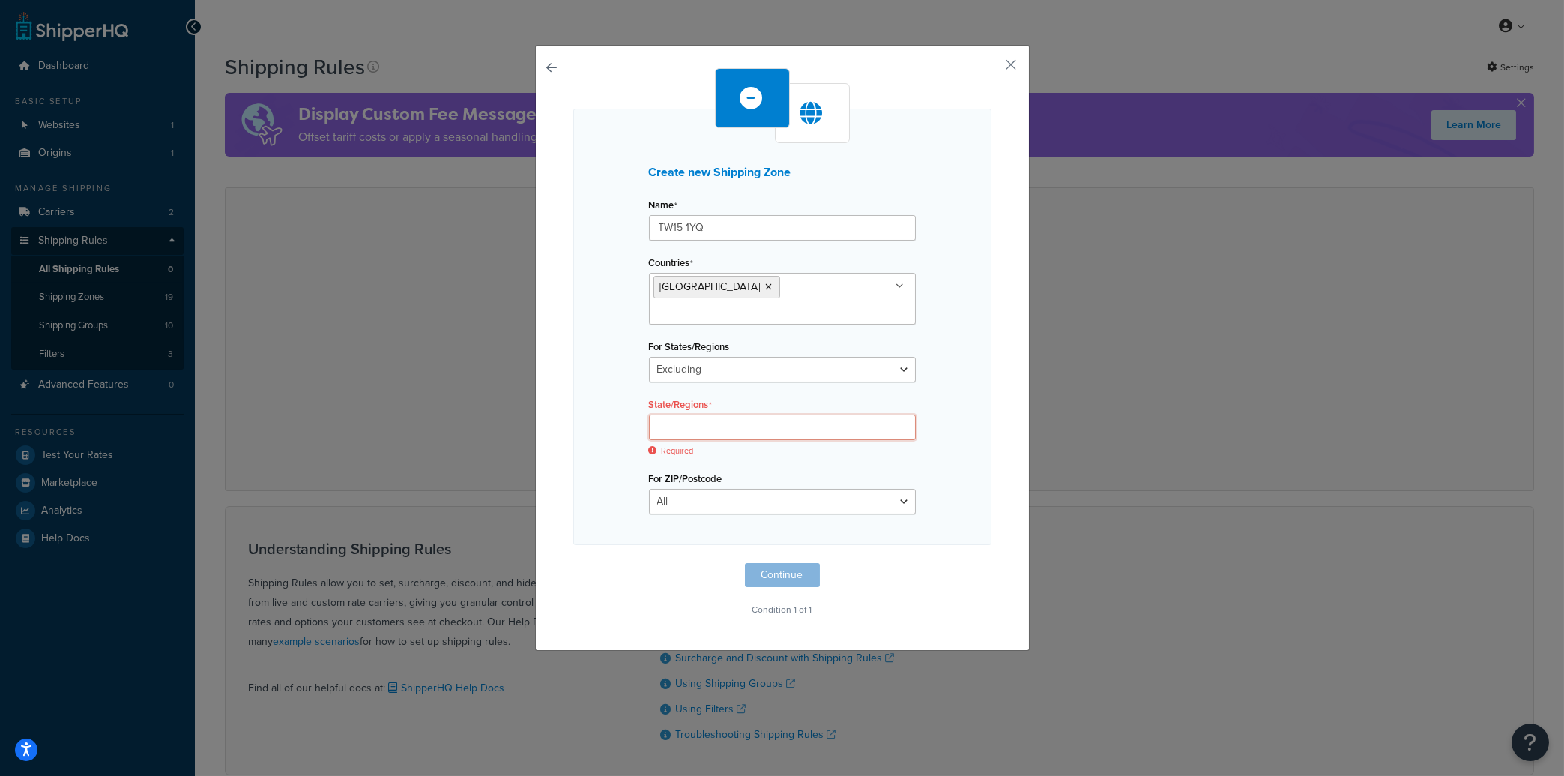
click at [709, 418] on input "State/Regions" at bounding box center [782, 427] width 267 height 25
click at [945, 301] on div "Create new Shipping Zone Name TW15 1YQ Countries United Kingdom United States A…" at bounding box center [782, 327] width 418 height 436
click at [937, 437] on div "Create new Shipping Zone Name TW15 1YQ Countries United Kingdom United States A…" at bounding box center [782, 327] width 418 height 436
click at [756, 428] on input "State/Regions" at bounding box center [782, 427] width 267 height 25
click at [947, 447] on div "Create new Shipping Zone Name TW15 1YQ Countries United Kingdom United States A…" at bounding box center [782, 327] width 418 height 436
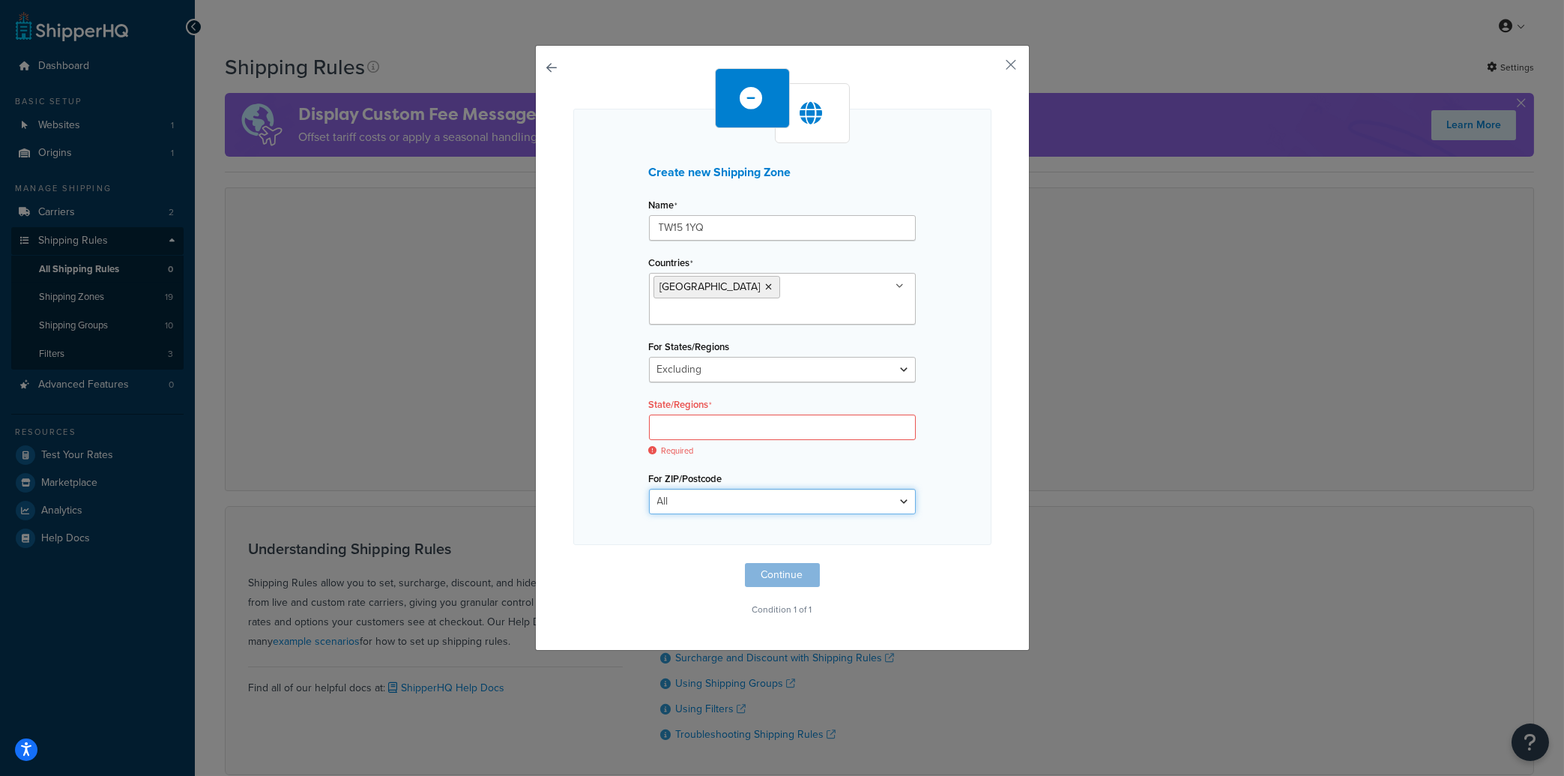
click at [649, 489] on select "All Including Excluding" at bounding box center [782, 501] width 267 height 25
select select "excluding"
click option "Excluding" at bounding box center [0, 0] width 0 height 0
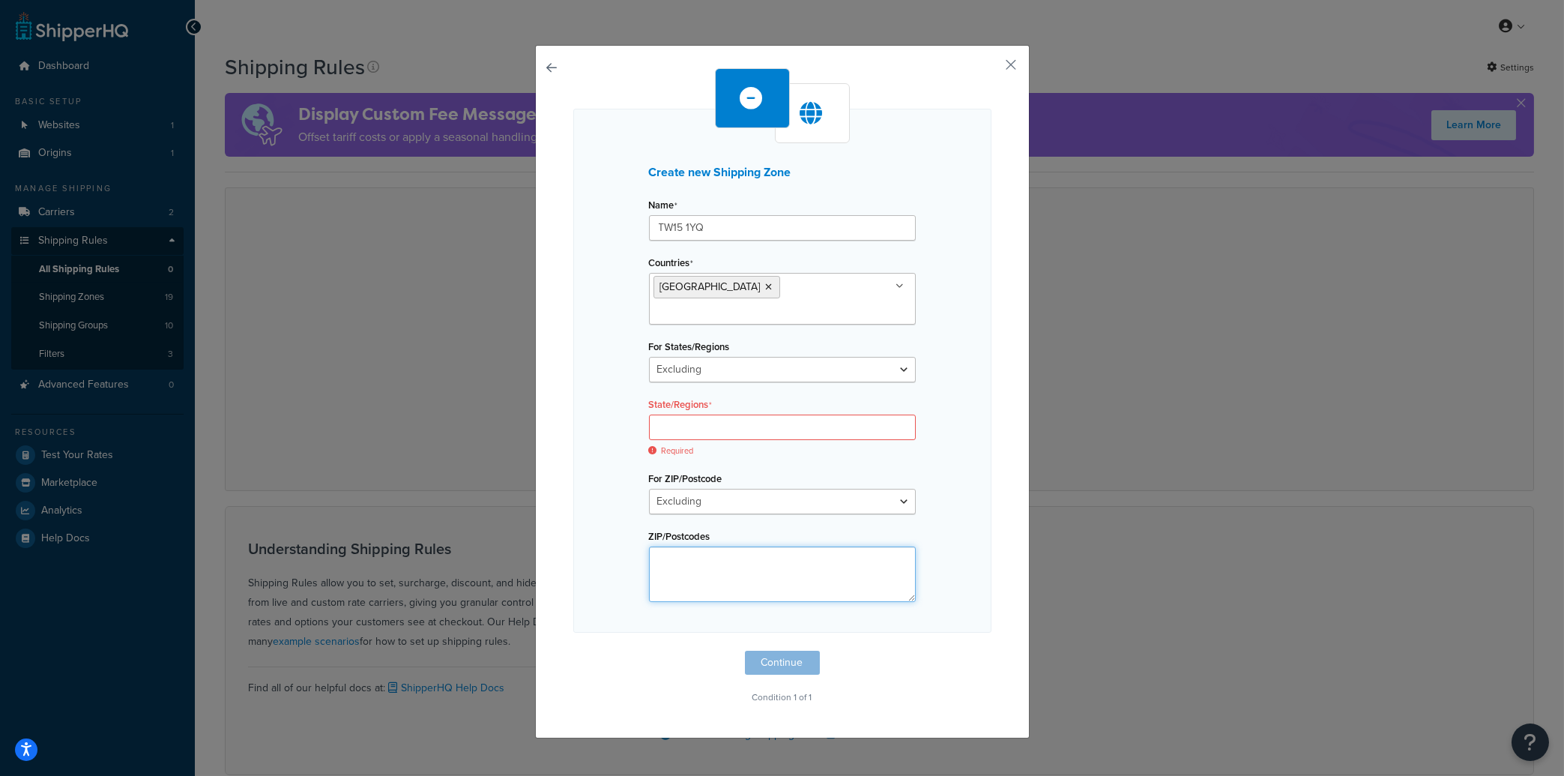
click at [705, 558] on textarea "ZIP/Postcodes" at bounding box center [782, 573] width 267 height 55
paste textarea "TW15 1YQ"
type textarea "TW15 1YQ"
click at [941, 503] on div "Create new Shipping Zone Name TW15 1YQ Countries United Kingdom United States A…" at bounding box center [782, 371] width 418 height 524
click at [684, 418] on input "State/Regions" at bounding box center [782, 427] width 267 height 25
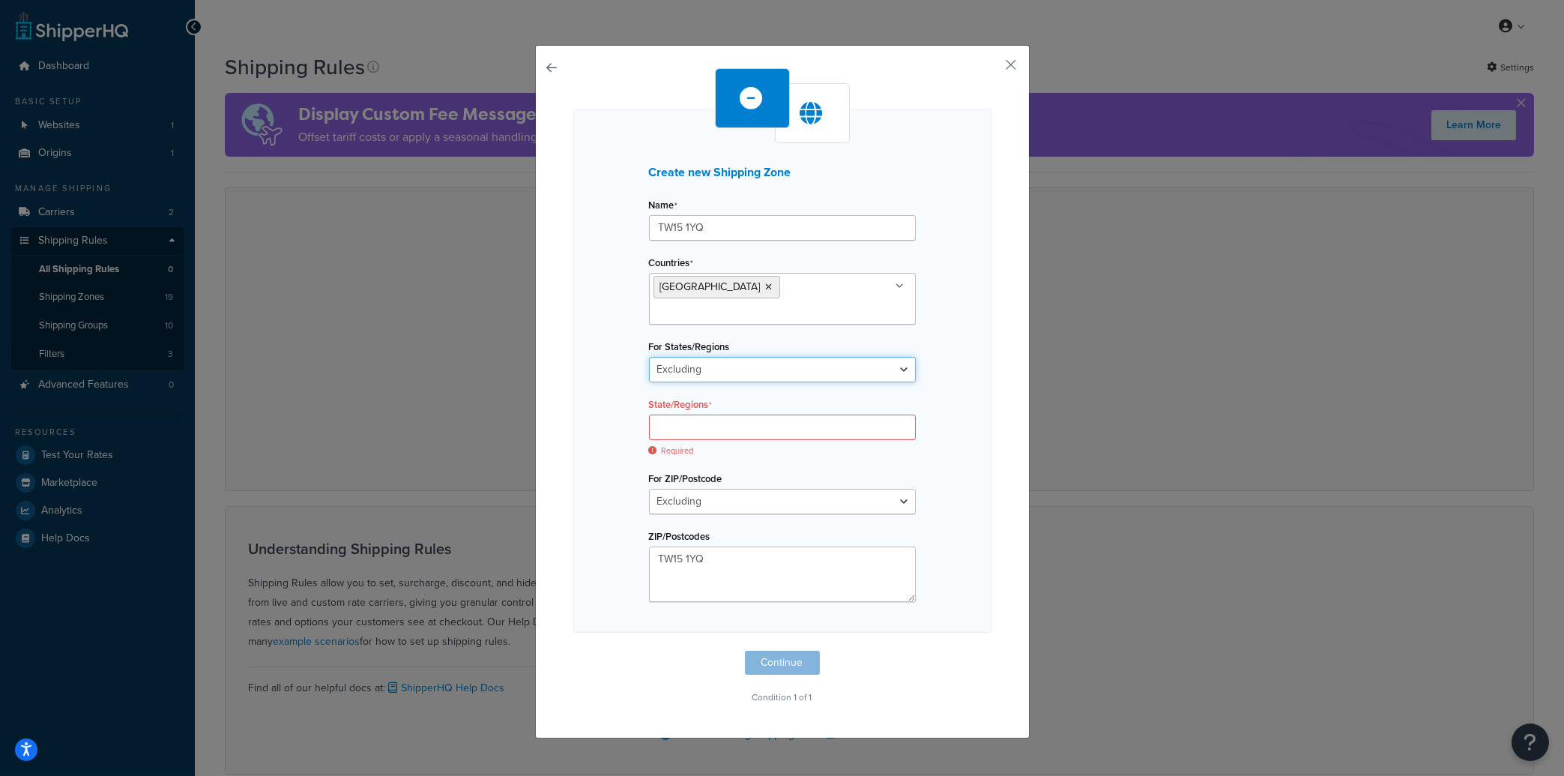
click at [649, 357] on select "All Including Excluding" at bounding box center [782, 369] width 267 height 25
select select "all"
click option "All" at bounding box center [0, 0] width 0 height 0
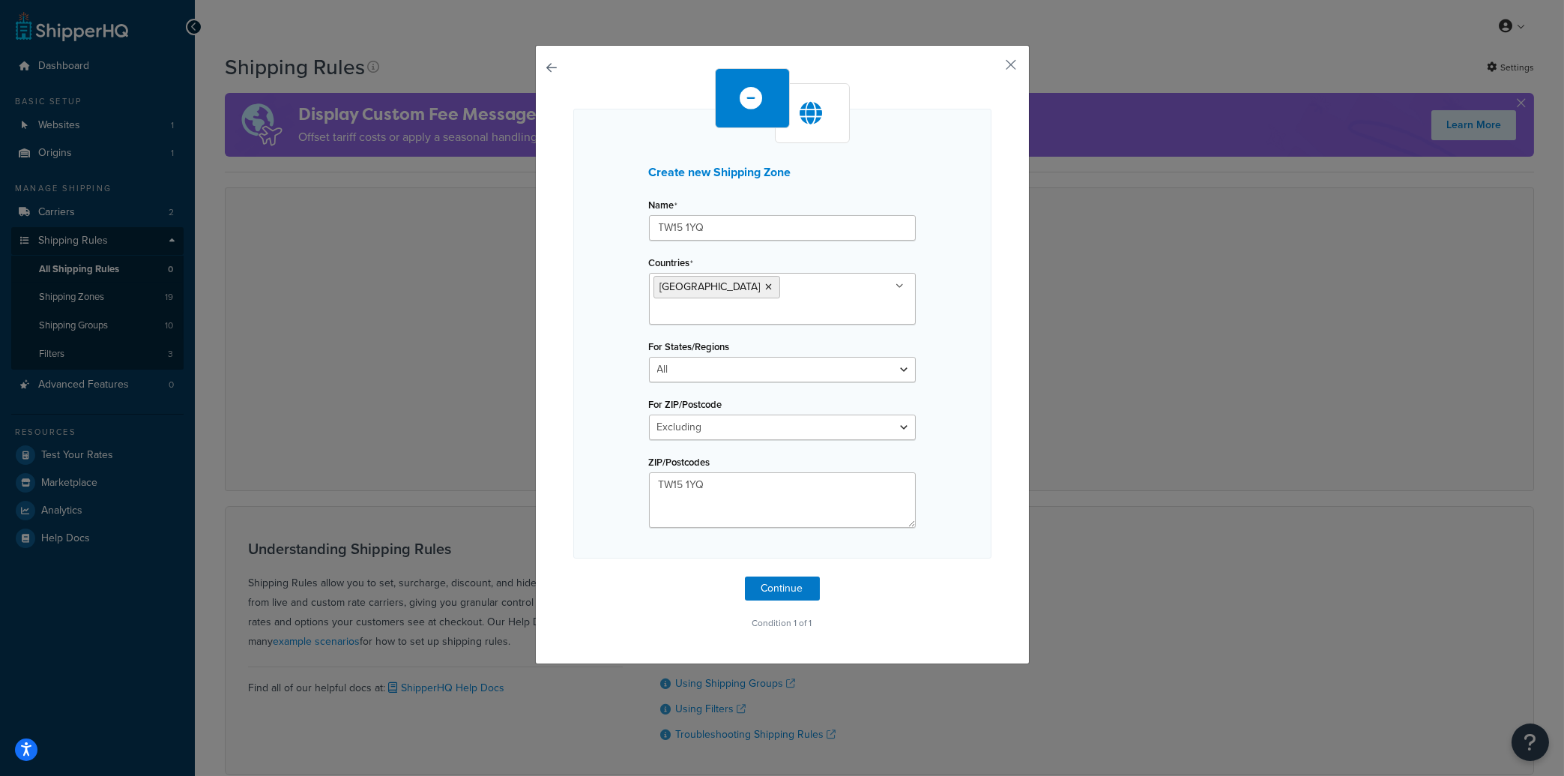
click at [928, 400] on div "Create new Shipping Zone Name TW15 1YQ Countries United Kingdom United States A…" at bounding box center [782, 334] width 418 height 450
click at [649, 415] on select "All Including Excluding" at bounding box center [782, 427] width 267 height 25
select select "including"
click option "Including" at bounding box center [0, 0] width 0 height 0
click at [957, 424] on div "Create new Shipping Zone Name TW15 1YQ Countries United Kingdom United States A…" at bounding box center [782, 334] width 418 height 450
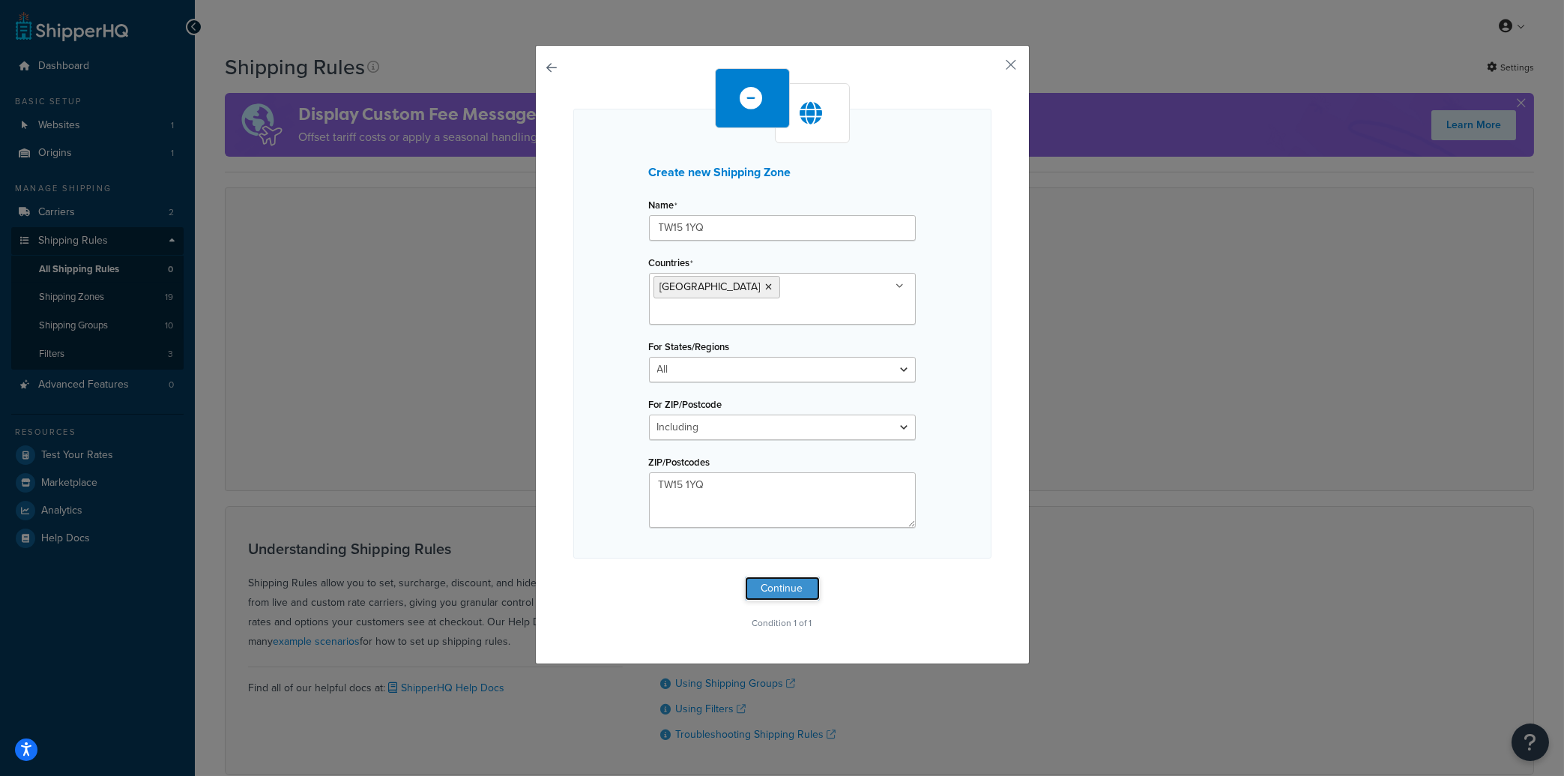
click at [775, 583] on button "Continue" at bounding box center [782, 588] width 75 height 24
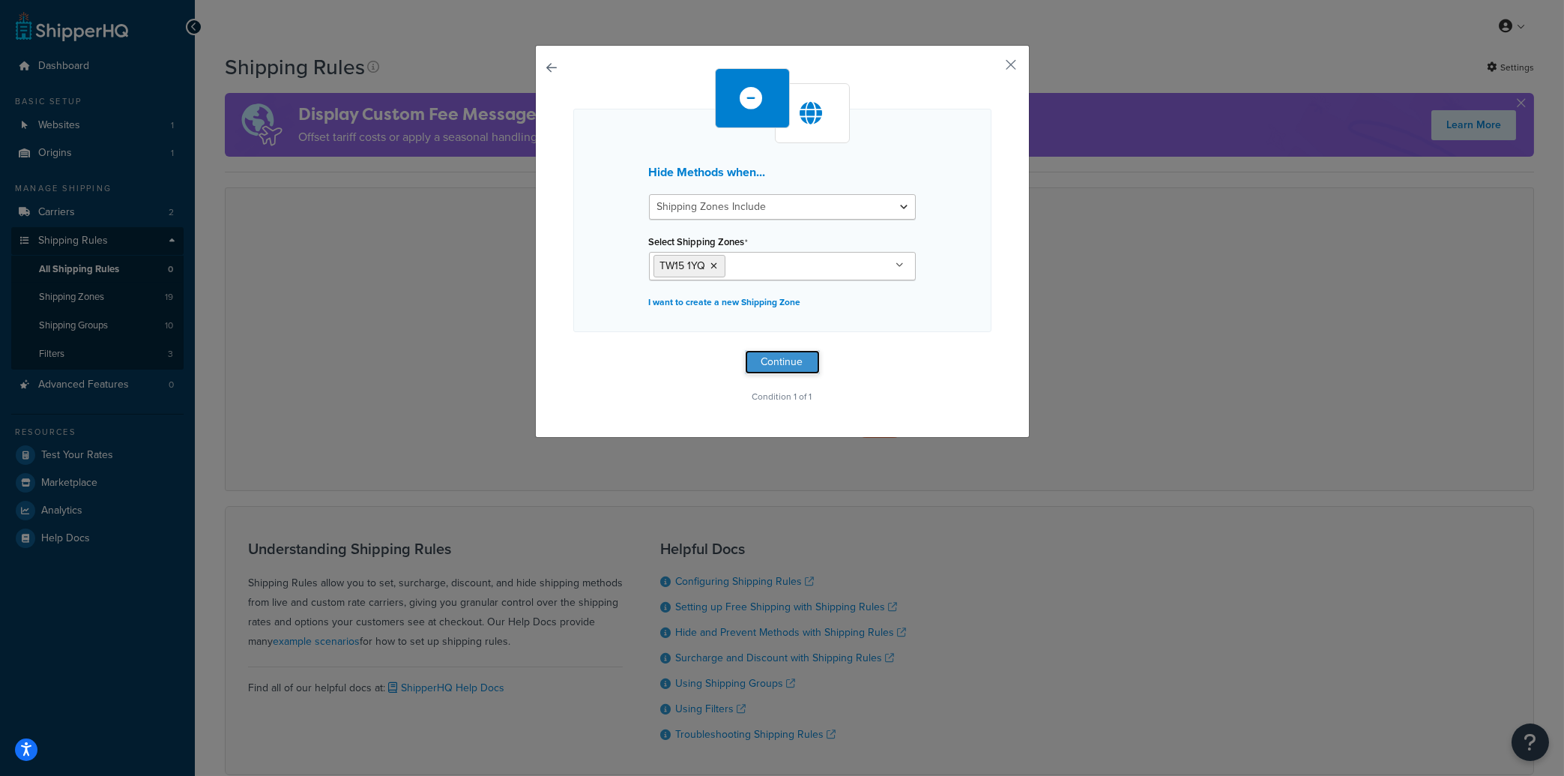
click at [769, 361] on button "Continue" at bounding box center [782, 362] width 75 height 24
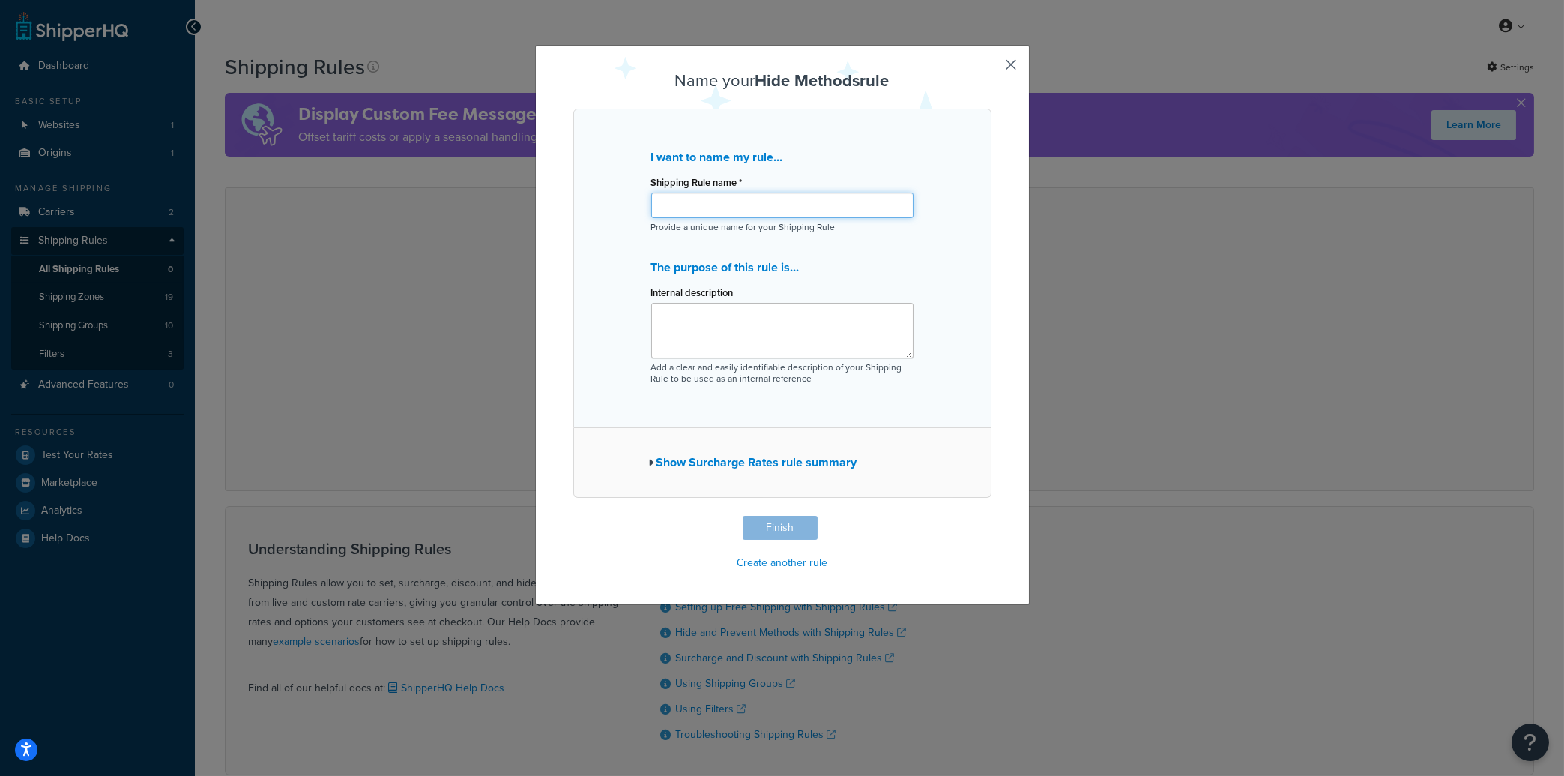
click at [690, 199] on input "Shipping Rule name *" at bounding box center [782, 205] width 262 height 25
paste input "TW15 1YQ"
type input "TW15 1YQ"
click at [678, 325] on textarea "Internal description" at bounding box center [782, 330] width 262 height 55
type textarea "fraud to avoid sending to this address"
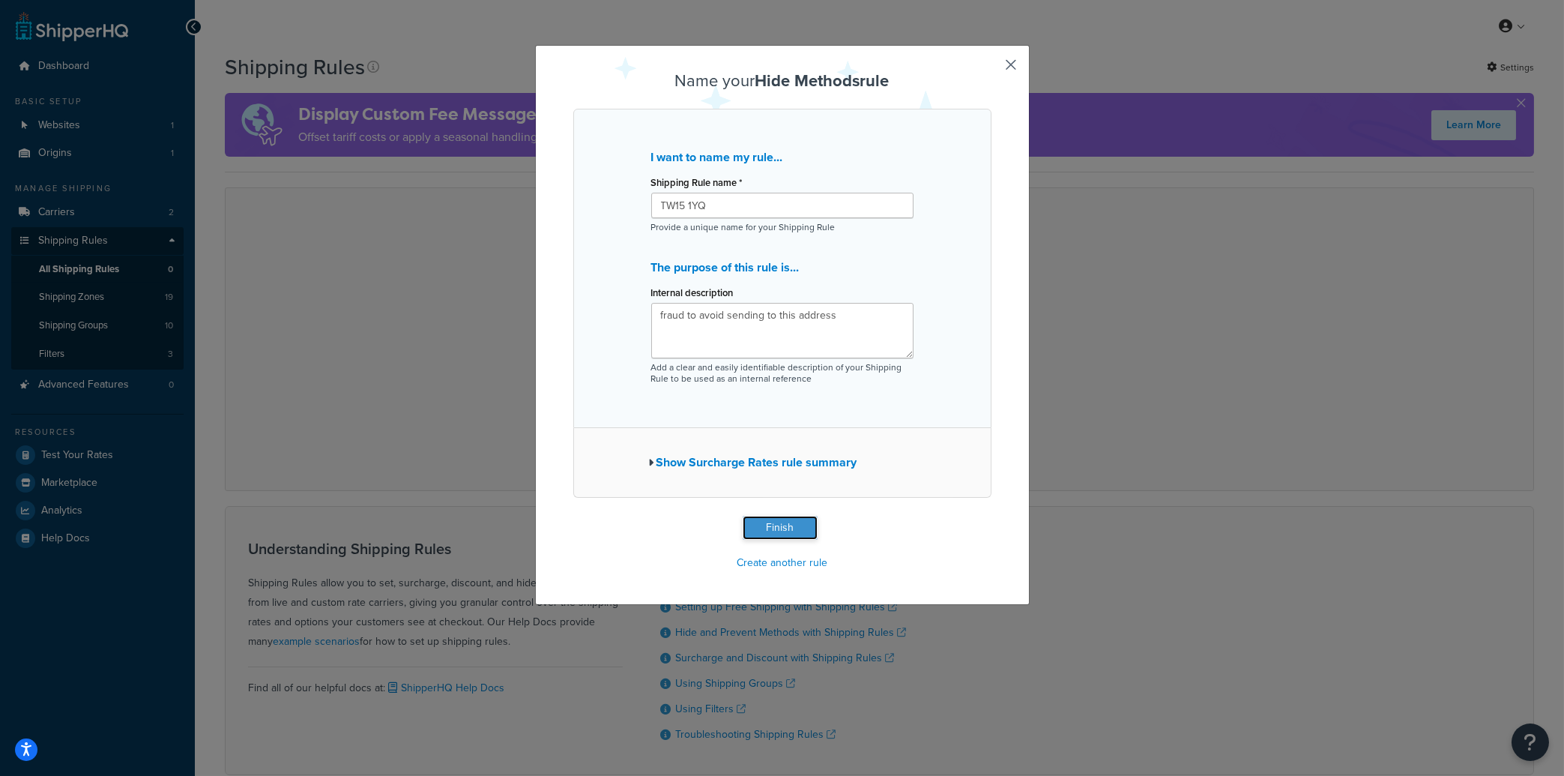
click at [777, 526] on button "Finish" at bounding box center [780, 528] width 75 height 24
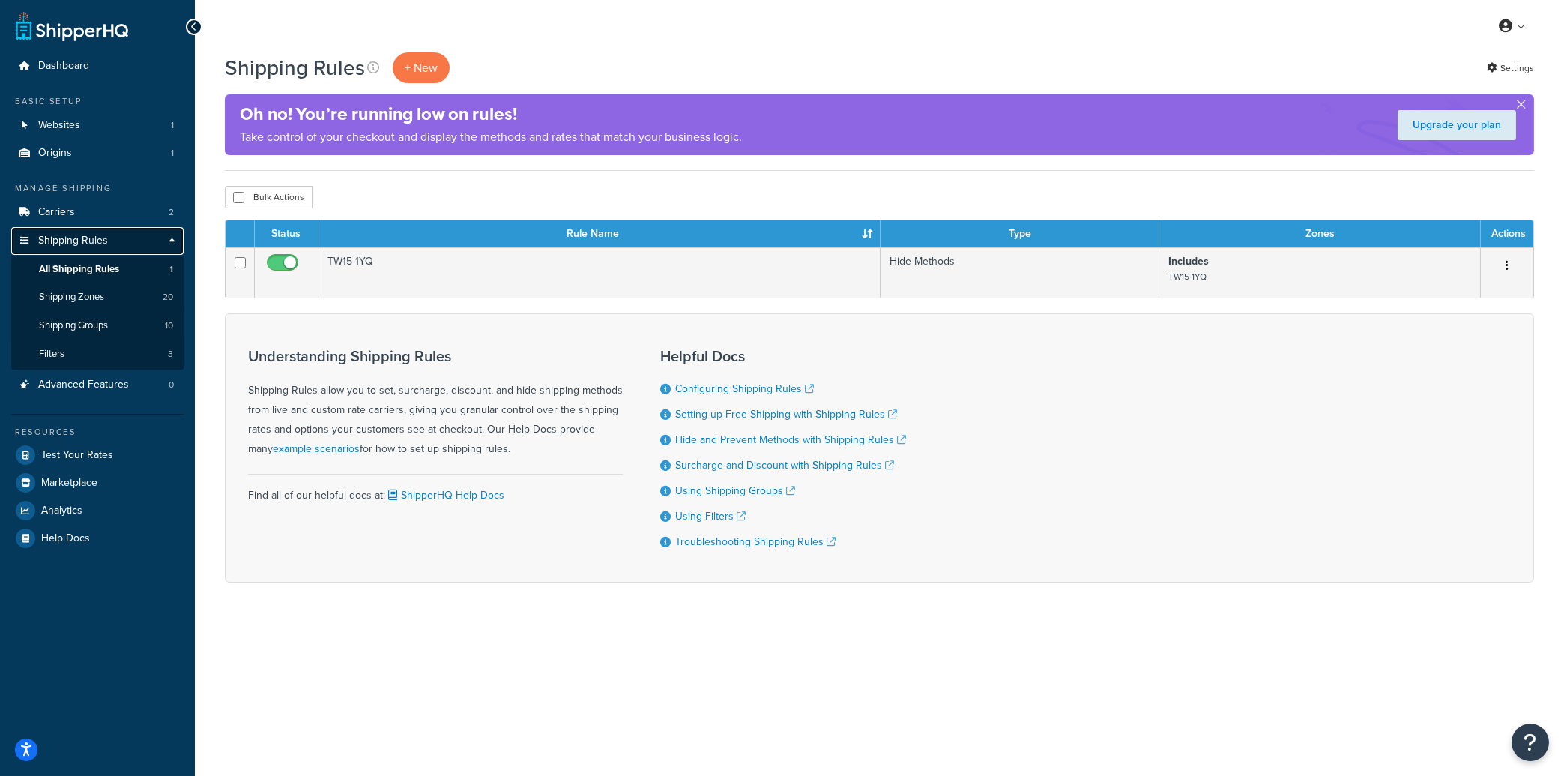
click at [85, 240] on span "Shipping Rules" at bounding box center [73, 241] width 70 height 13
click at [76, 265] on span "All Shipping Rules" at bounding box center [79, 269] width 80 height 13
click at [1525, 105] on div "Oh no! You’re running low on rules! Take control of your checkout and display t…" at bounding box center [880, 124] width 1310 height 61
click at [1522, 106] on button "button" at bounding box center [1521, 108] width 4 height 4
